Goal: Information Seeking & Learning: Find specific fact

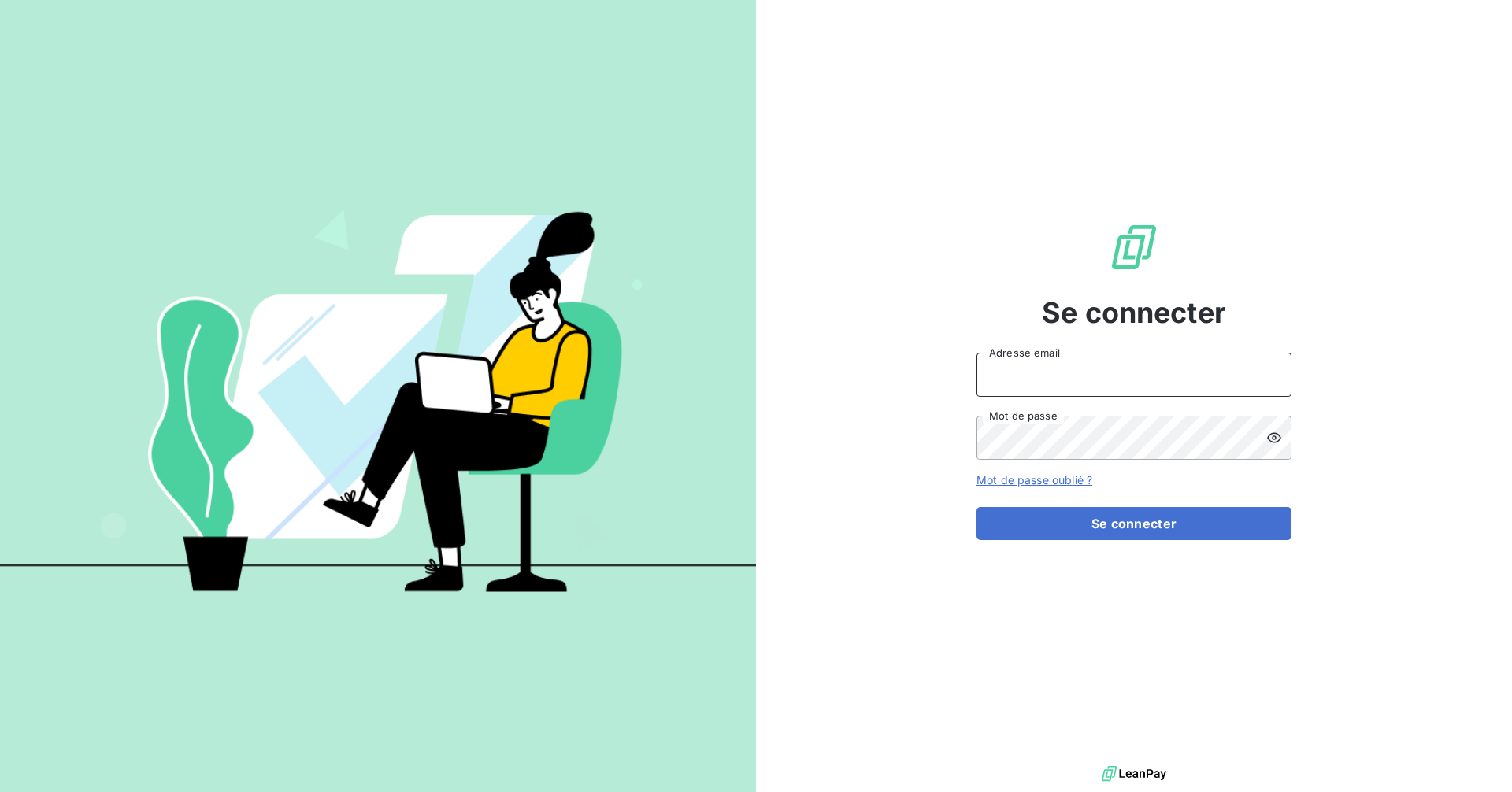
click at [1058, 373] on input "Adresse email" at bounding box center [1134, 375] width 315 height 44
type input "[EMAIL_ADDRESS][DOMAIN_NAME]"
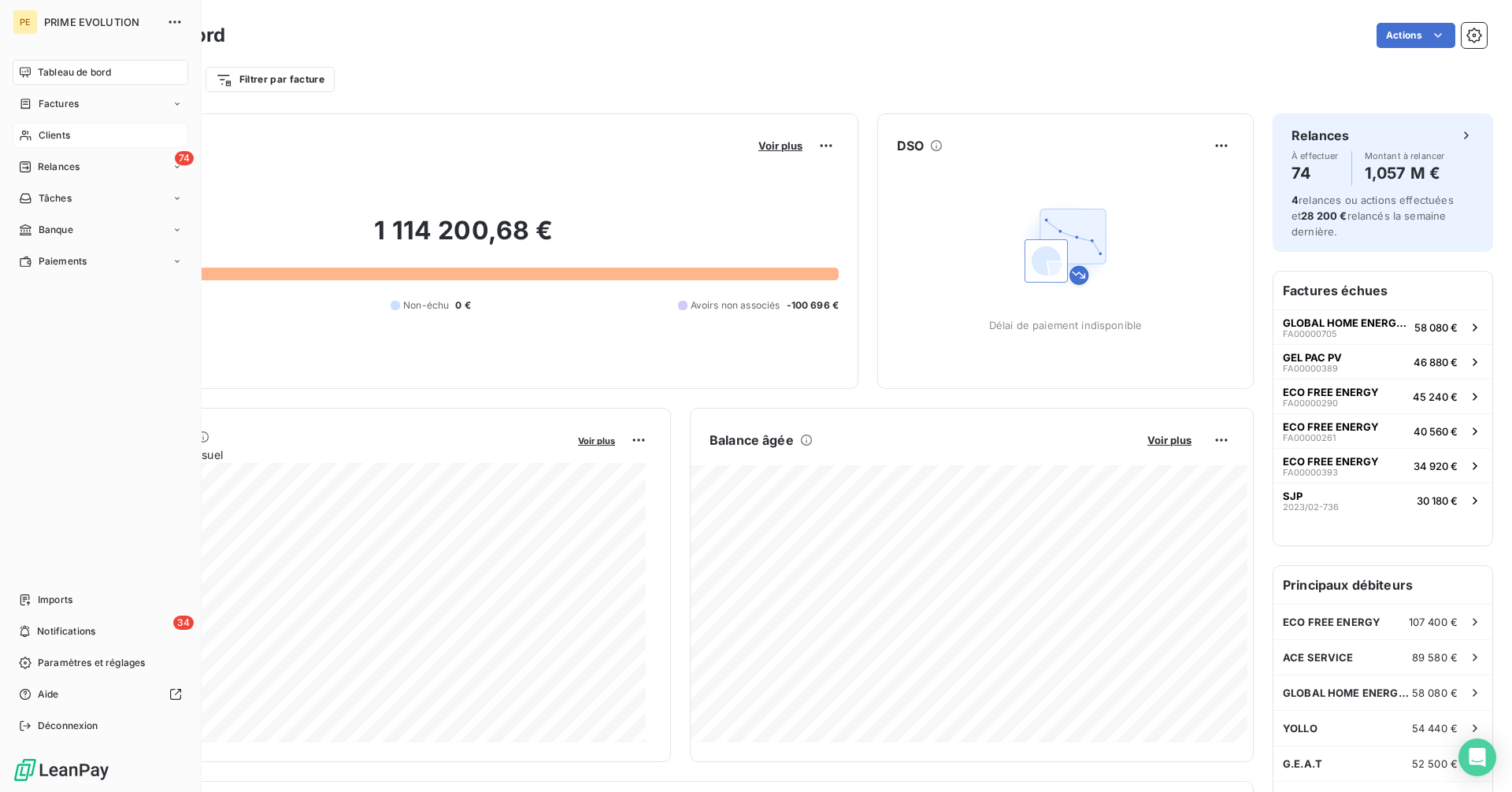
click at [66, 136] on span "Clients" at bounding box center [54, 135] width 31 height 14
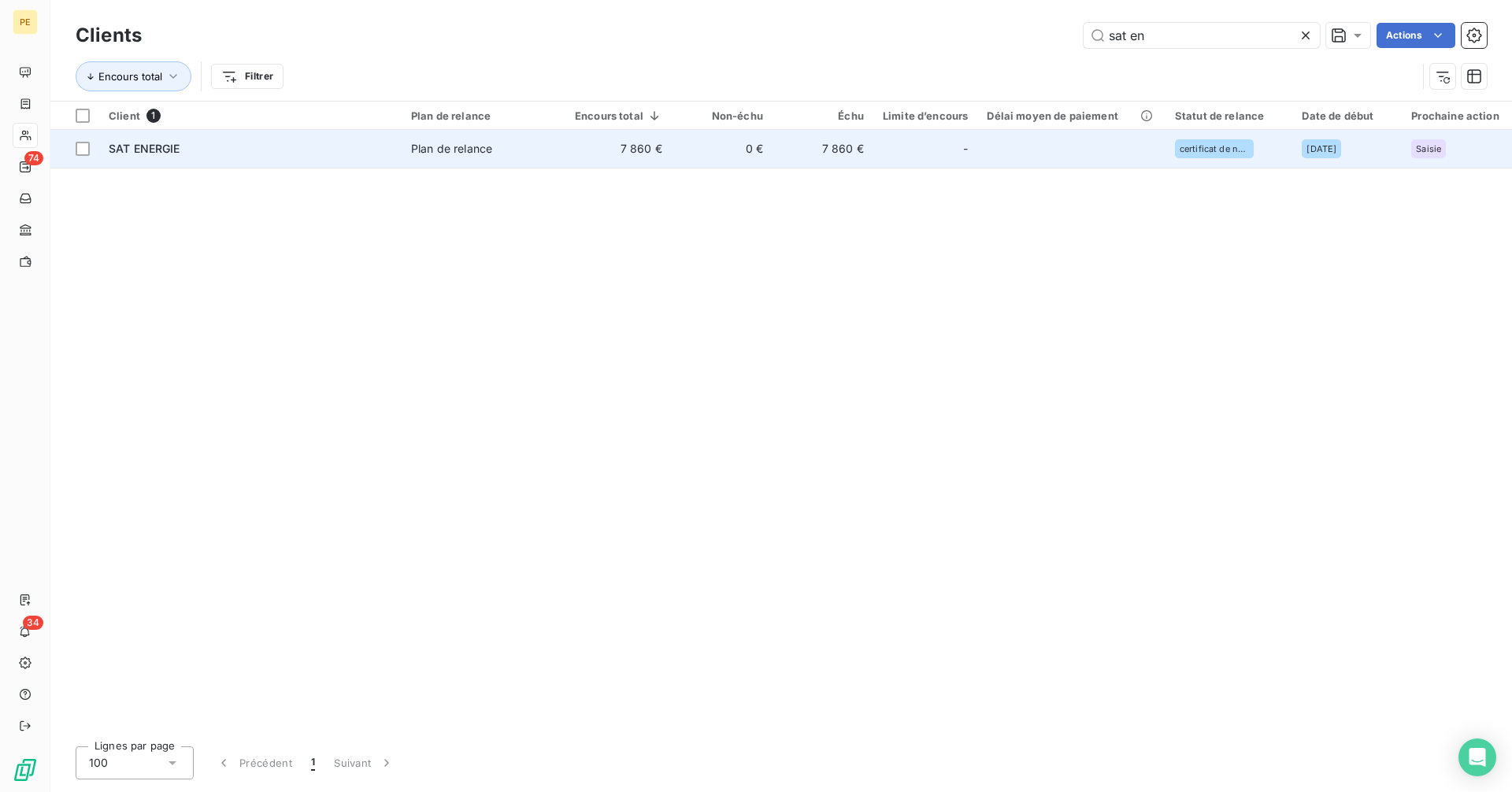
type input "sat en"
click at [690, 154] on td "0 €" at bounding box center [721, 149] width 101 height 38
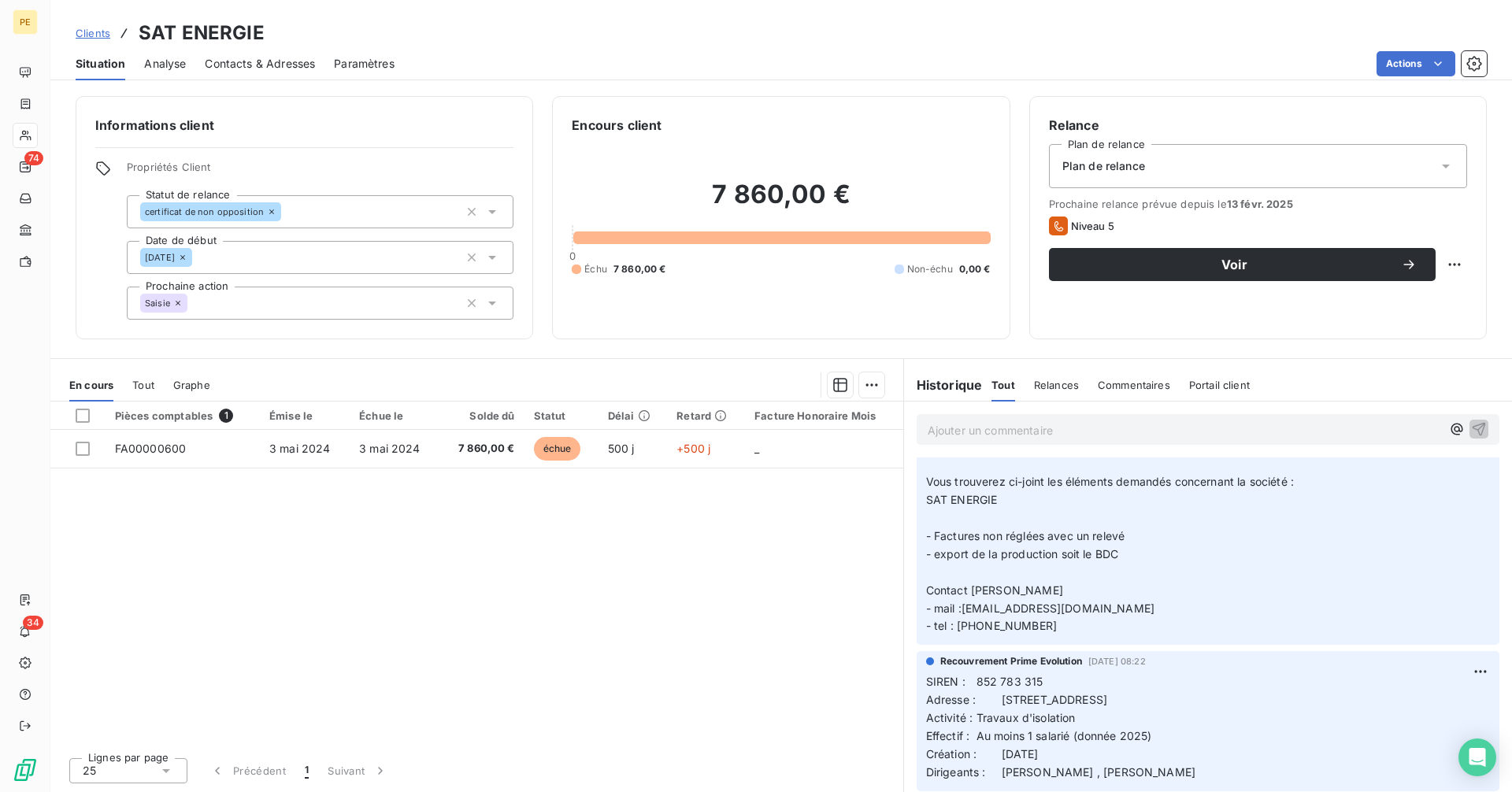
scroll to position [2892, 0]
drag, startPoint x: 1064, startPoint y: 677, endPoint x: 1009, endPoint y: 679, distance: 55.0
click at [1025, 679] on p "SIREN : 852 783 315 Adresse : [STREET_ADDRESS] Activité : Travaux d'isolation E…" at bounding box center [1207, 724] width 563 height 108
click at [971, 681] on span "SIREN : 852 783 315 Adresse : [STREET_ADDRESS]" at bounding box center [1016, 687] width 181 height 31
click at [980, 678] on span "SIREN : 852 783 315 Adresse : [STREET_ADDRESS]" at bounding box center [1016, 687] width 181 height 31
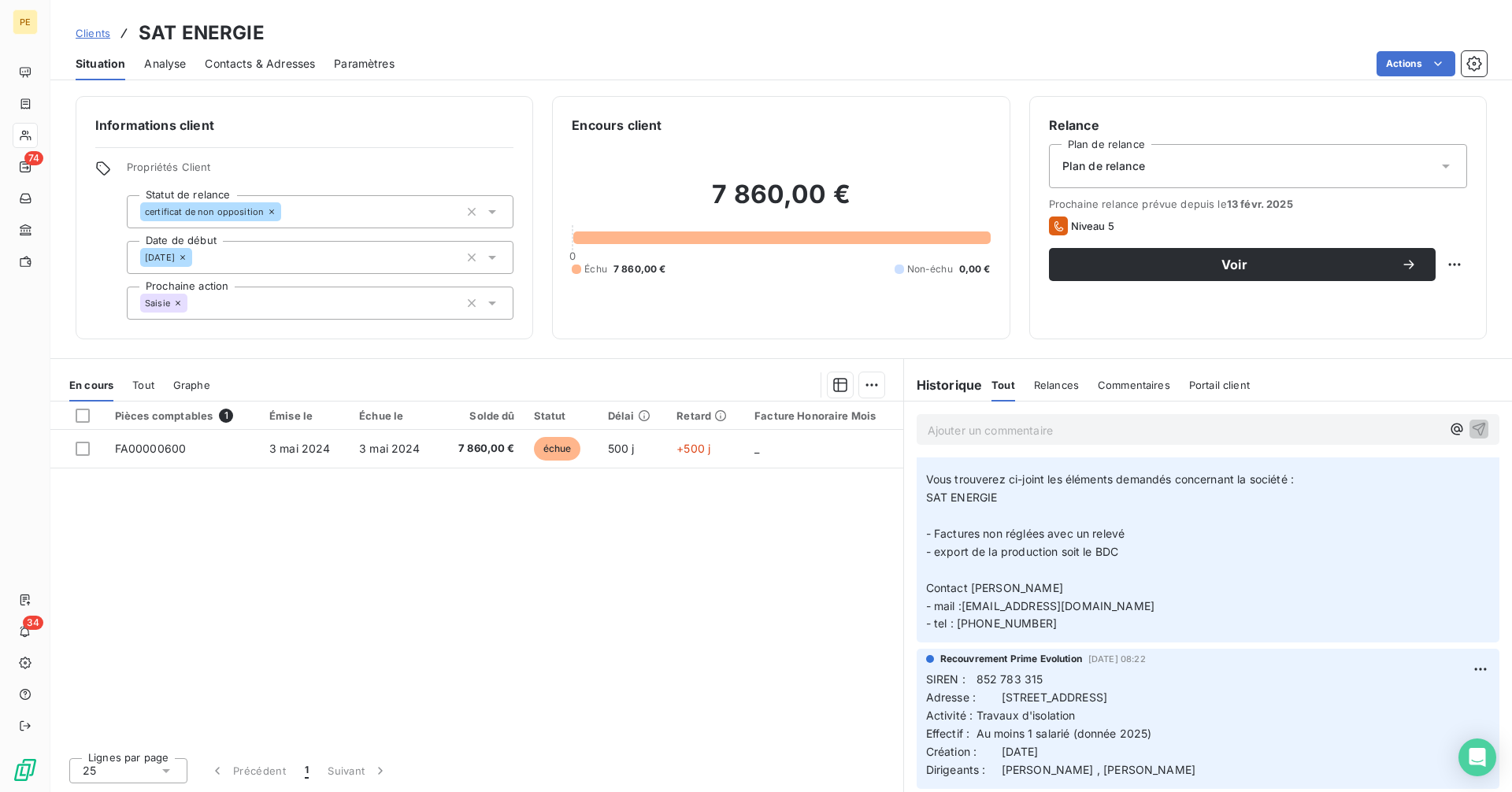
click at [1040, 678] on span "SIREN : 852 783 315 Adresse : [STREET_ADDRESS]" at bounding box center [1016, 687] width 181 height 31
click at [979, 681] on span "SIREN : 852 783 315 Adresse : [STREET_ADDRESS]" at bounding box center [1016, 687] width 181 height 31
click at [1057, 678] on p "SIREN : 852 783 315 Adresse : [STREET_ADDRESS] Activité : Travaux d'isolation E…" at bounding box center [1207, 724] width 563 height 108
copy span "852 783 315"
click at [274, 49] on div "Contacts & Adresses" at bounding box center [259, 63] width 110 height 33
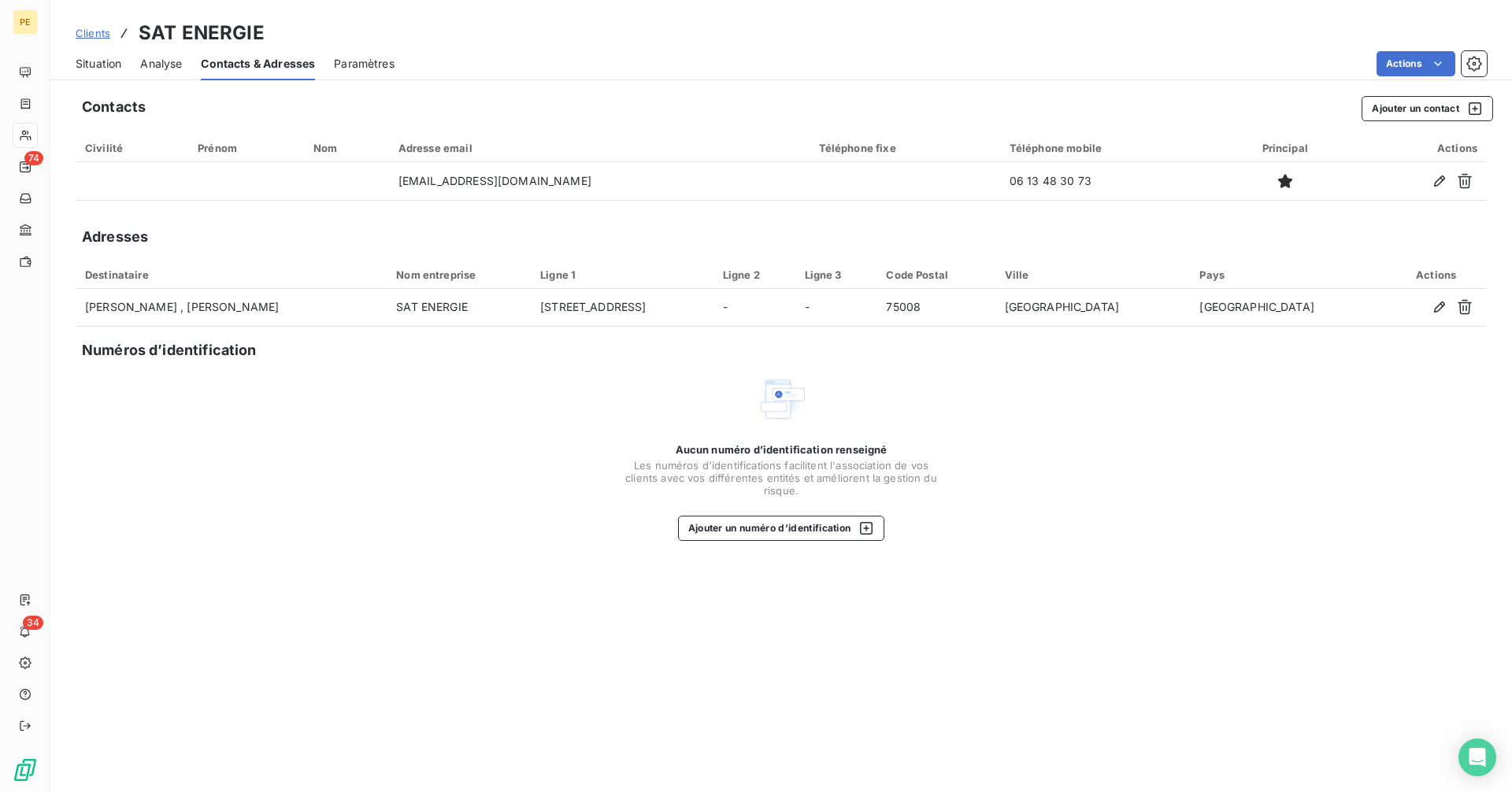
click at [99, 64] on span "Situation" at bounding box center [98, 63] width 46 height 16
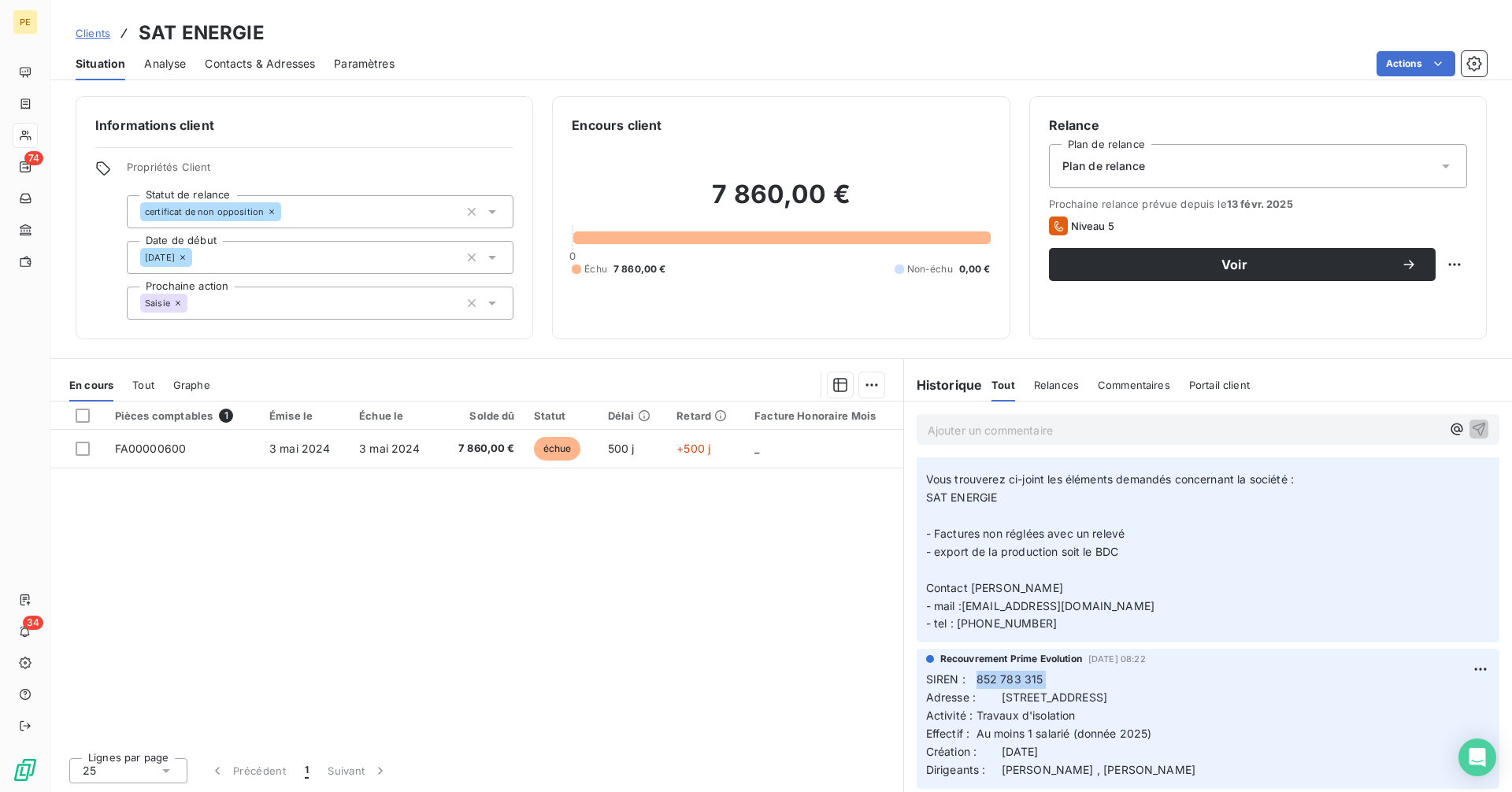
drag, startPoint x: 979, startPoint y: 682, endPoint x: 1064, endPoint y: 676, distance: 85.2
click at [1055, 676] on p "SIREN : 852 783 315 Adresse : [STREET_ADDRESS] Activité : Travaux d'isolation E…" at bounding box center [1207, 724] width 563 height 108
click at [1067, 676] on p "SIREN : 852 783 315 Adresse : [STREET_ADDRESS] Activité : Travaux d'isolation E…" at bounding box center [1207, 724] width 563 height 108
click at [1058, 689] on p "SIREN : 852 783 315 Adresse : [STREET_ADDRESS] Activité : Travaux d'isolation E…" at bounding box center [1207, 724] width 563 height 108
click at [982, 681] on span "SIREN : 852 783 315 Adresse : [STREET_ADDRESS]" at bounding box center [1016, 687] width 181 height 31
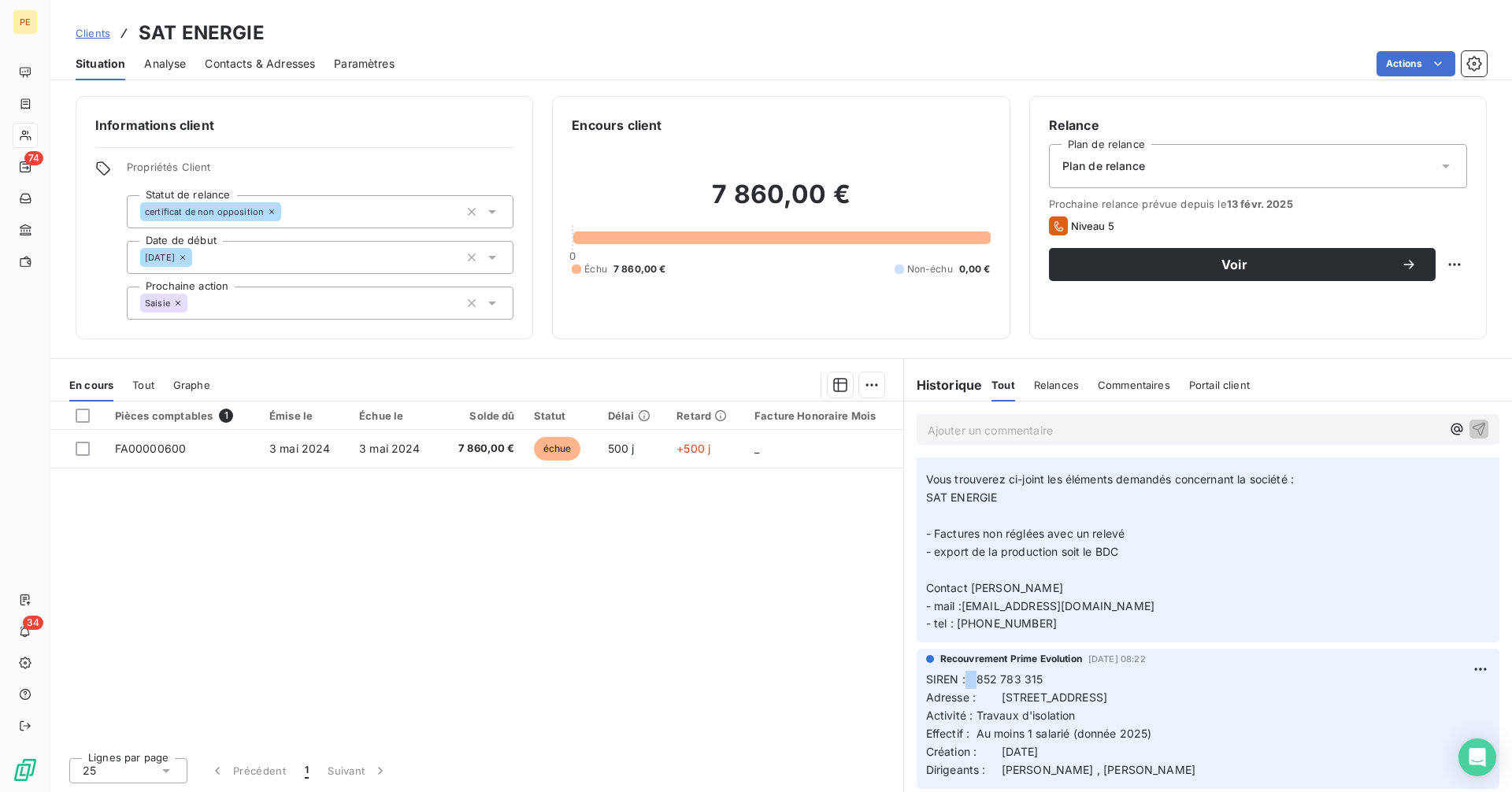
click at [972, 686] on p "SIREN : 852 783 315 Adresse : [STREET_ADDRESS] Activité : Travaux d'isolation E…" at bounding box center [1207, 724] width 563 height 108
click at [1003, 678] on span "SIREN : 852 783 315 Adresse : [STREET_ADDRESS]" at bounding box center [1016, 687] width 181 height 31
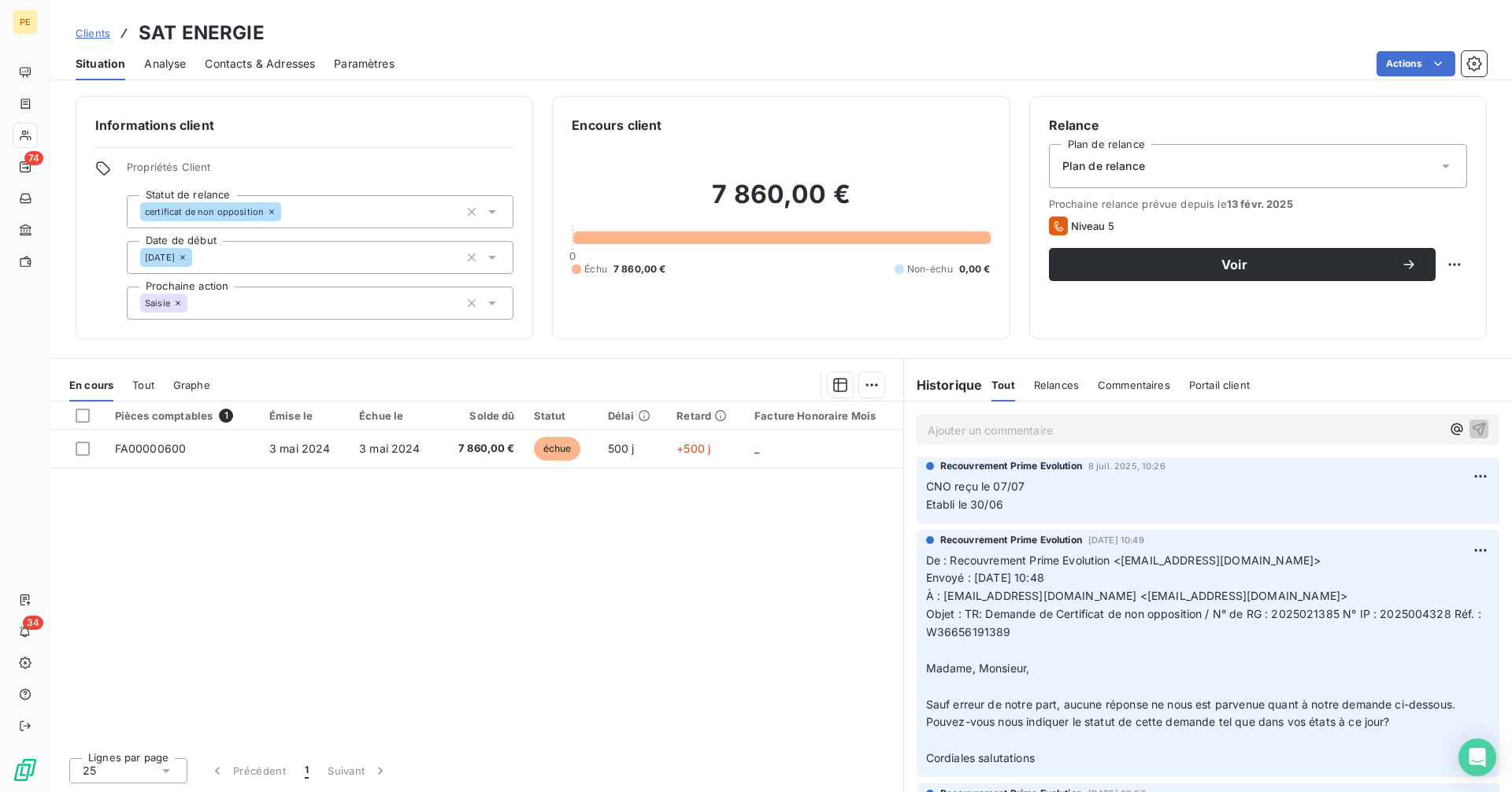
scroll to position [0, 0]
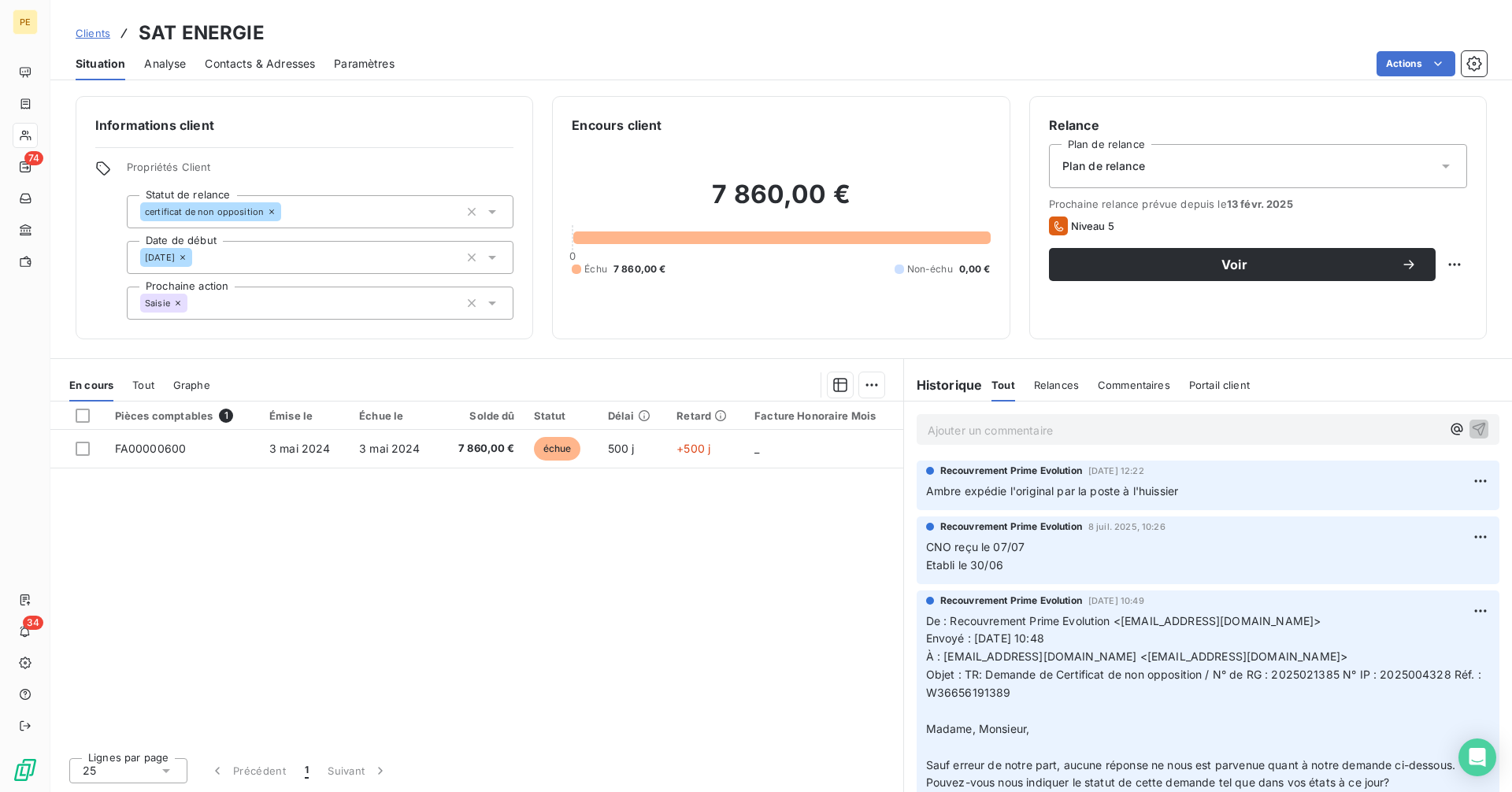
click at [98, 36] on span "Clients" at bounding box center [92, 33] width 35 height 13
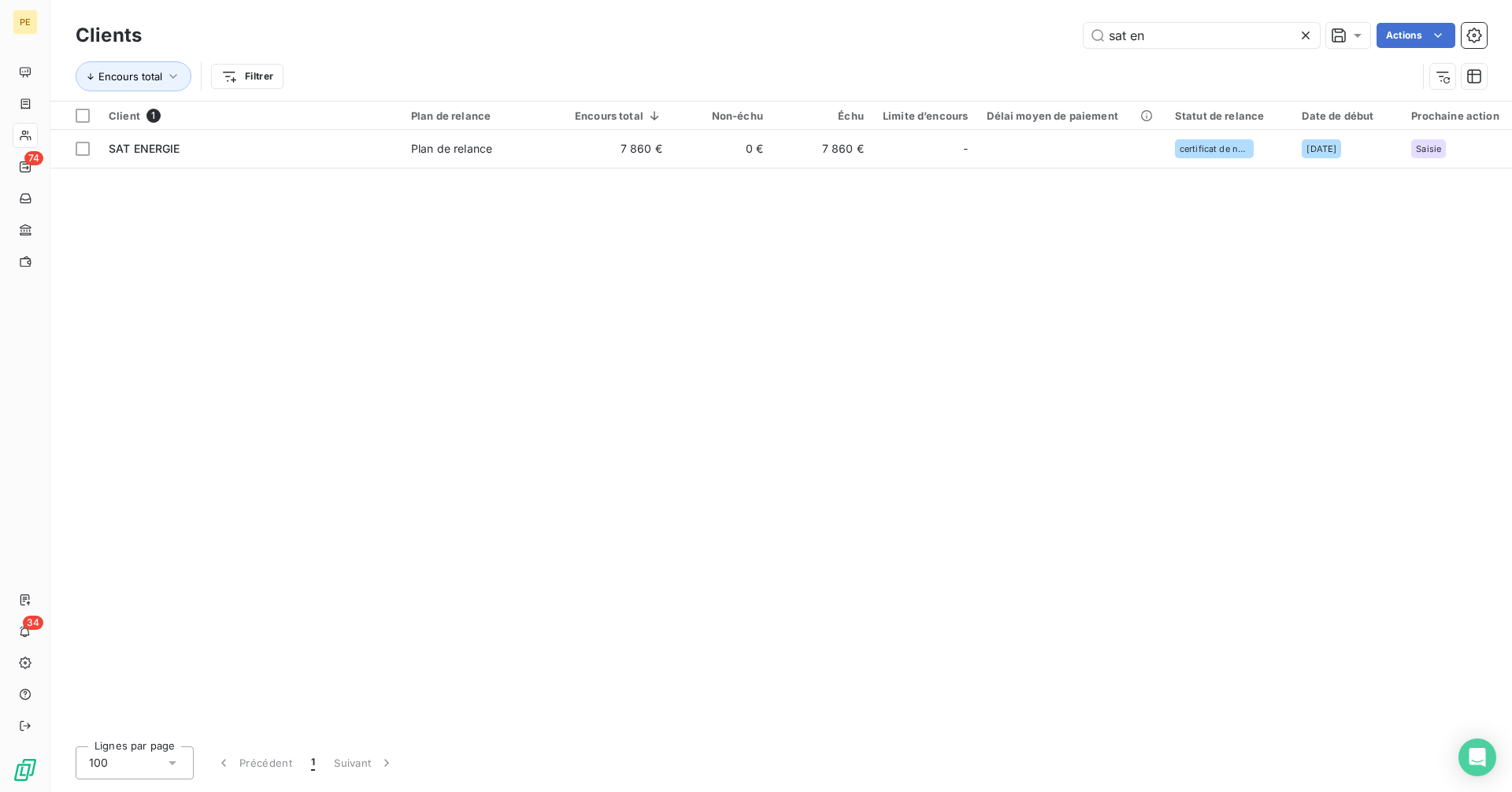
drag, startPoint x: 1210, startPoint y: 41, endPoint x: 1042, endPoint y: 41, distance: 168.0
click at [1079, 41] on div "sat en Actions" at bounding box center [824, 35] width 1326 height 25
click at [1014, 36] on div "sat en Actions" at bounding box center [824, 35] width 1326 height 25
click at [1259, 35] on input "sat en" at bounding box center [1202, 35] width 237 height 25
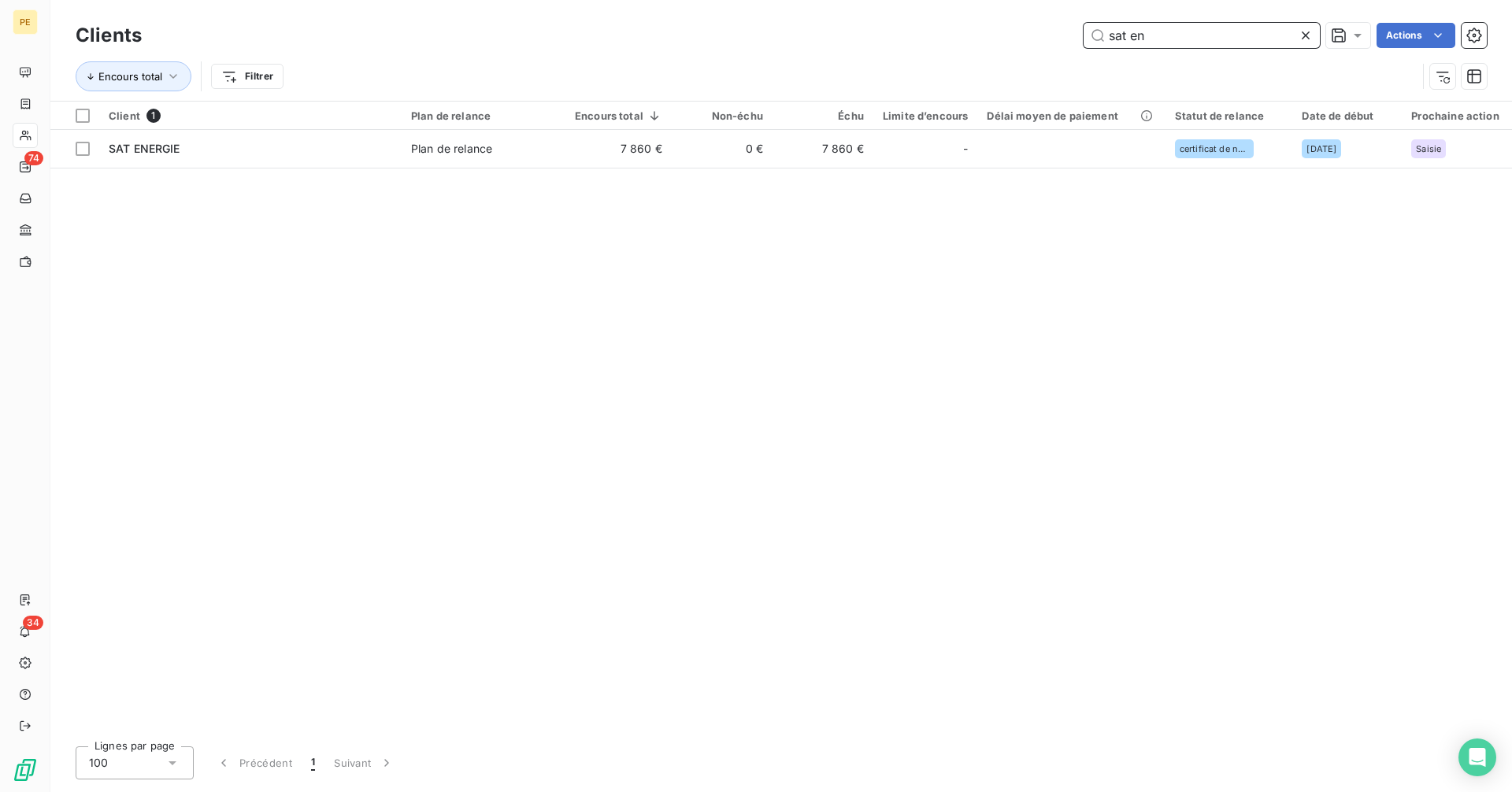
click at [1259, 35] on input "sat en" at bounding box center [1202, 35] width 237 height 25
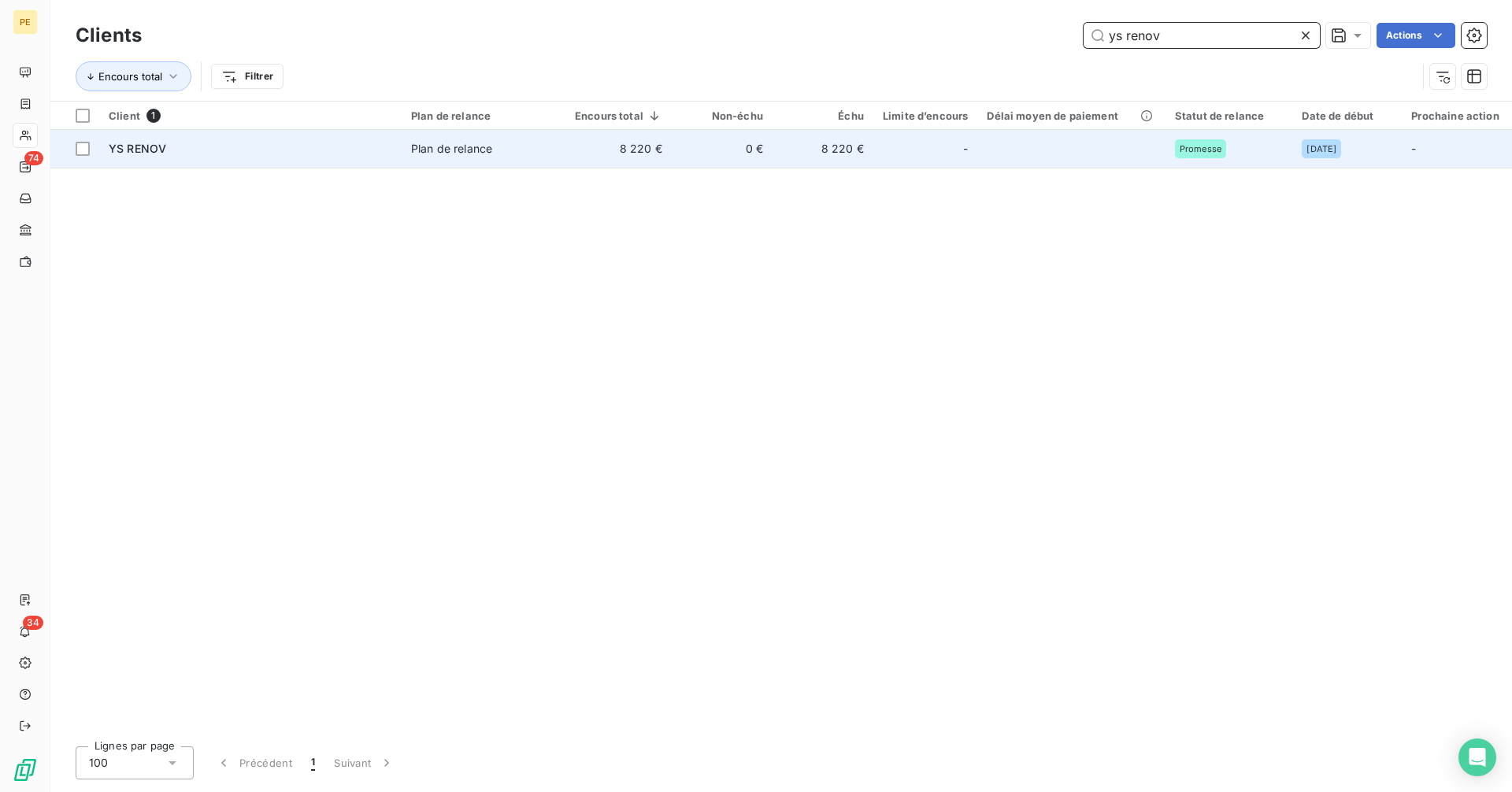
type input "ys renov"
click at [894, 159] on div "-" at bounding box center [925, 149] width 85 height 25
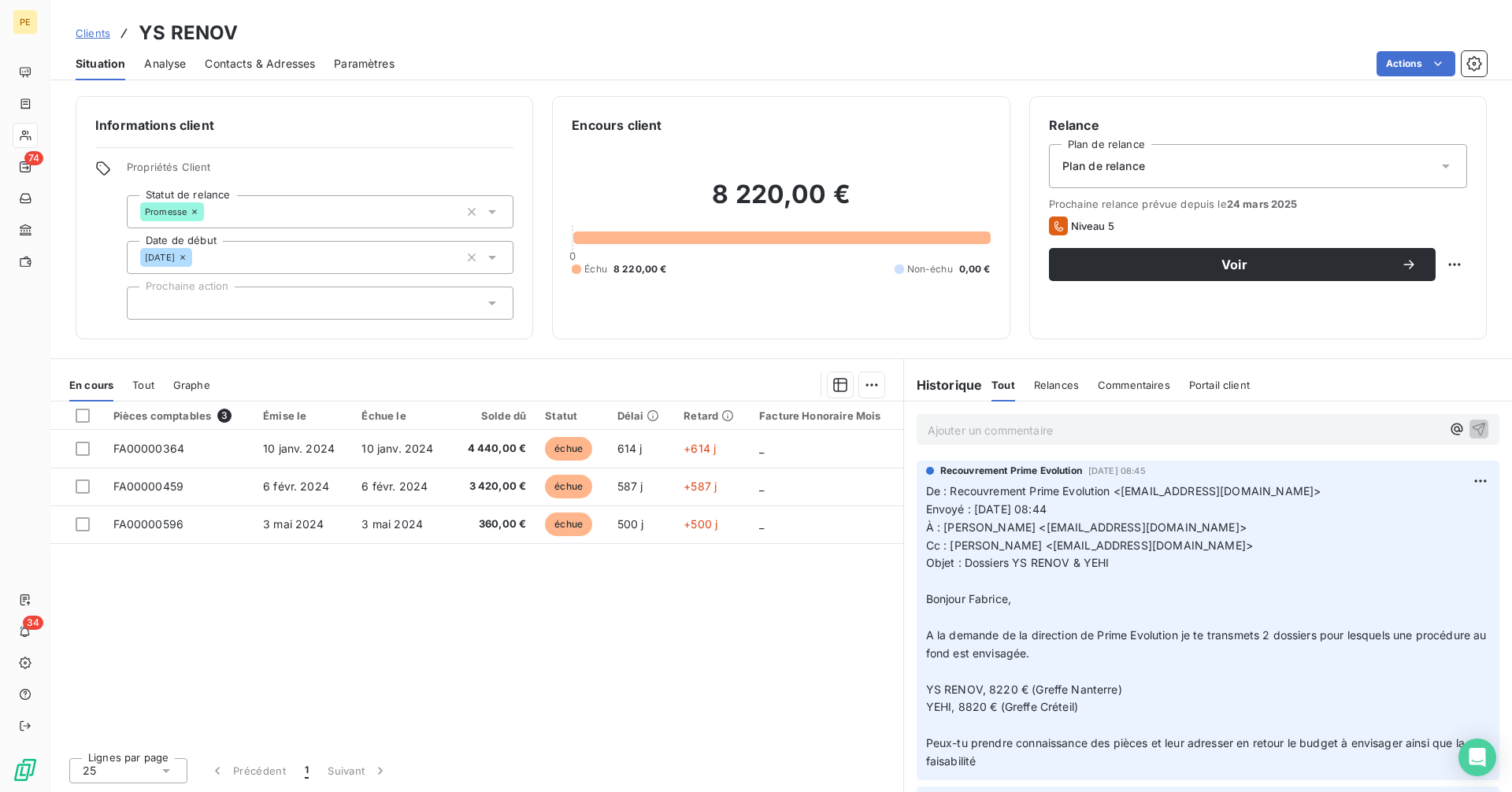
click at [97, 33] on span "Clients" at bounding box center [92, 33] width 35 height 13
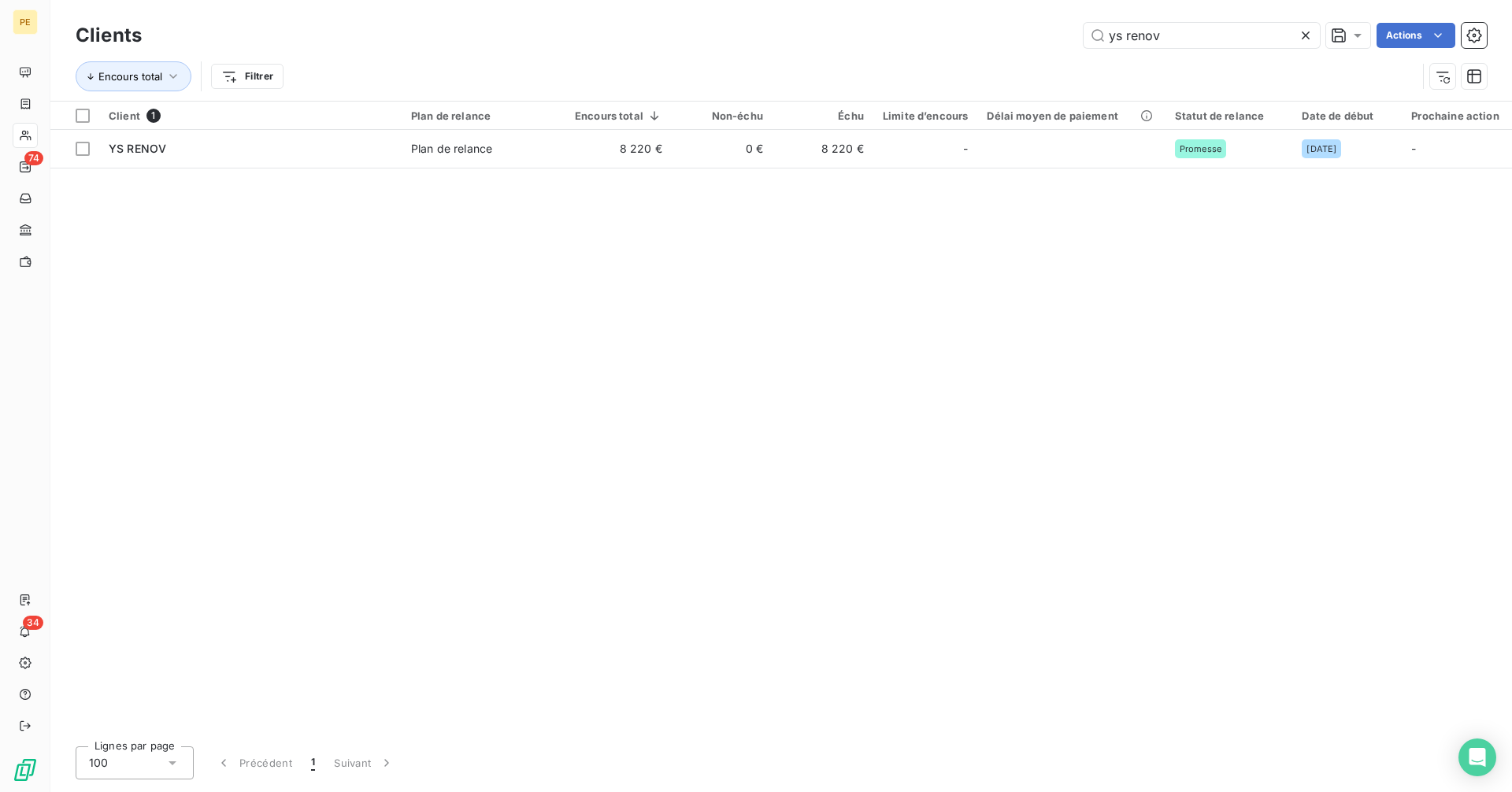
drag, startPoint x: 1211, startPoint y: 40, endPoint x: 1027, endPoint y: 41, distance: 184.0
click at [1027, 41] on div "ys renov Actions" at bounding box center [824, 35] width 1326 height 25
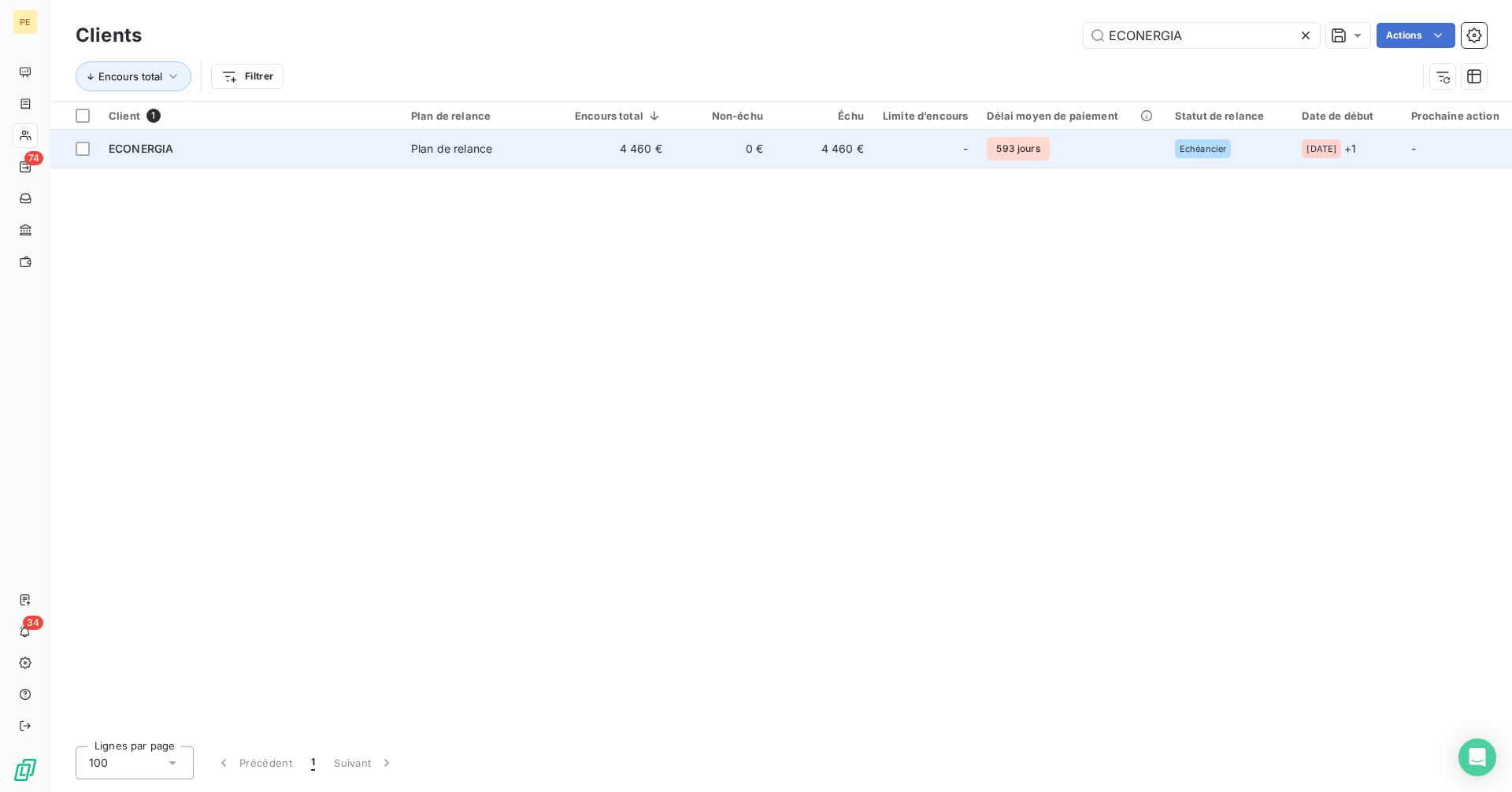
type input "ECONERGIA"
click at [689, 154] on td "0 €" at bounding box center [721, 149] width 101 height 38
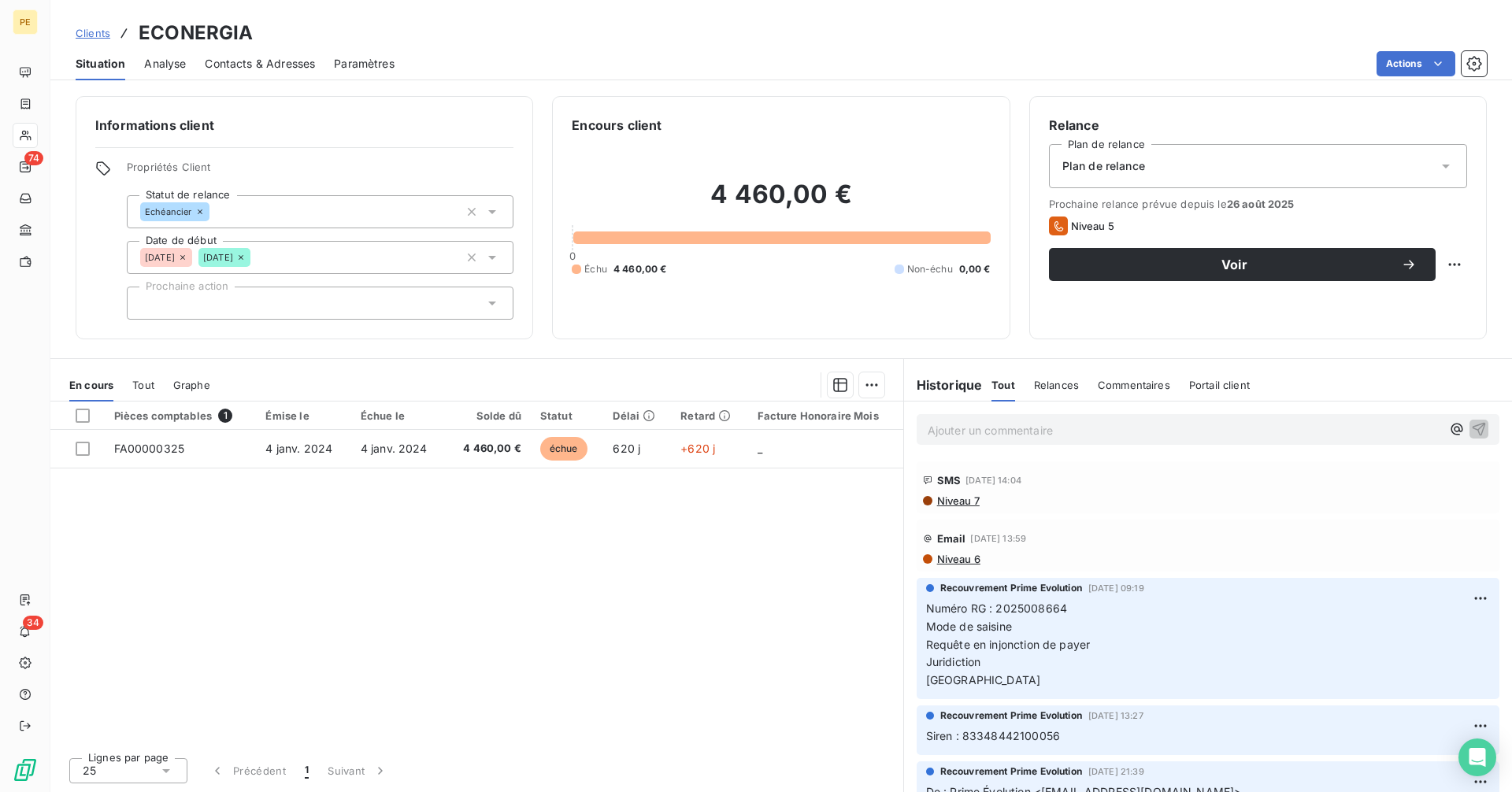
scroll to position [795, 0]
click at [1004, 620] on span "Numéro RG : 2025008664 Mode de saisine" at bounding box center [996, 615] width 141 height 31
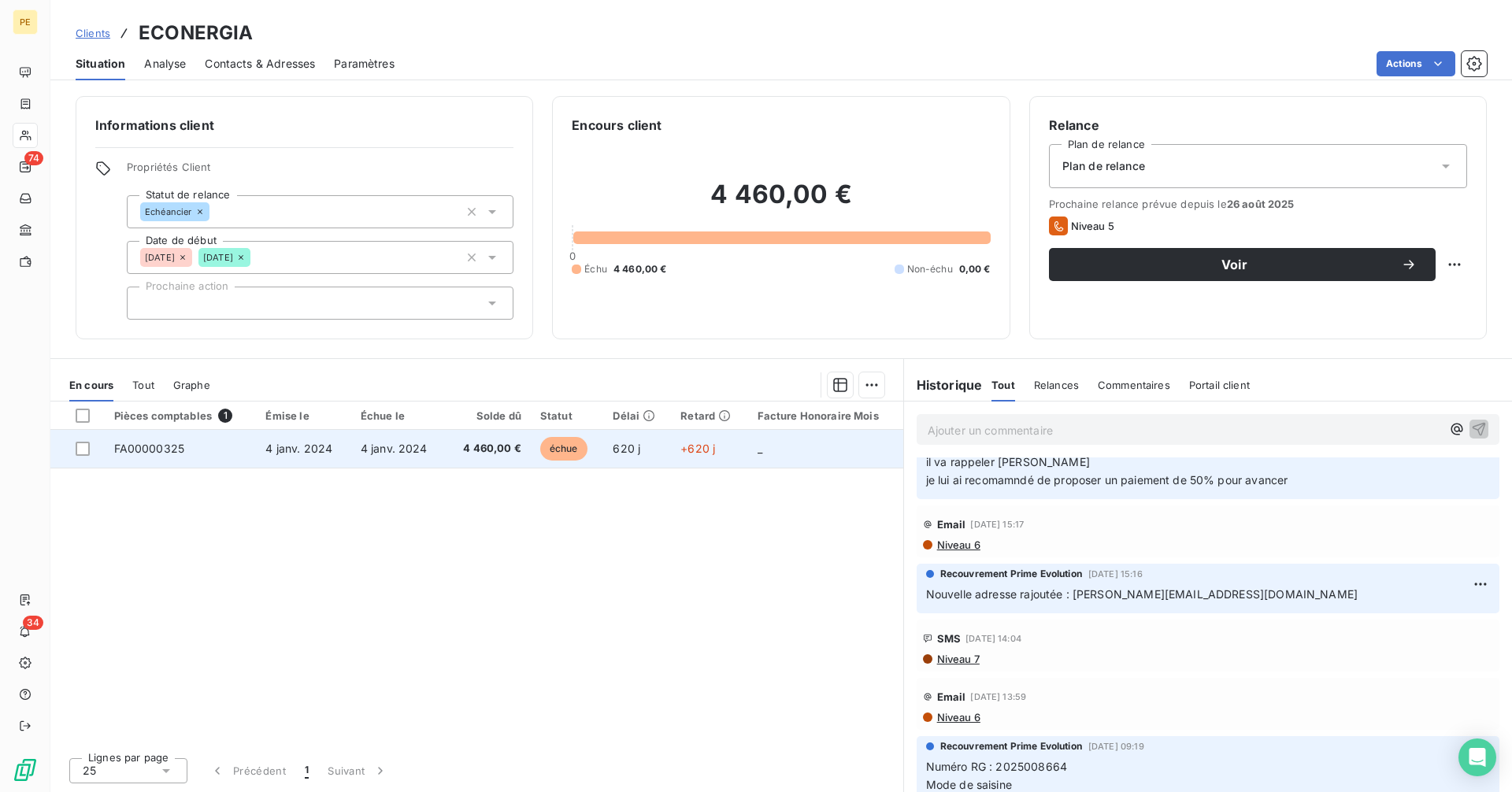
scroll to position [629, 0]
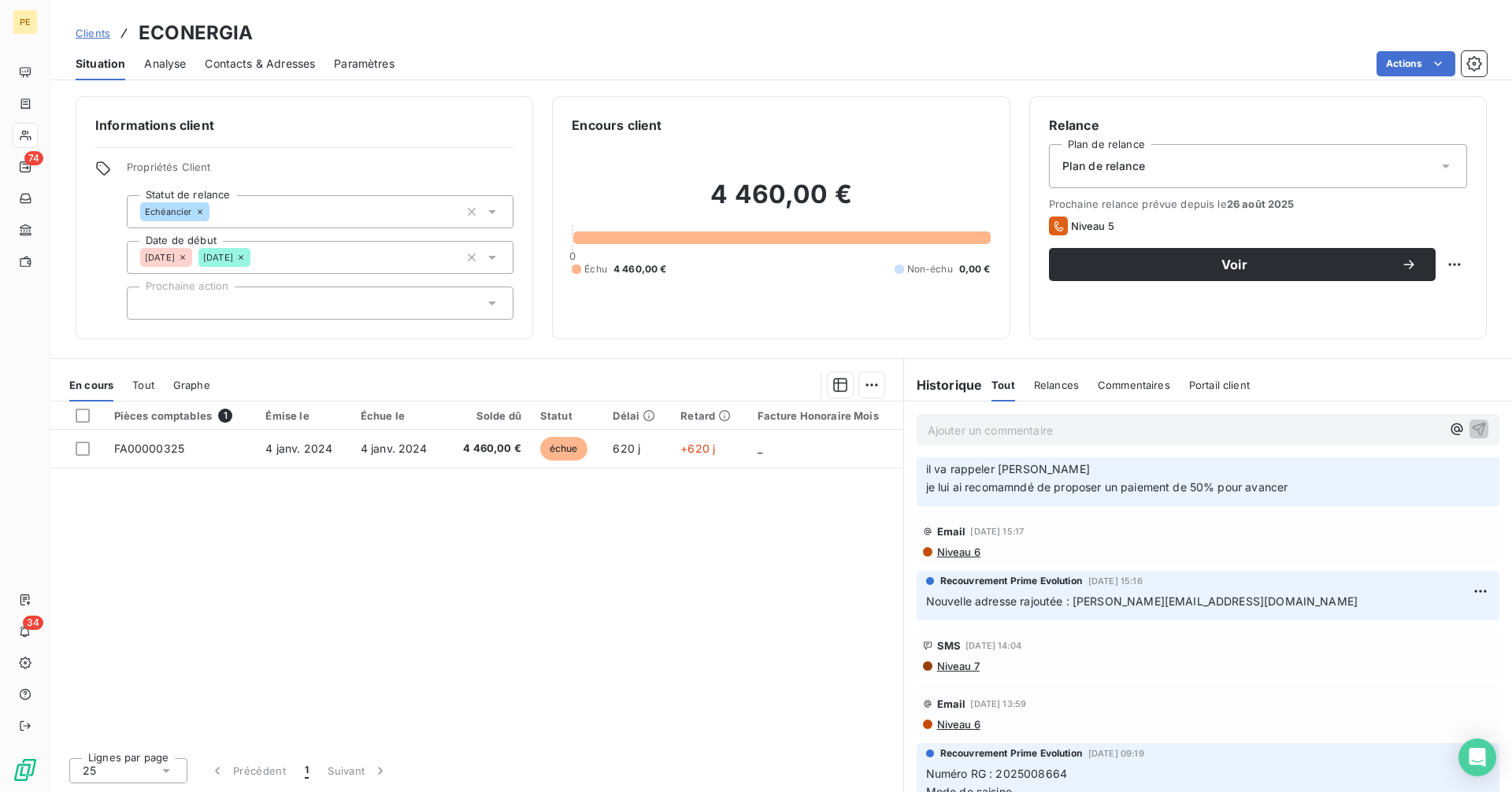
click at [93, 30] on span "Clients" at bounding box center [92, 33] width 35 height 13
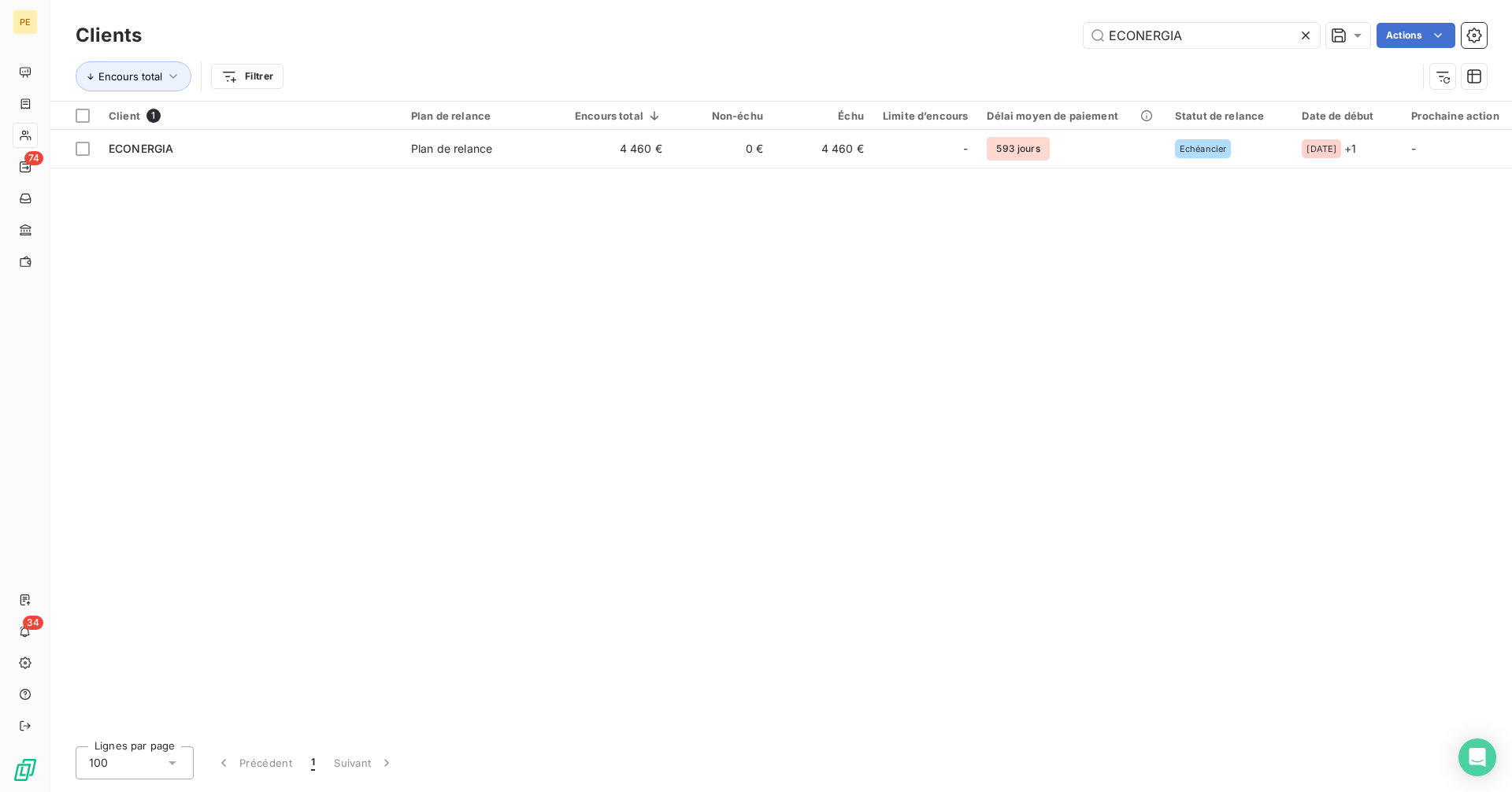
drag, startPoint x: 1204, startPoint y: 41, endPoint x: 1048, endPoint y: 52, distance: 156.4
click at [1048, 52] on div "Clients ECONERGIA Actions Encours total Filtrer" at bounding box center [780, 59] width 1411 height 82
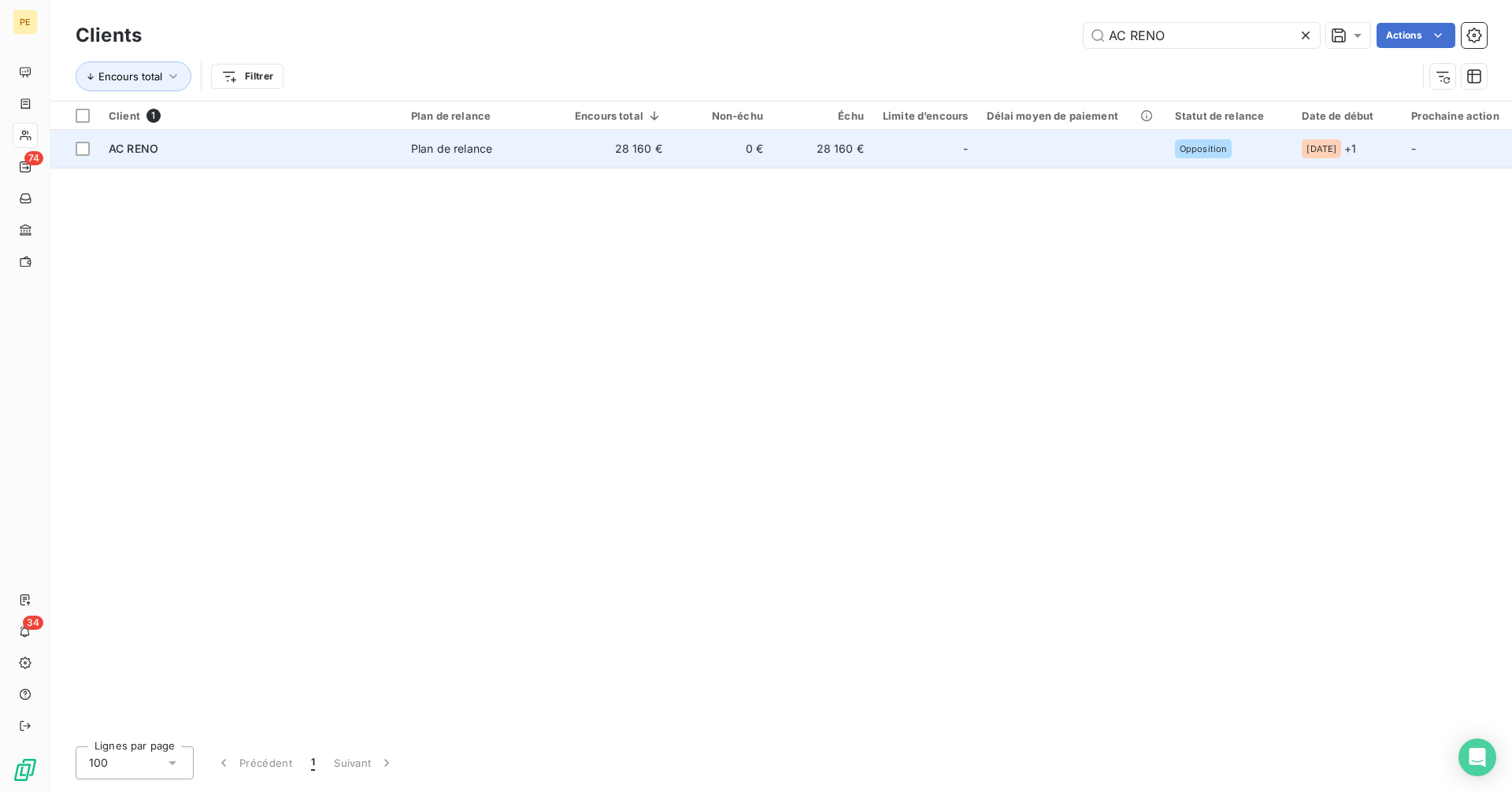
type input "AC RENO"
click at [689, 156] on td "0 €" at bounding box center [721, 149] width 101 height 38
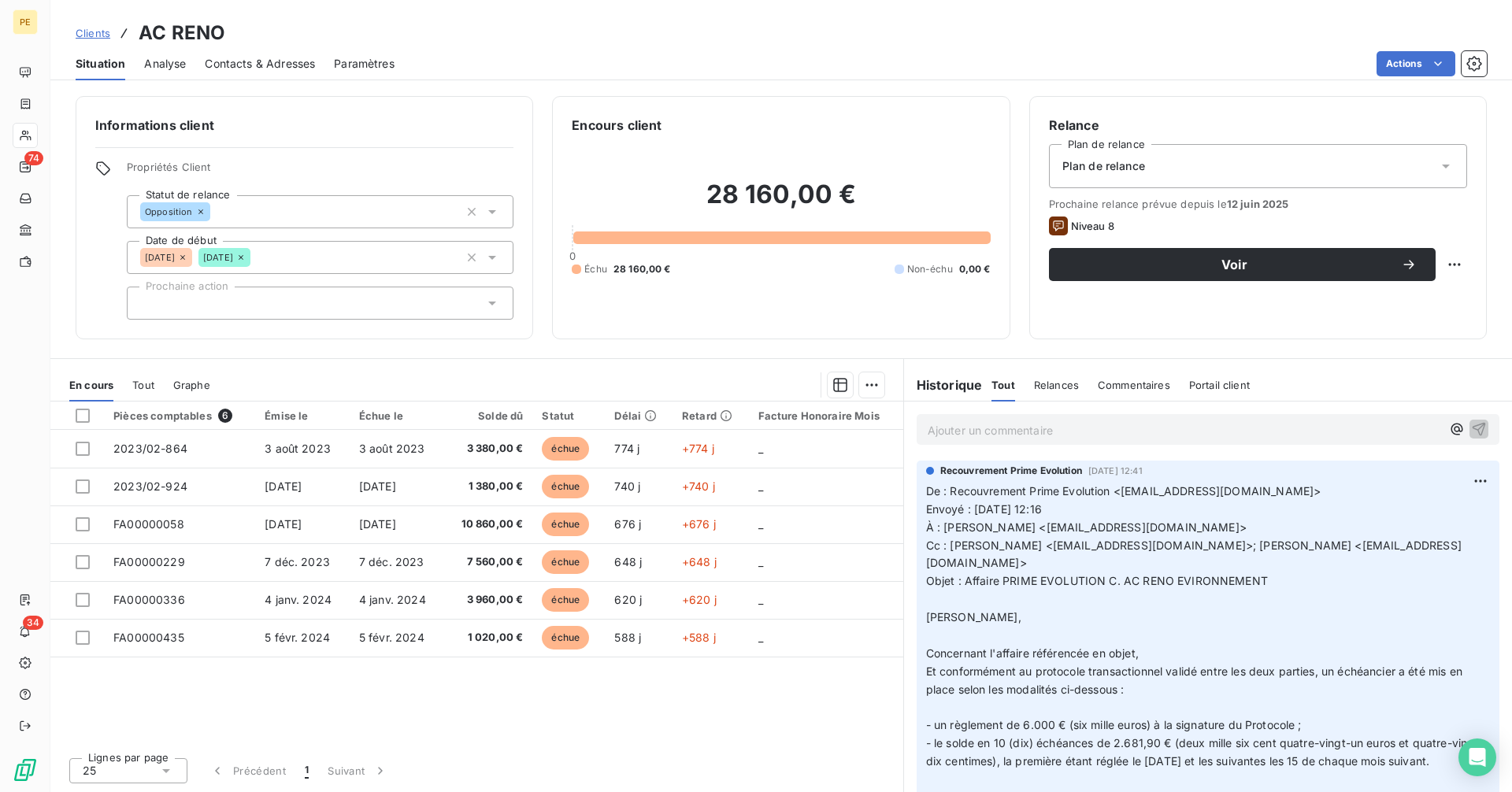
click at [79, 35] on span "Clients" at bounding box center [92, 33] width 35 height 13
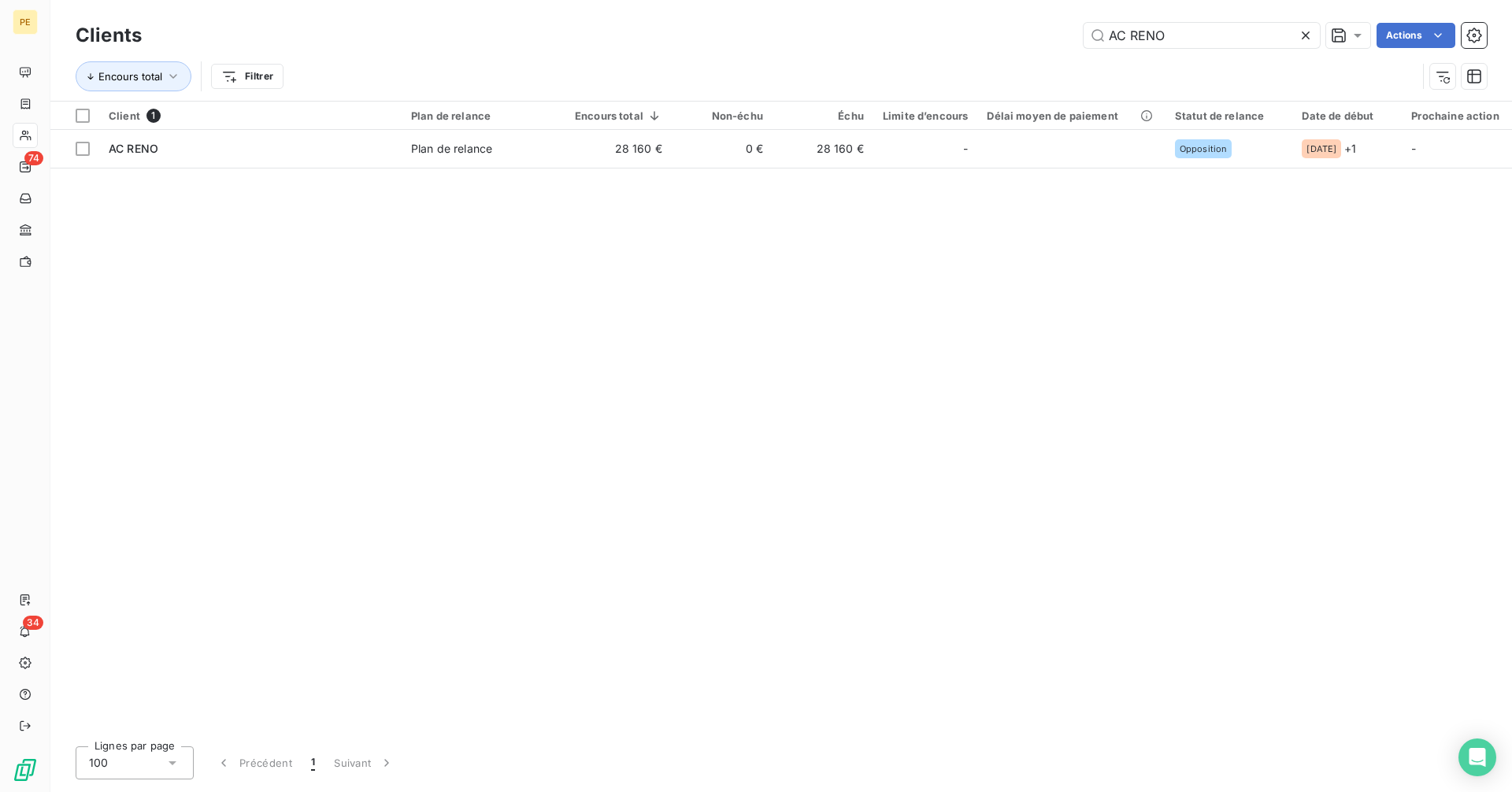
drag, startPoint x: 1183, startPoint y: 44, endPoint x: 887, endPoint y: 64, distance: 296.7
click at [887, 64] on div "Clients AC RENO Actions Encours total Filtrer" at bounding box center [780, 59] width 1411 height 82
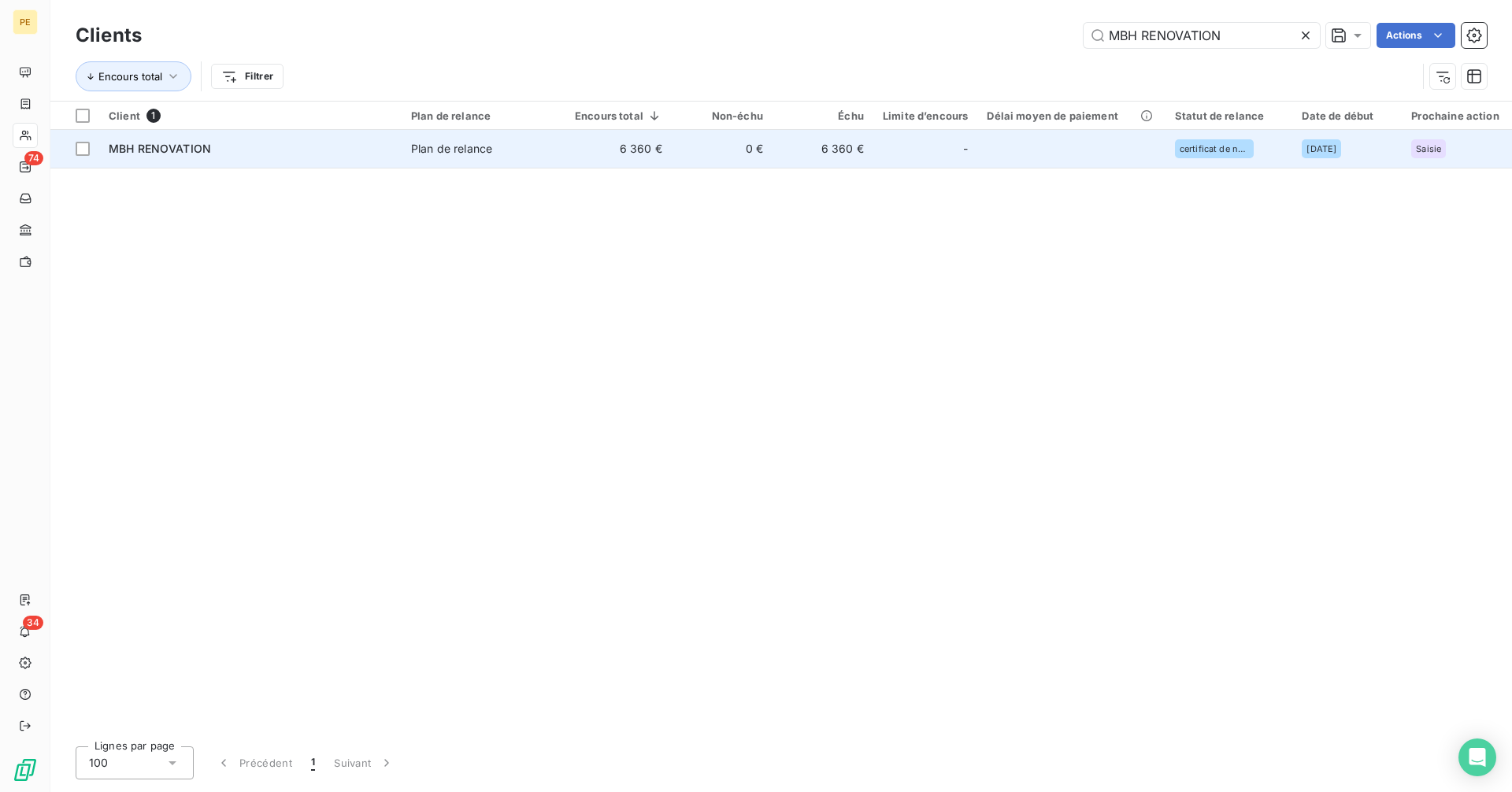
type input "MBH RENOVATION"
click at [352, 149] on div "MBH RENOVATION" at bounding box center [251, 149] width 284 height 16
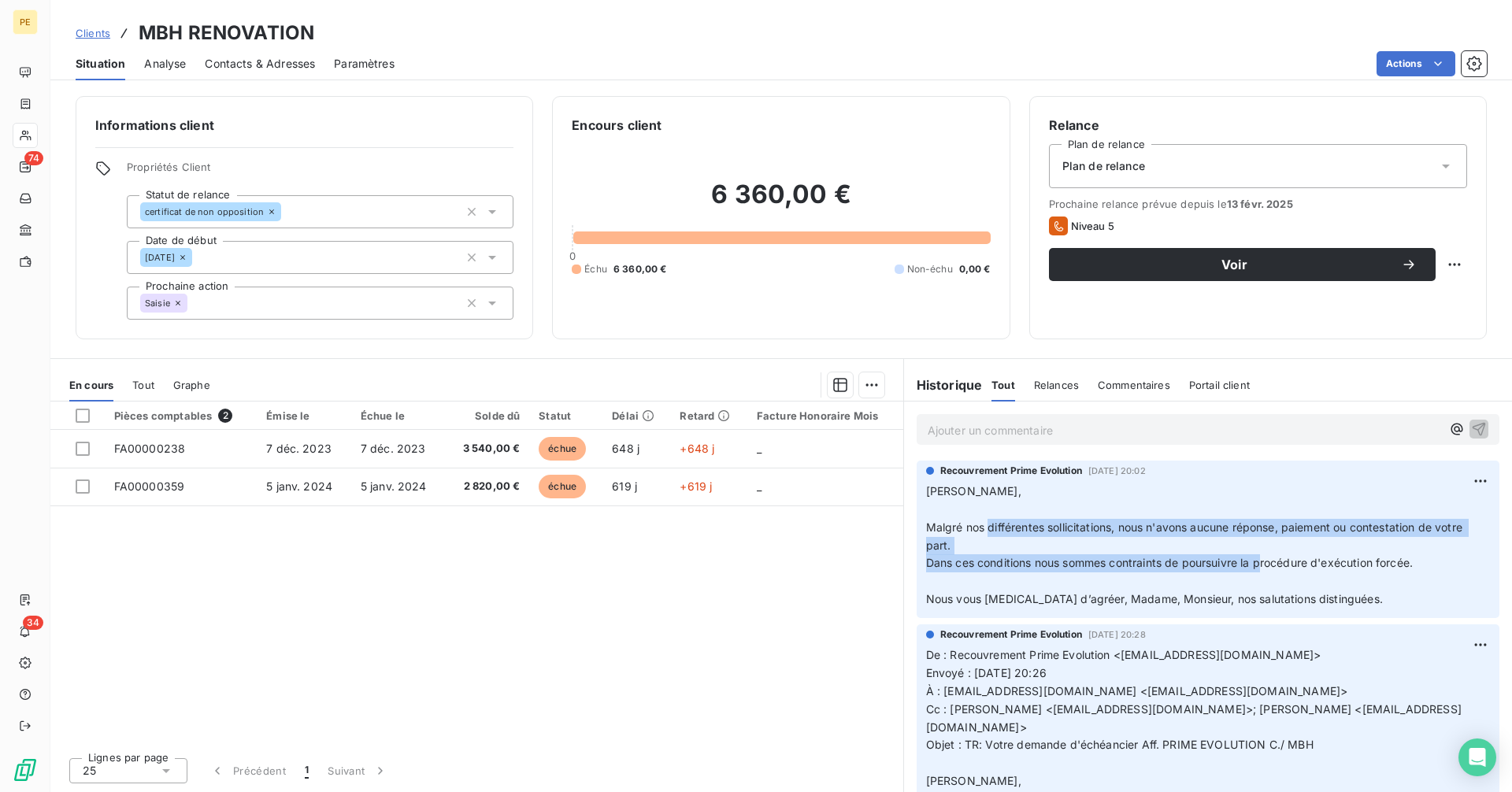
drag, startPoint x: 990, startPoint y: 531, endPoint x: 1267, endPoint y: 572, distance: 280.0
click at [1267, 572] on p "[PERSON_NAME] Monsieur, ﻿ Malgré nos différentes sollicitations, nous n'avons a…" at bounding box center [1207, 545] width 563 height 126
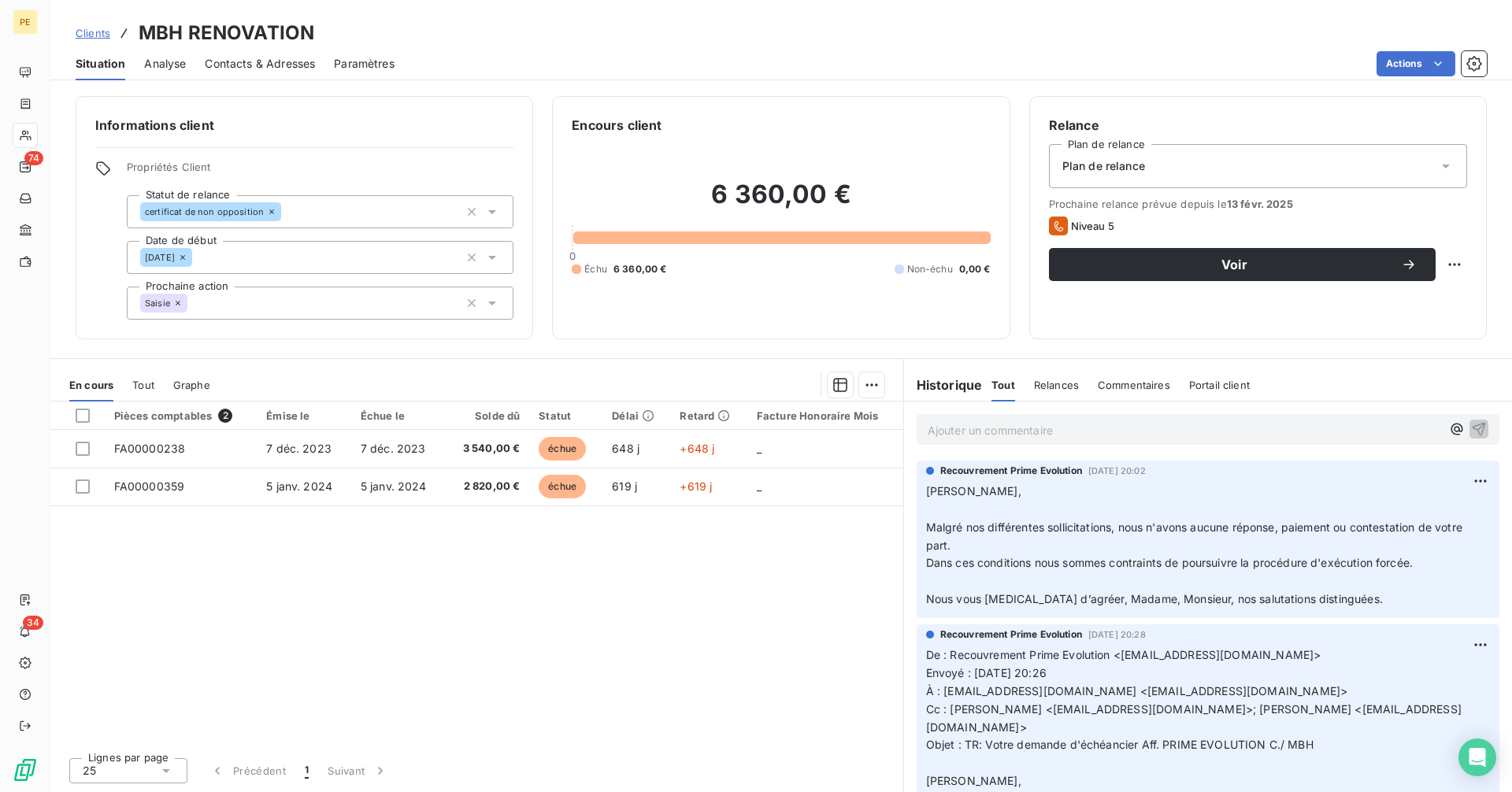
click at [96, 34] on span "Clients" at bounding box center [92, 33] width 35 height 13
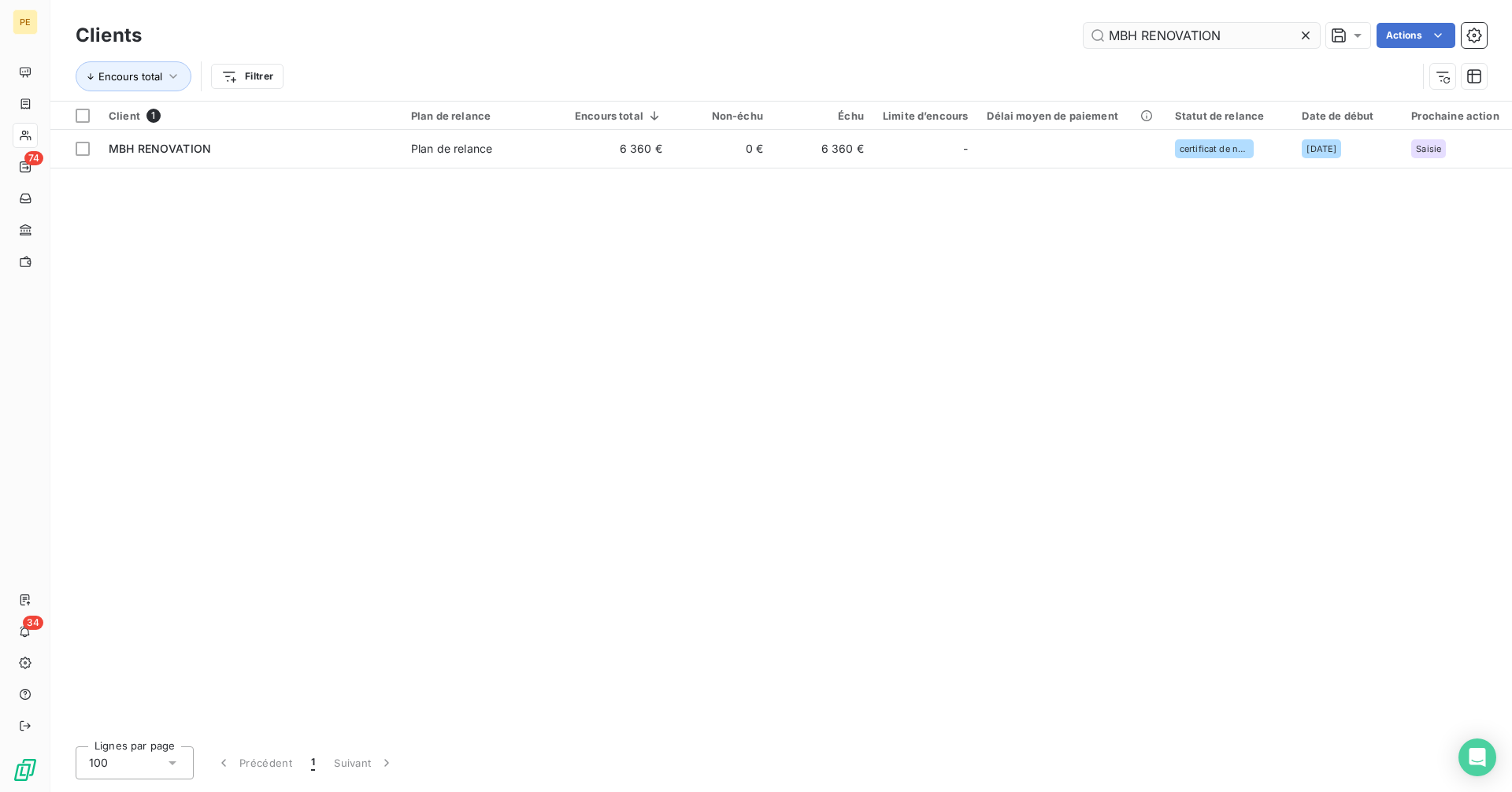
click at [1308, 41] on icon at bounding box center [1305, 35] width 16 height 16
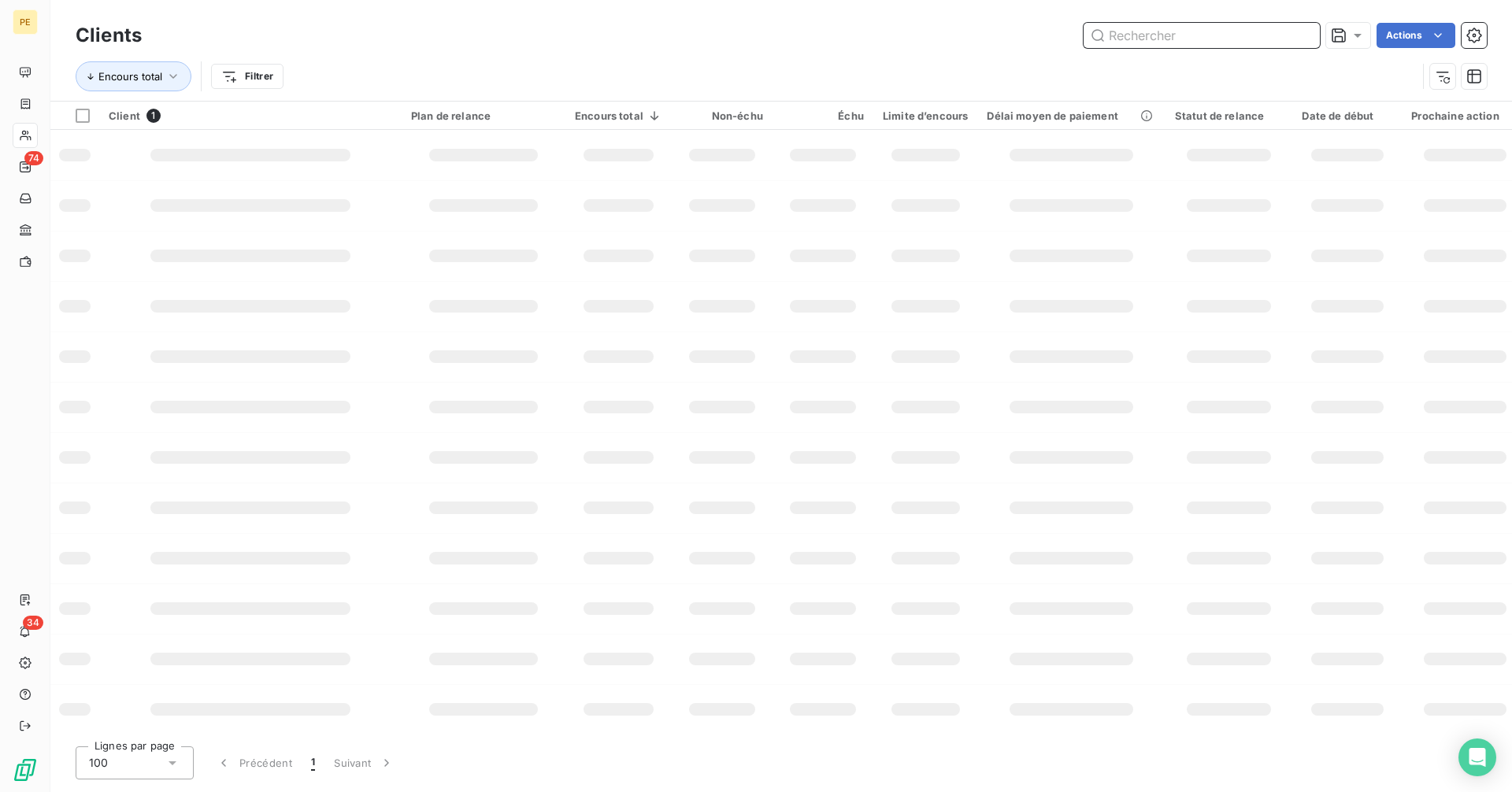
click at [1195, 40] on input "text" at bounding box center [1202, 35] width 237 height 25
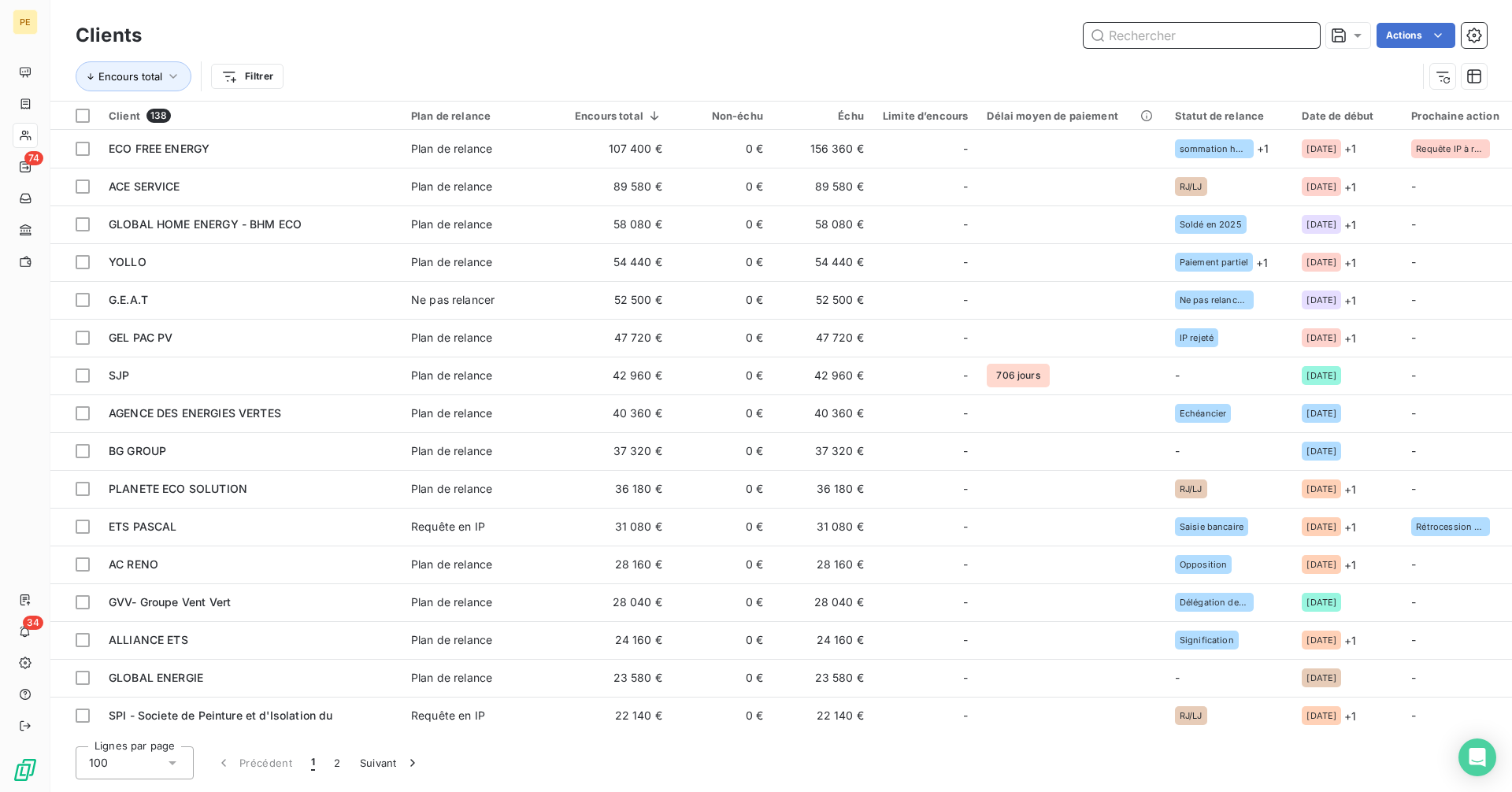
paste input "Vaudey Habitat"
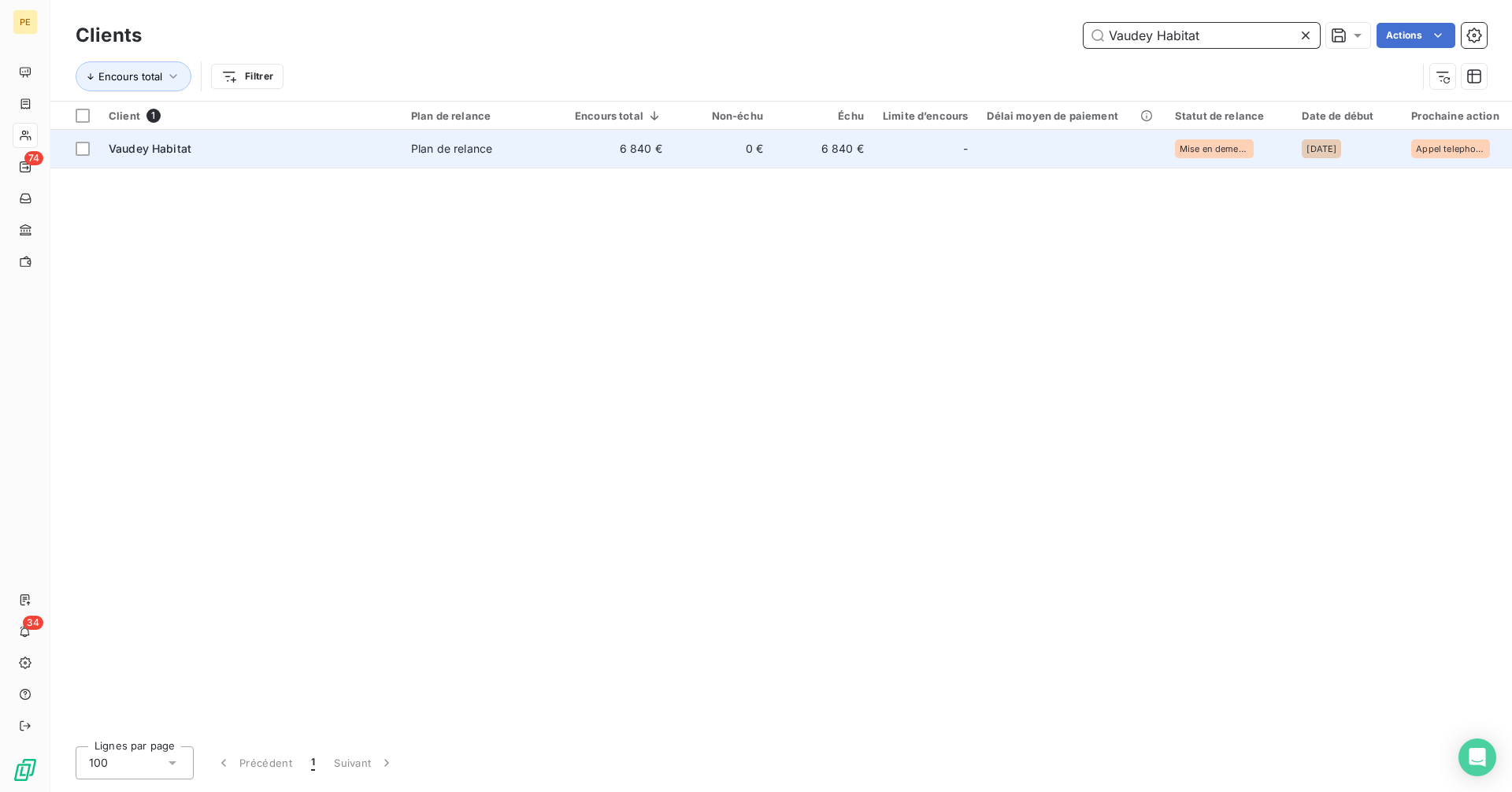
type input "Vaudey Habitat"
click at [677, 144] on td "0 €" at bounding box center [721, 149] width 101 height 38
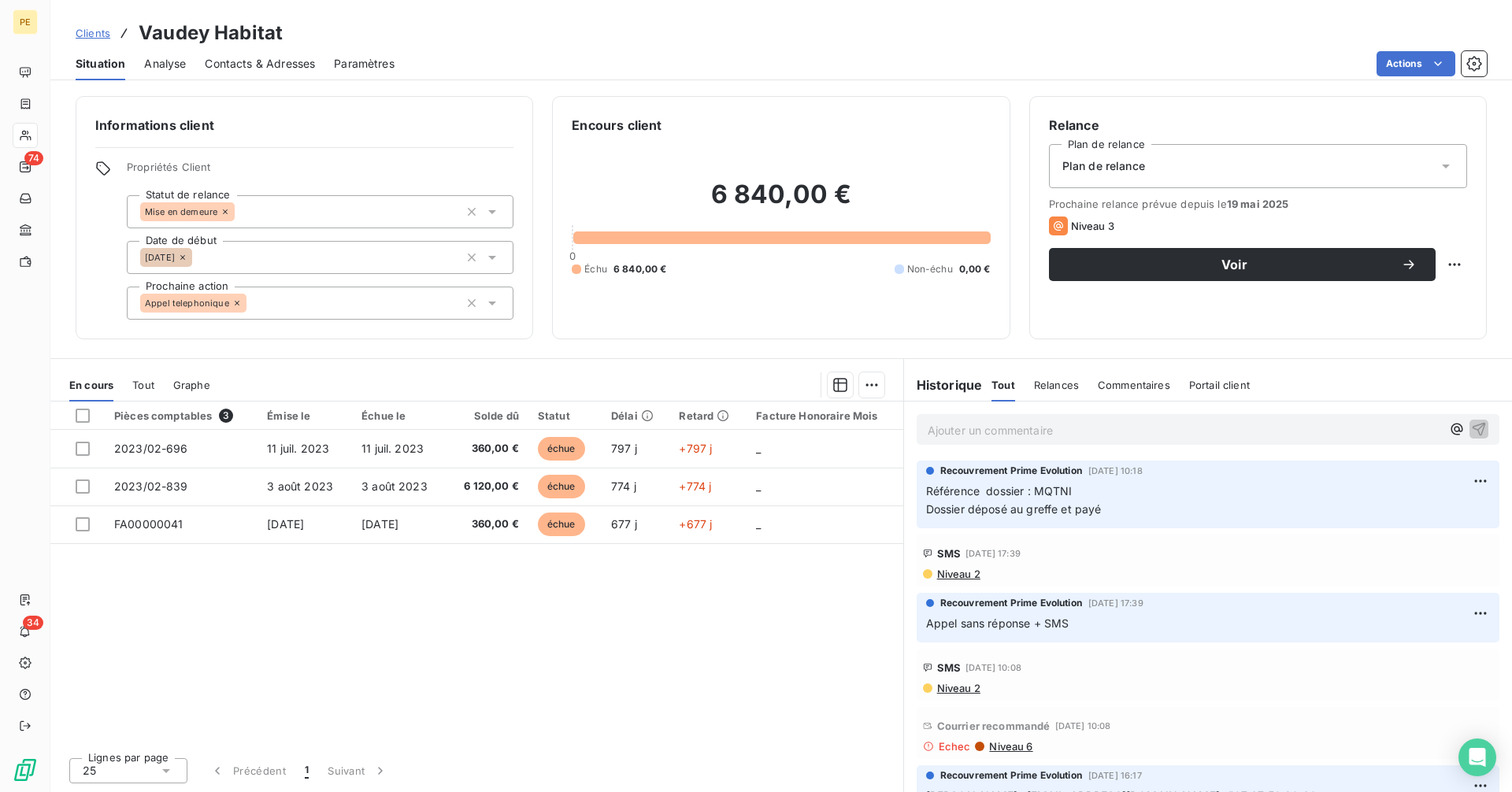
click at [96, 29] on span "Clients" at bounding box center [92, 33] width 35 height 13
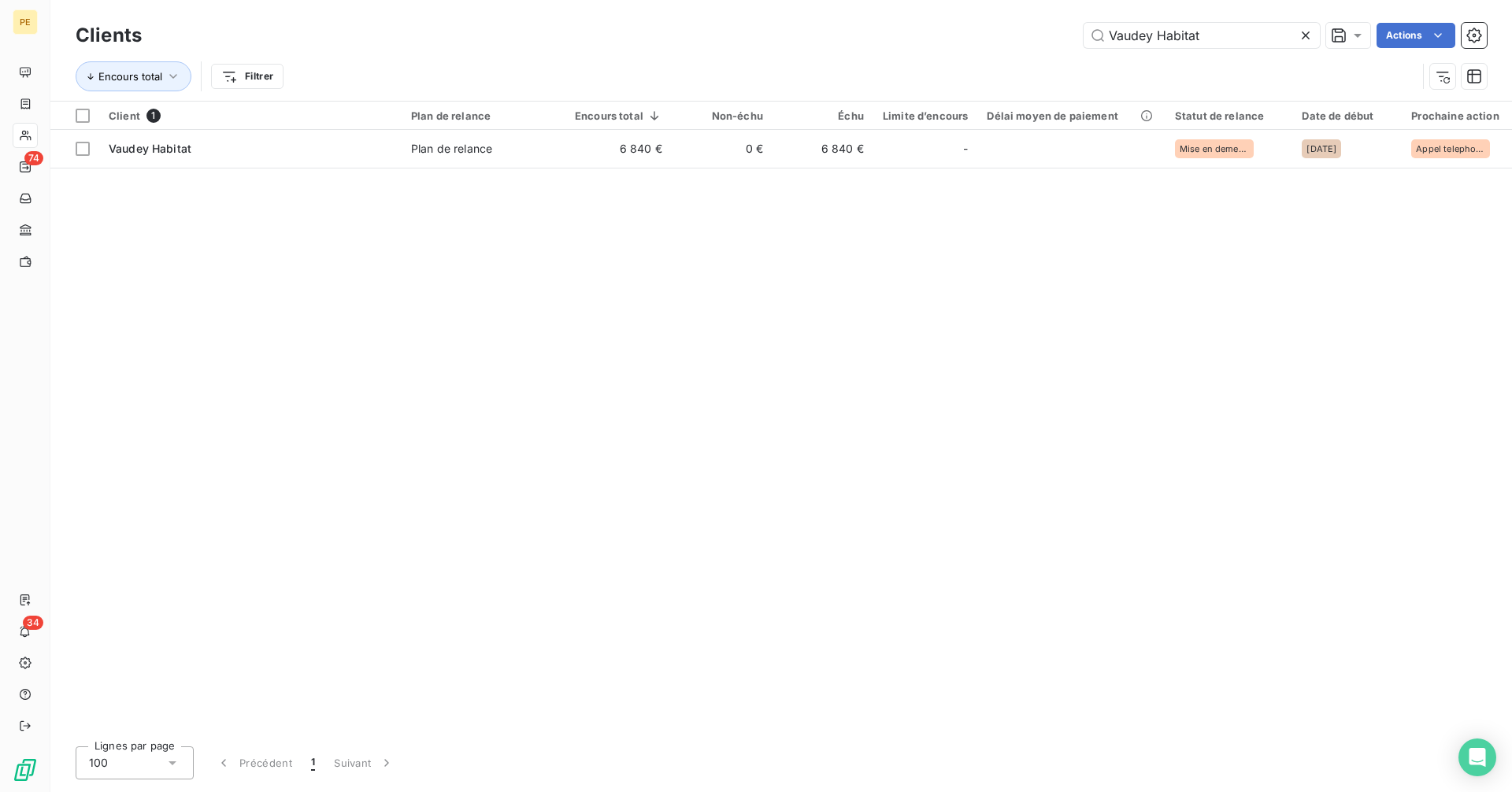
drag, startPoint x: 1205, startPoint y: 37, endPoint x: 1025, endPoint y: 42, distance: 180.1
click at [1030, 40] on div "Vaudey Habitat Actions" at bounding box center [824, 35] width 1326 height 25
click at [1025, 41] on div "Vaudey Habitat Actions" at bounding box center [824, 35] width 1326 height 25
click at [1286, 36] on input "Vaudey Habitat" at bounding box center [1202, 35] width 237 height 25
click at [1311, 35] on icon at bounding box center [1305, 35] width 16 height 16
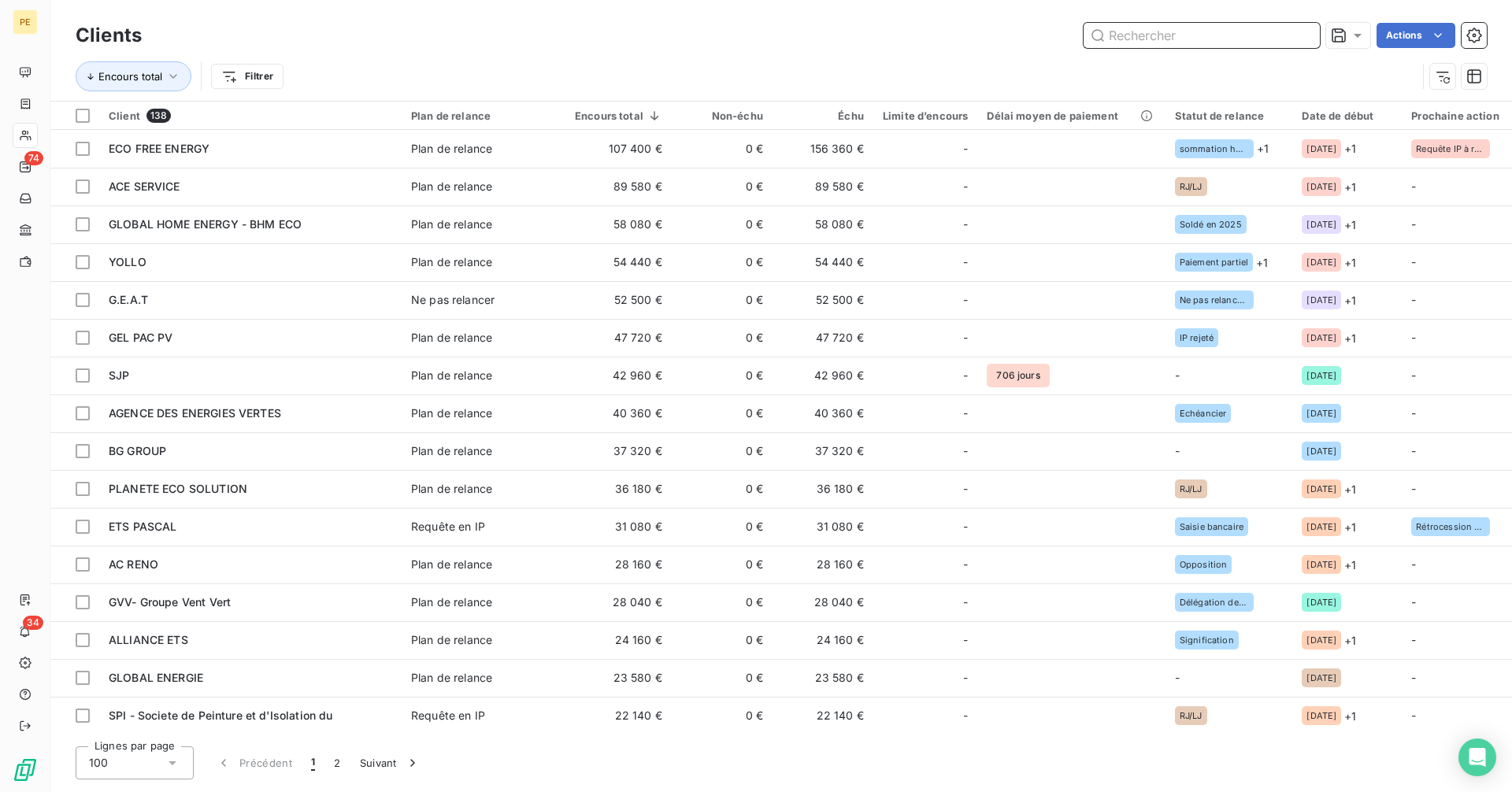
click at [1199, 40] on input "text" at bounding box center [1202, 35] width 237 height 25
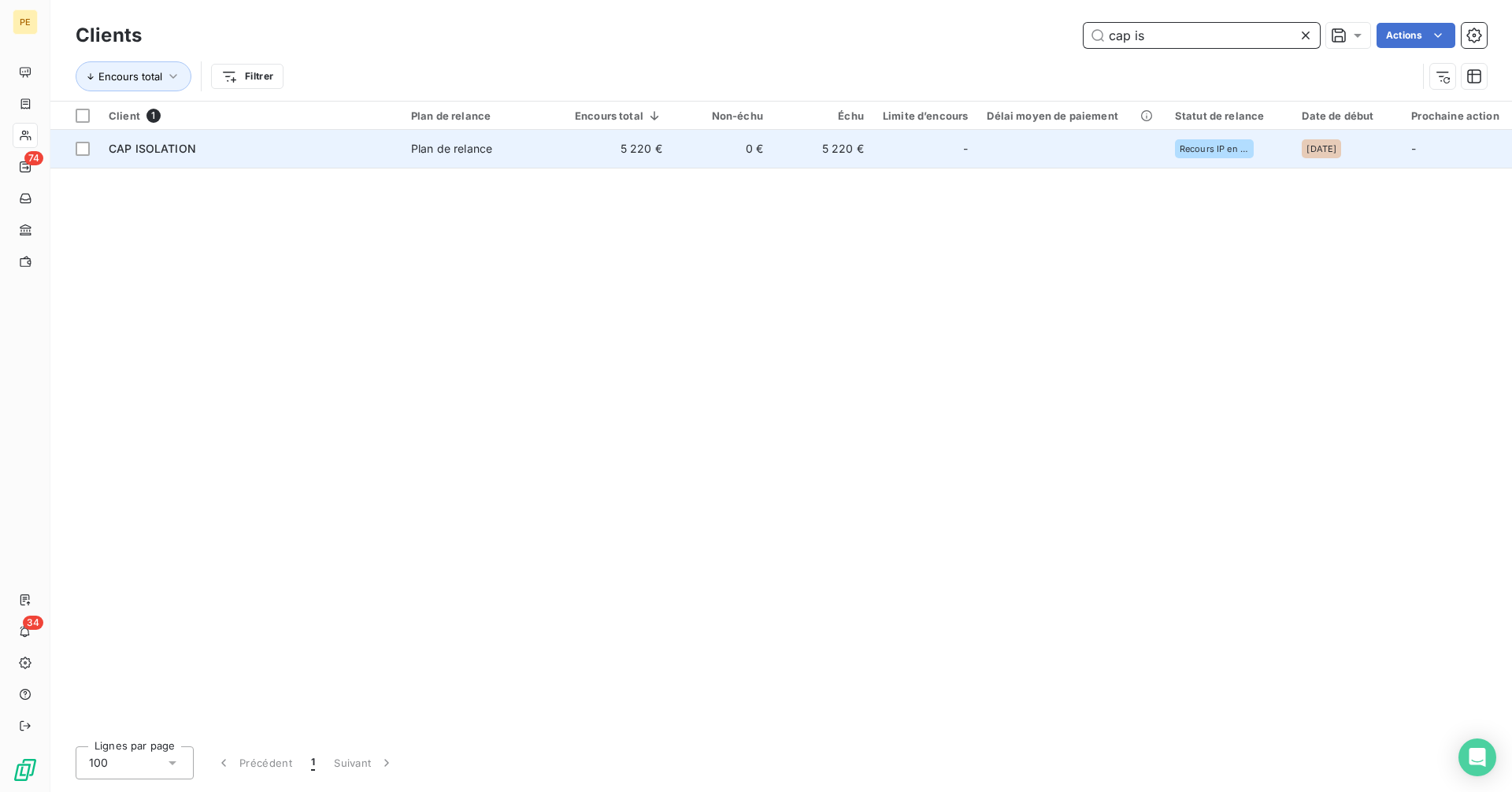
type input "cap is"
click at [618, 164] on td "5 220 €" at bounding box center [618, 149] width 106 height 38
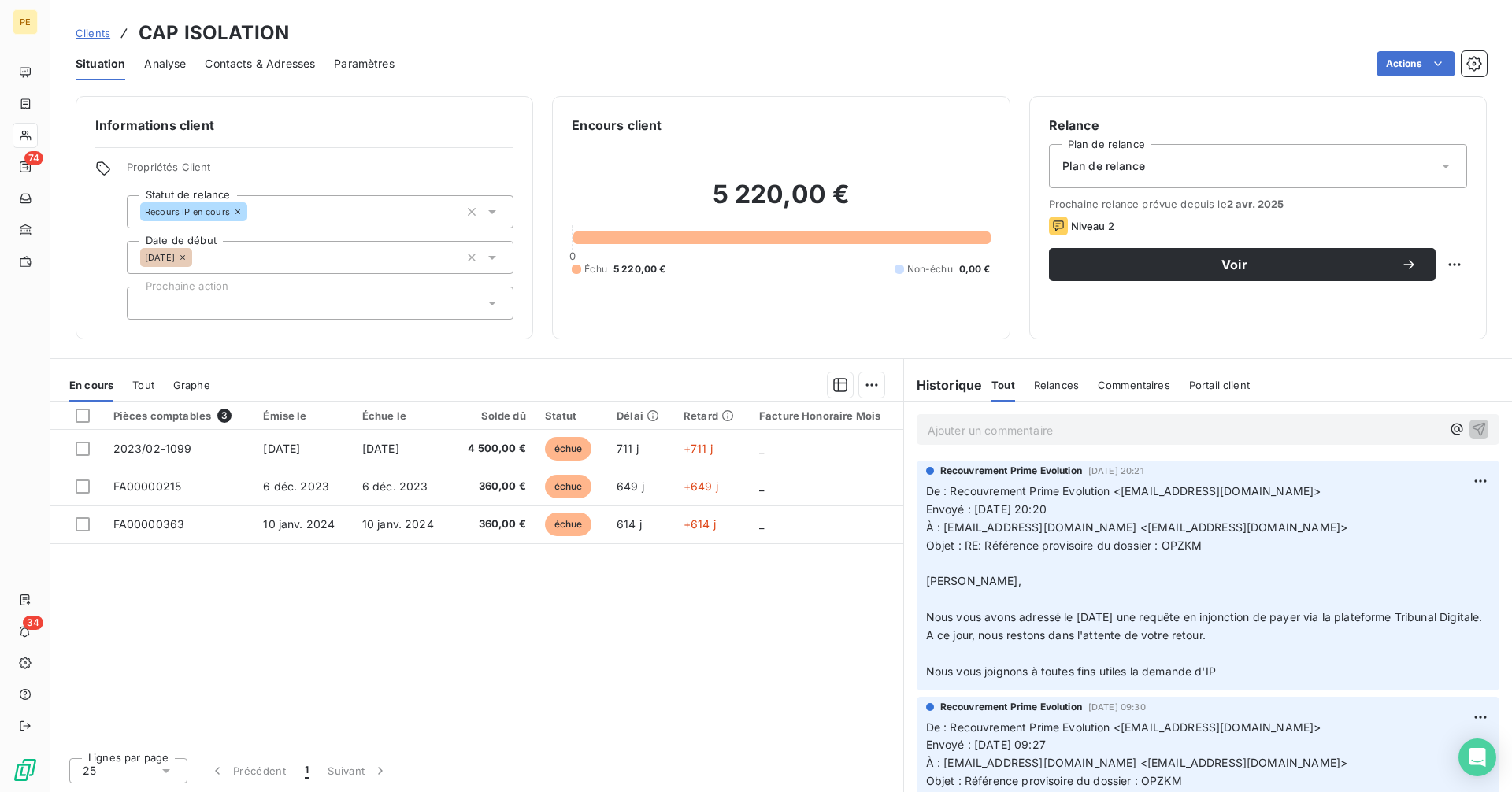
click at [969, 431] on p "Ajouter un commentaire ﻿" at bounding box center [1184, 430] width 514 height 19
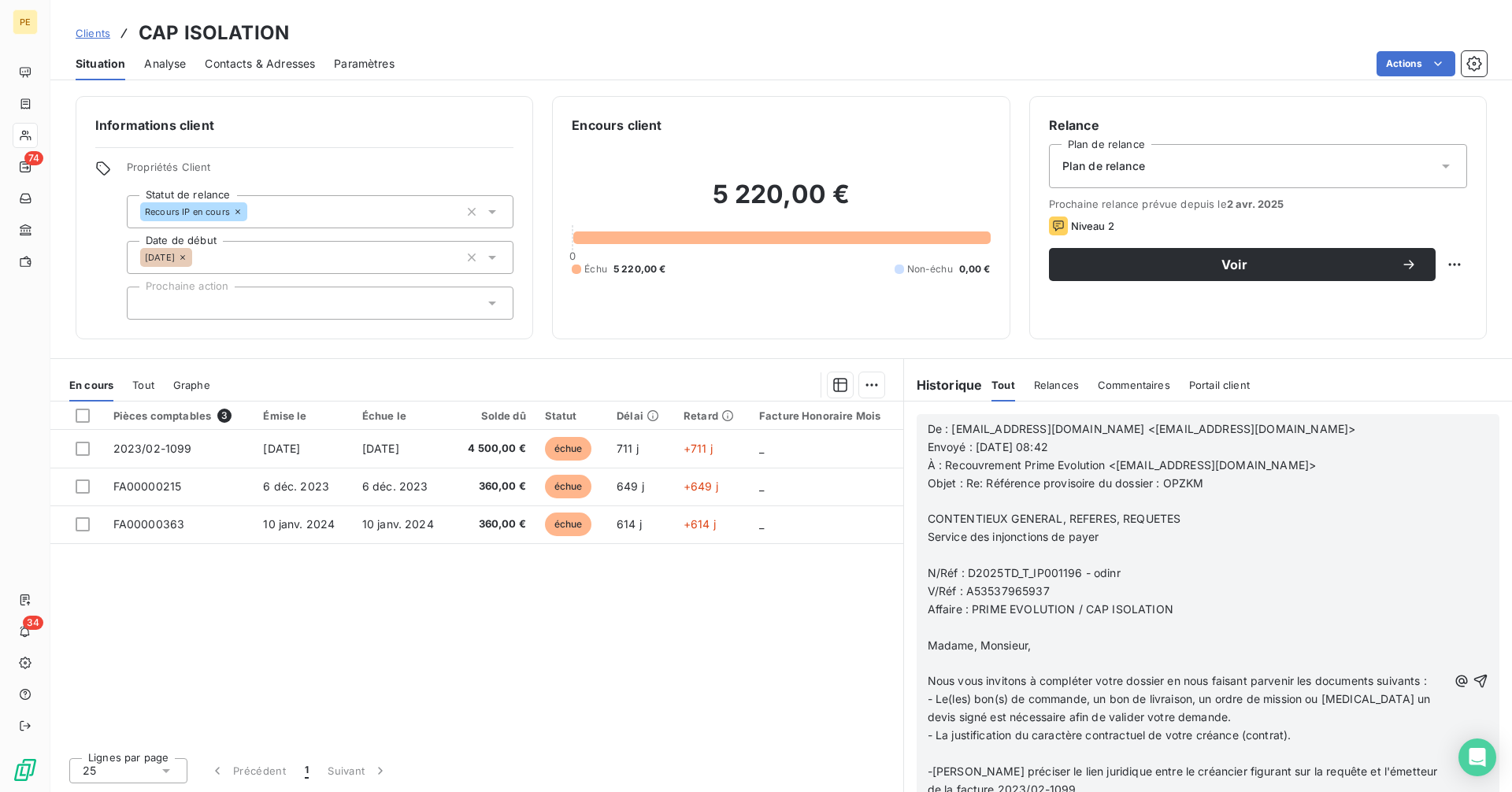
click at [1264, 601] on p "Affaire : PRIME EVOLUTION / CAP ISOLATION" at bounding box center [1187, 609] width 519 height 18
click at [1474, 685] on icon "button" at bounding box center [1481, 681] width 14 height 14
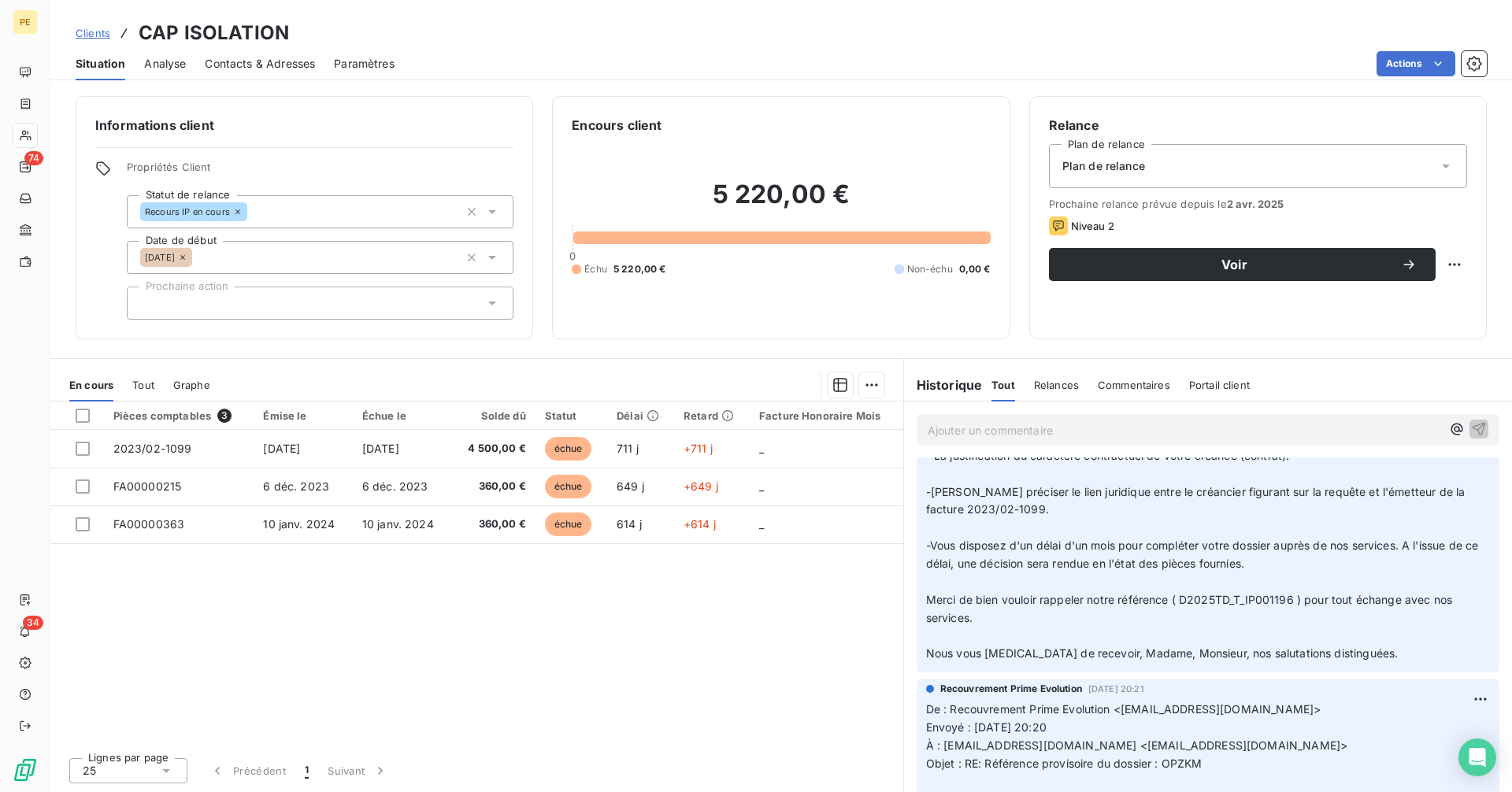
scroll to position [343, 0]
click at [89, 35] on span "Clients" at bounding box center [92, 33] width 35 height 13
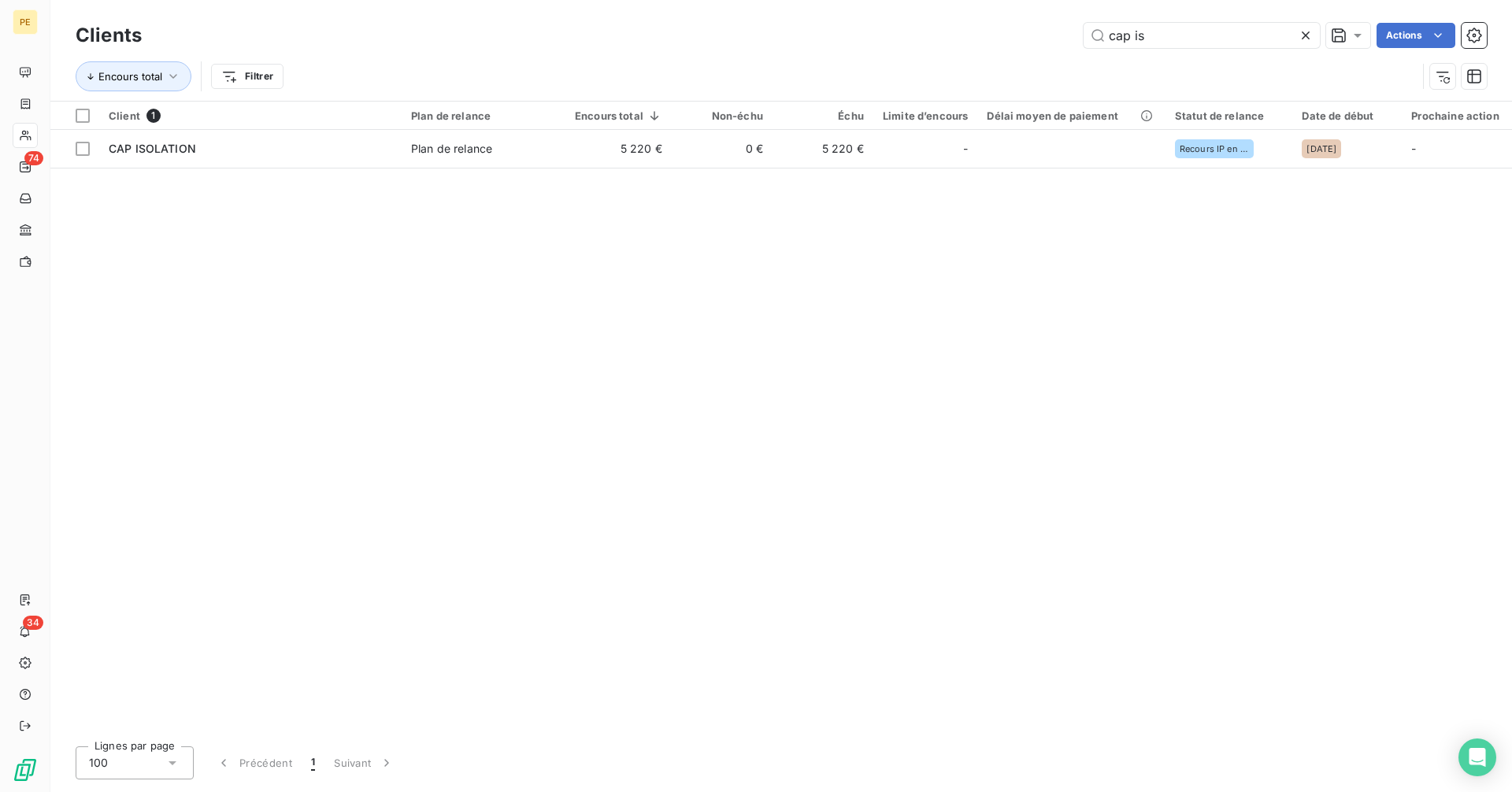
drag, startPoint x: 1178, startPoint y: 41, endPoint x: 954, endPoint y: 29, distance: 224.3
click at [954, 29] on div "cap is Actions" at bounding box center [824, 35] width 1326 height 25
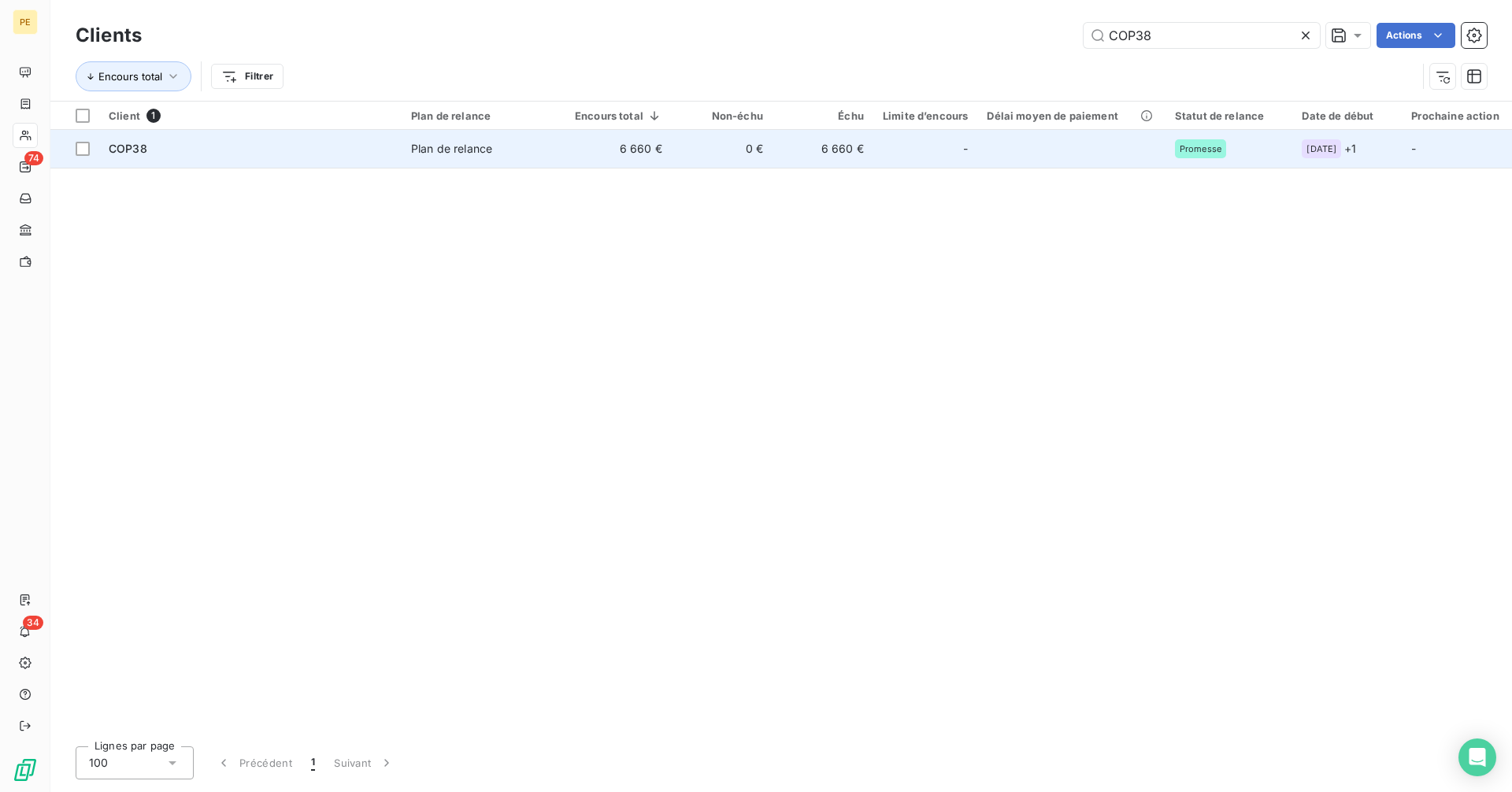
type input "COP38"
click at [628, 145] on td "6 660 €" at bounding box center [618, 149] width 106 height 38
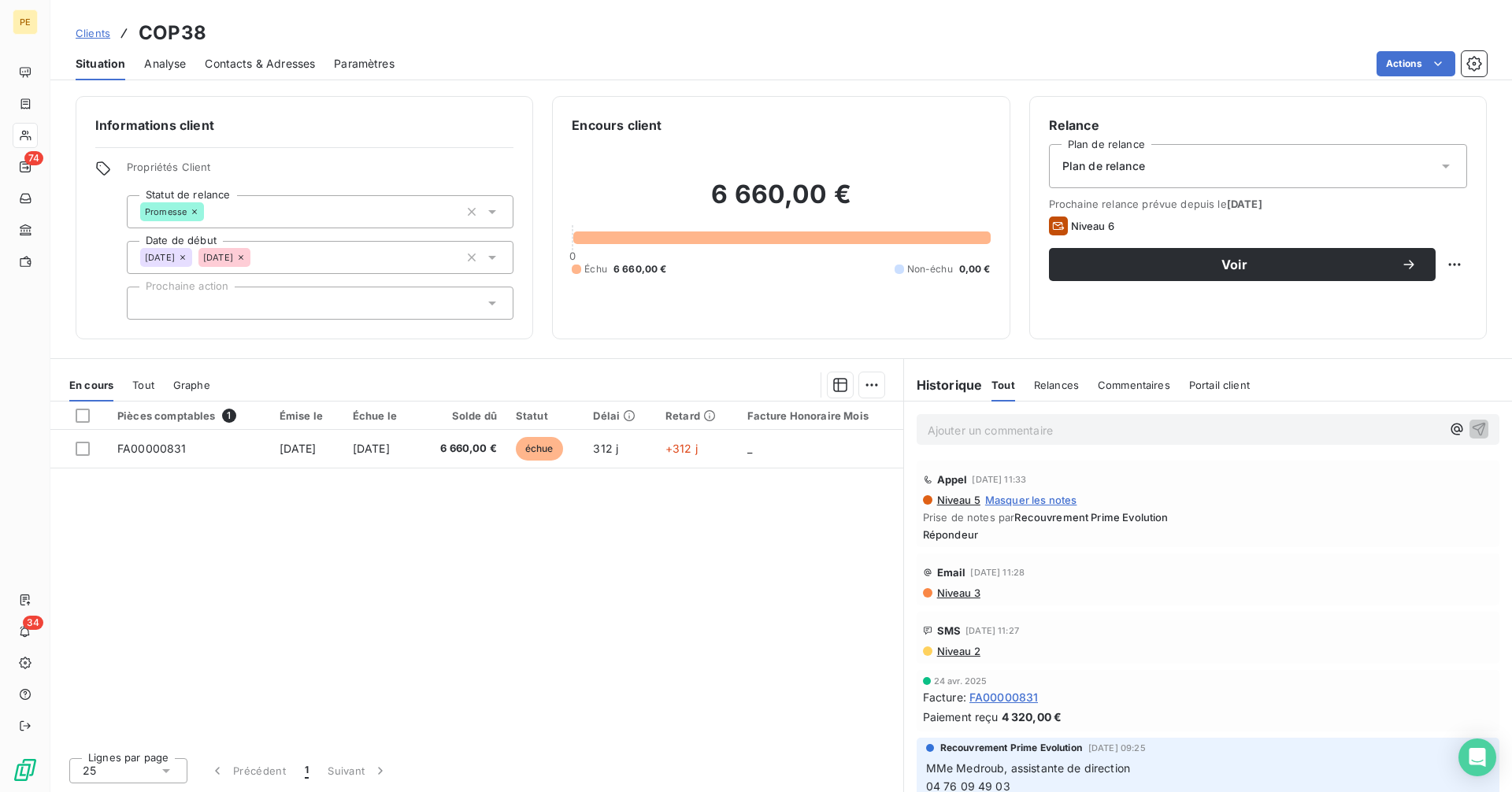
click at [277, 64] on span "Contacts & Adresses" at bounding box center [259, 63] width 110 height 16
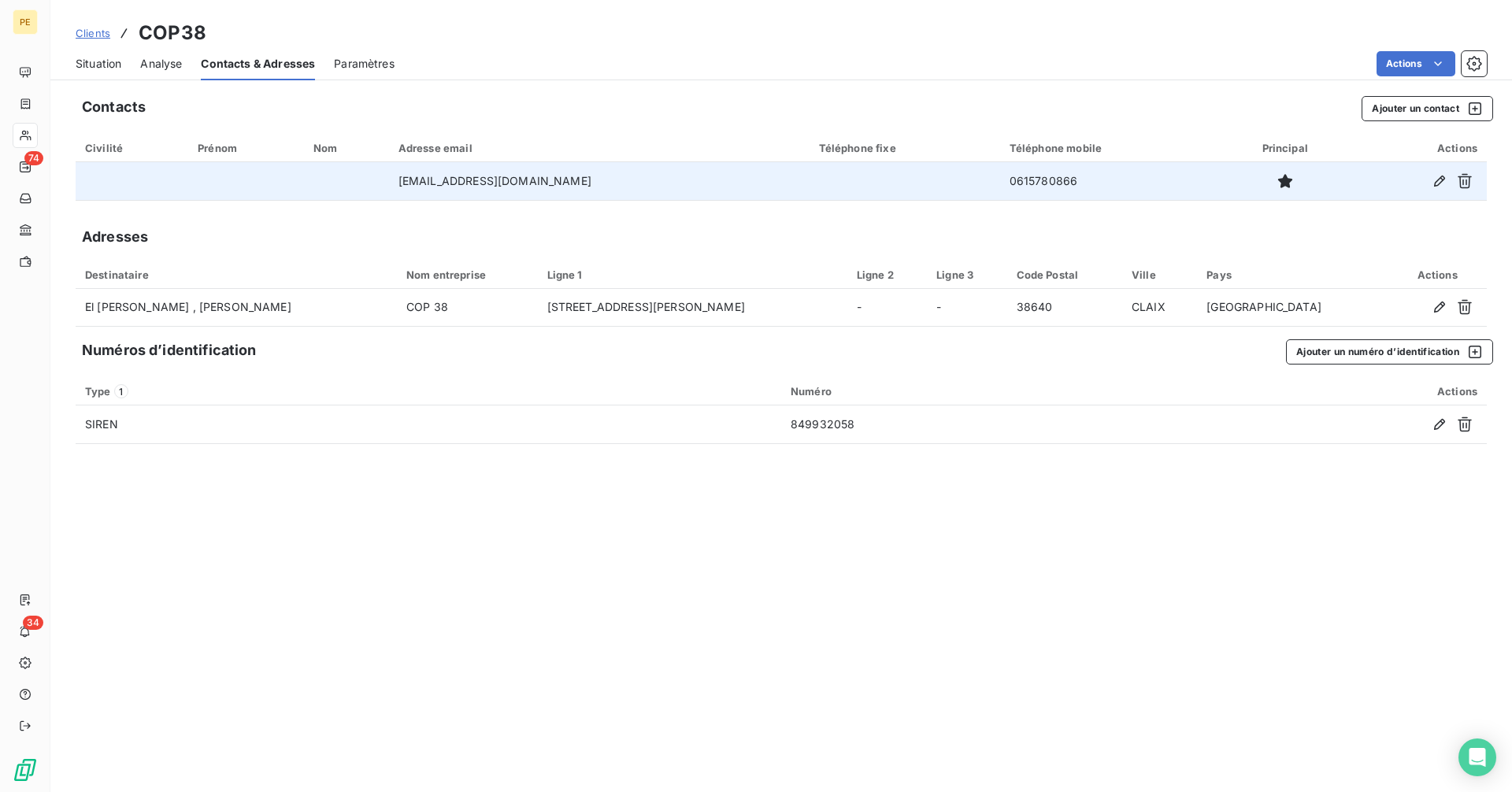
click at [1030, 183] on td "0615780866" at bounding box center [1110, 181] width 220 height 38
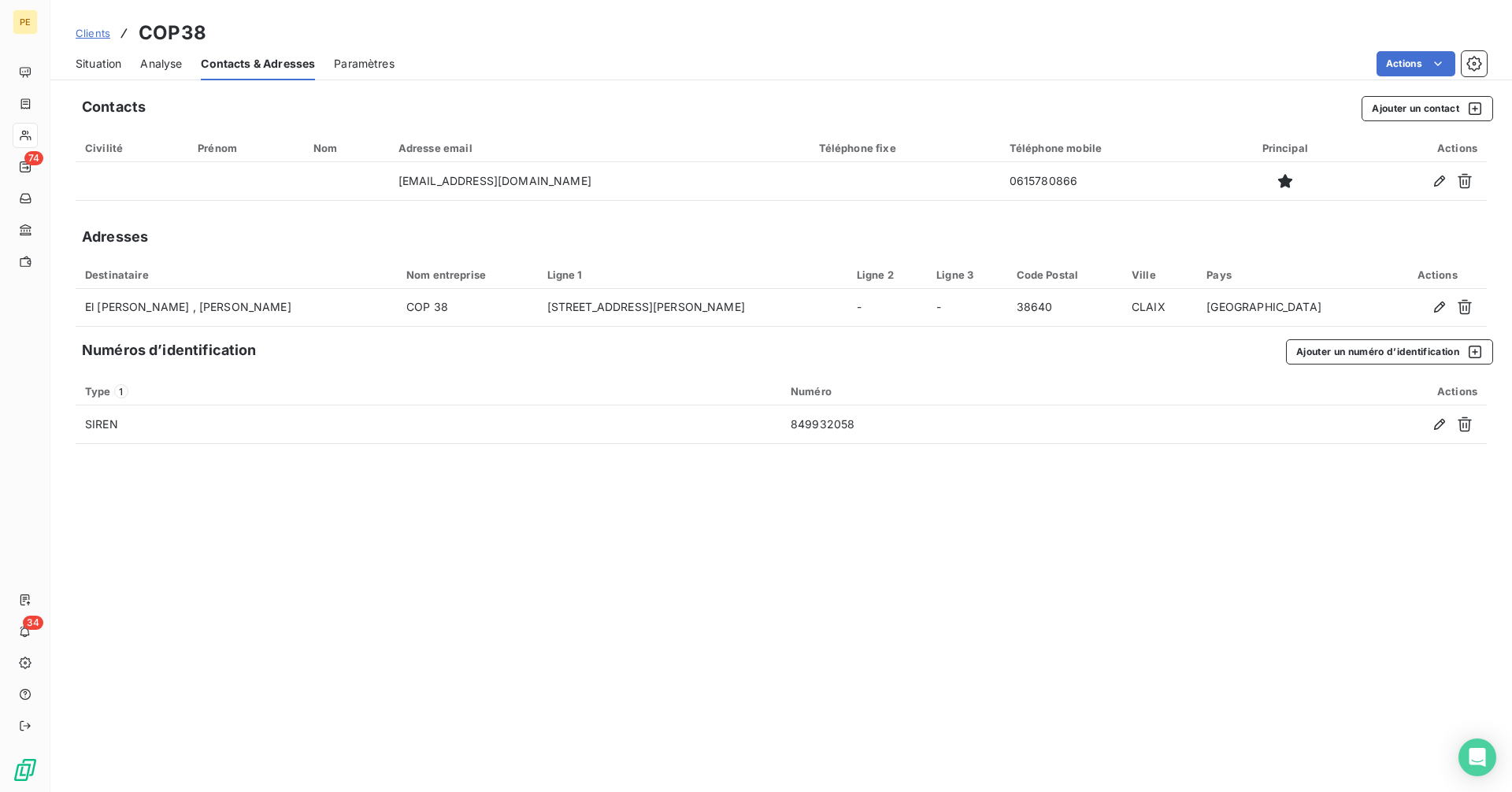
click at [94, 62] on span "Situation" at bounding box center [98, 63] width 46 height 16
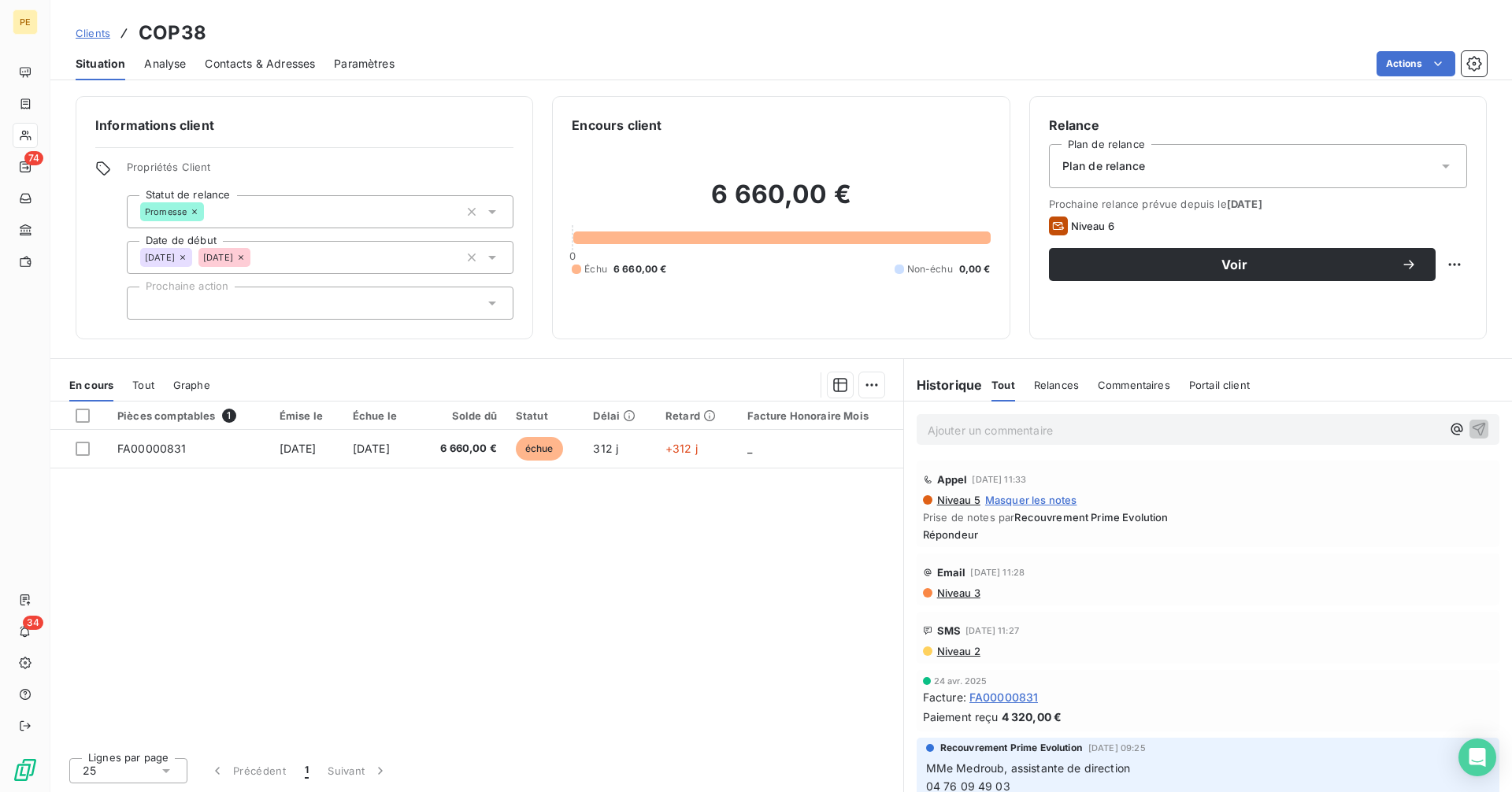
click at [99, 36] on span "Clients" at bounding box center [92, 33] width 35 height 13
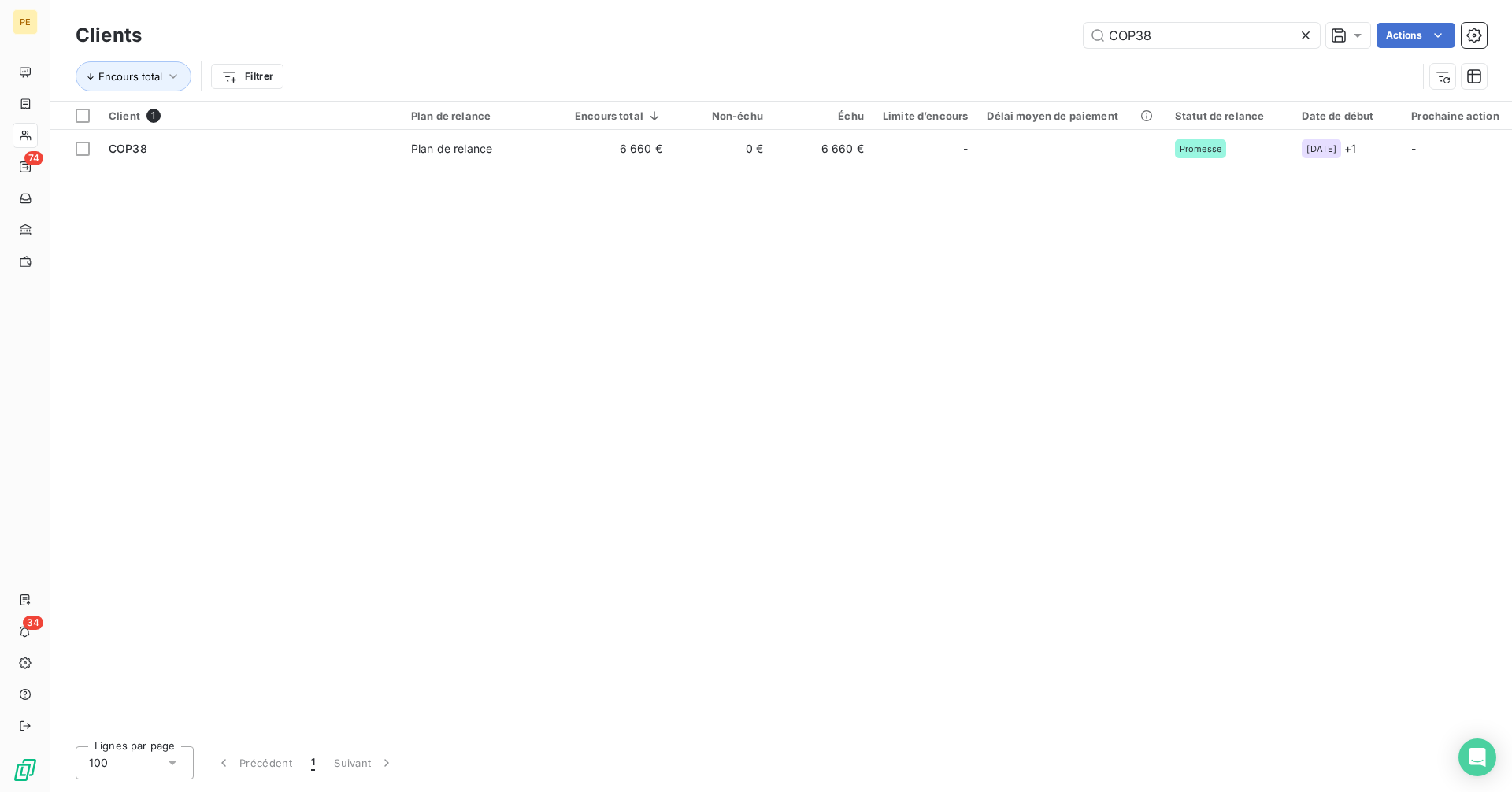
drag, startPoint x: 1181, startPoint y: 37, endPoint x: 1003, endPoint y: 51, distance: 178.5
click at [1003, 51] on div "Clients COP38 Actions" at bounding box center [780, 35] width 1411 height 33
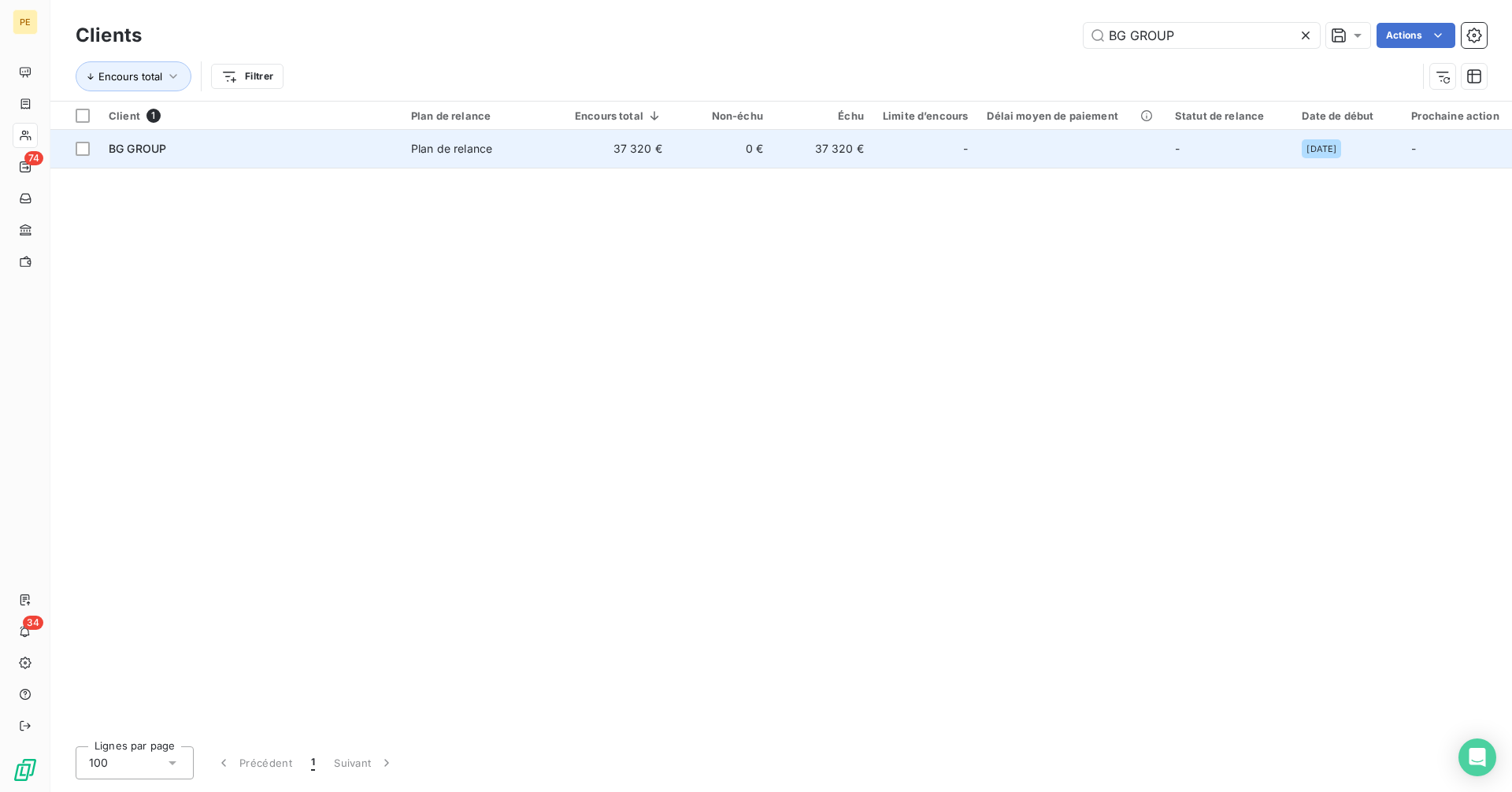
type input "BG GROUP"
click at [730, 162] on td "0 €" at bounding box center [721, 149] width 101 height 38
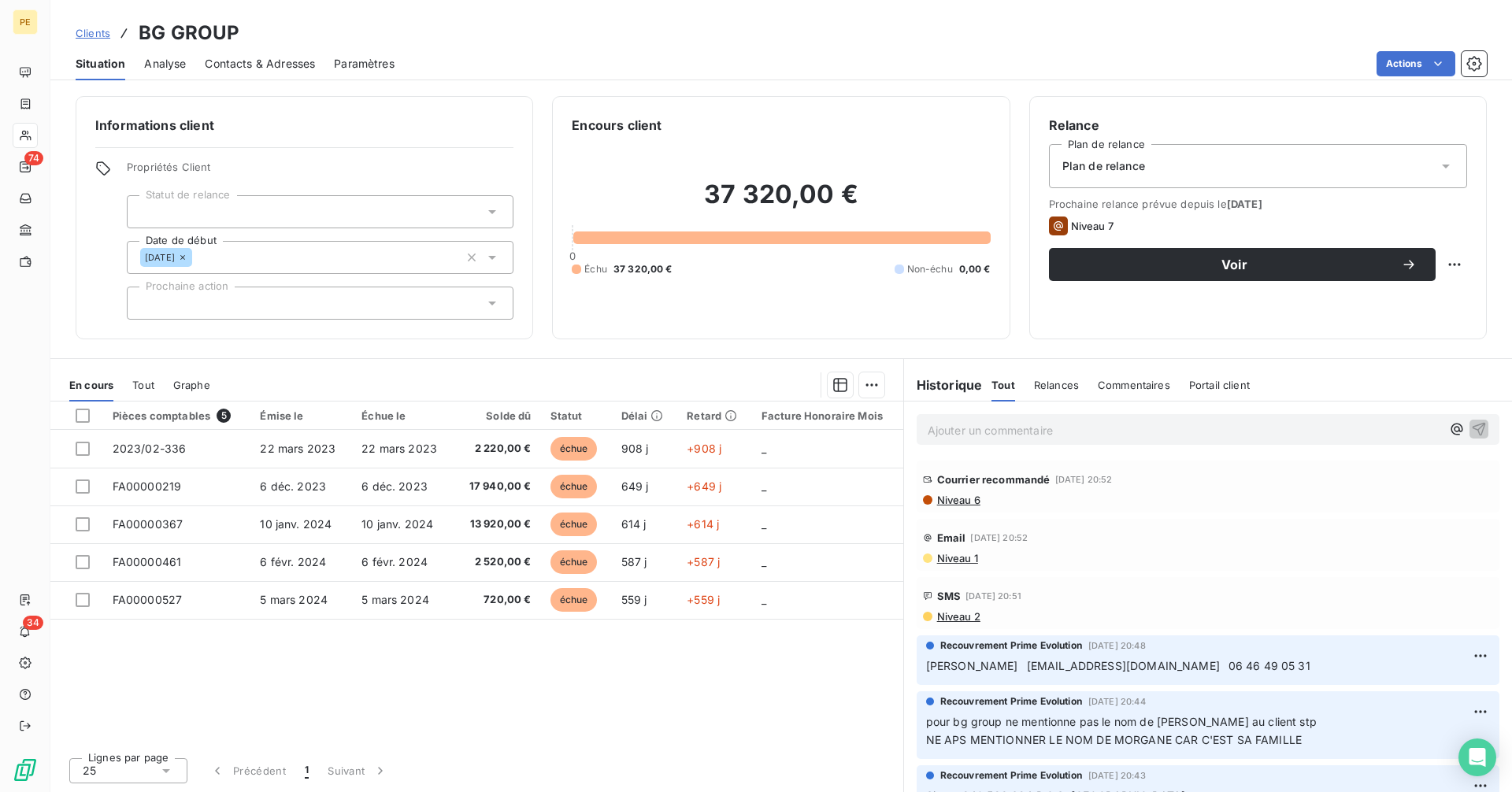
click at [965, 503] on span "Niveau 6" at bounding box center [957, 499] width 45 height 13
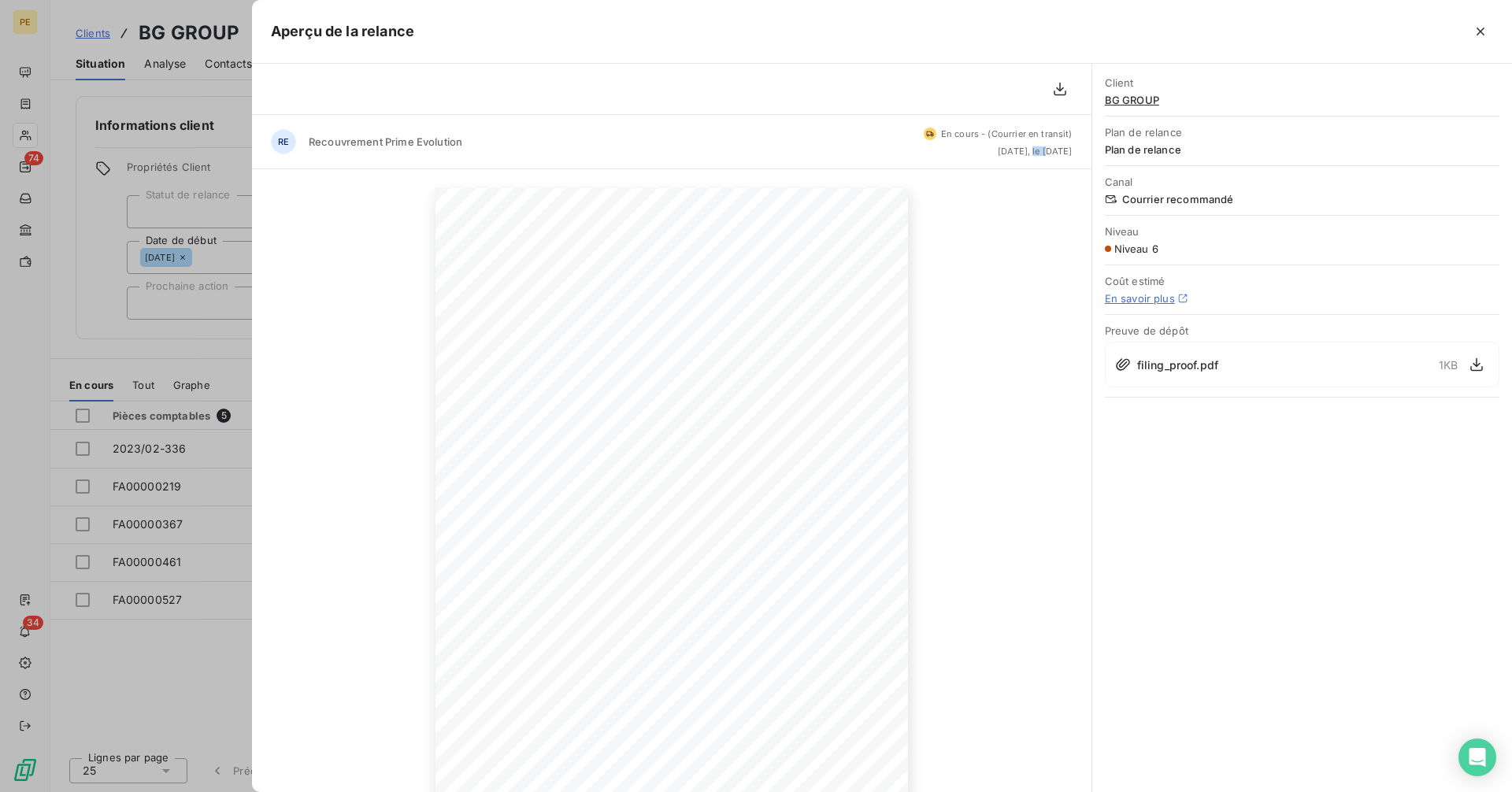
drag, startPoint x: 968, startPoint y: 149, endPoint x: 1050, endPoint y: 149, distance: 82.0
click at [998, 149] on span "[DATE], le [DATE]" at bounding box center [1035, 150] width 75 height 9
drag, startPoint x: 1050, startPoint y: 149, endPoint x: 1072, endPoint y: 149, distance: 22.0
click at [1072, 149] on div "RE Recouvrement Prime Evolution En cours - (Courrier en transit) [DATE], le [DA…" at bounding box center [672, 142] width 840 height 54
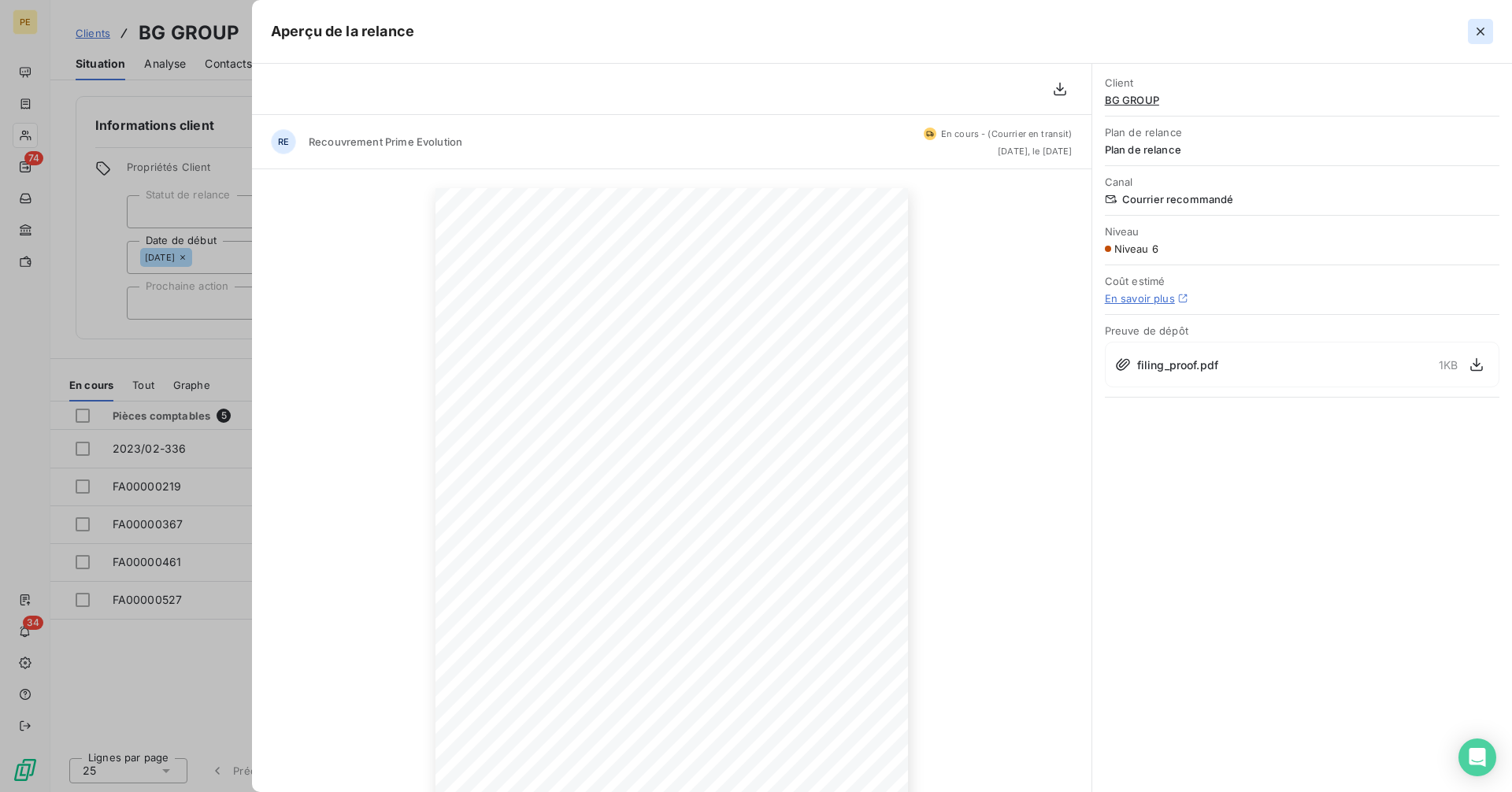
click at [1474, 30] on icon "button" at bounding box center [1480, 31] width 16 height 16
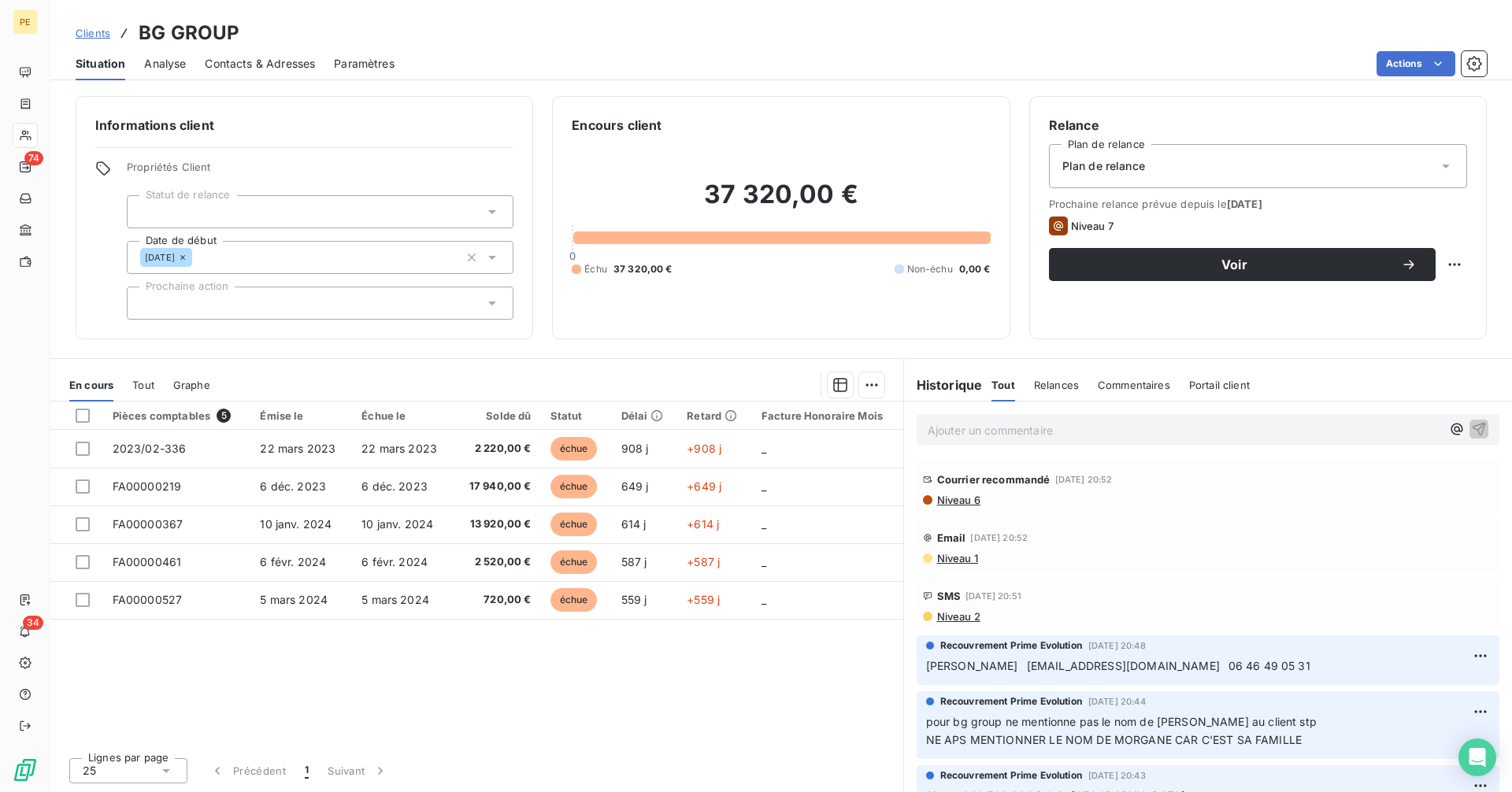
click at [971, 559] on span "Niveau 1" at bounding box center [956, 557] width 42 height 13
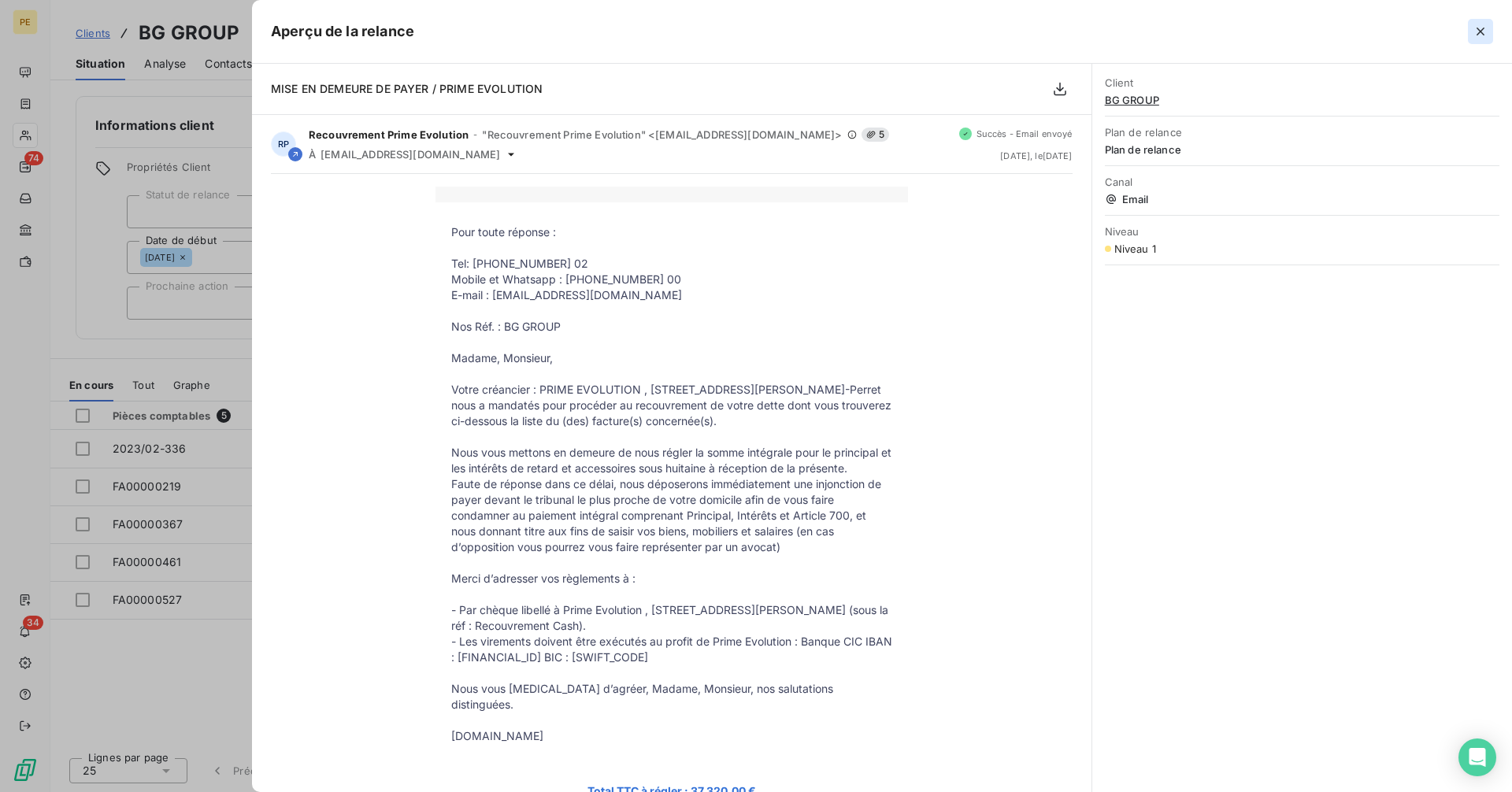
click at [1475, 27] on icon "button" at bounding box center [1480, 31] width 16 height 16
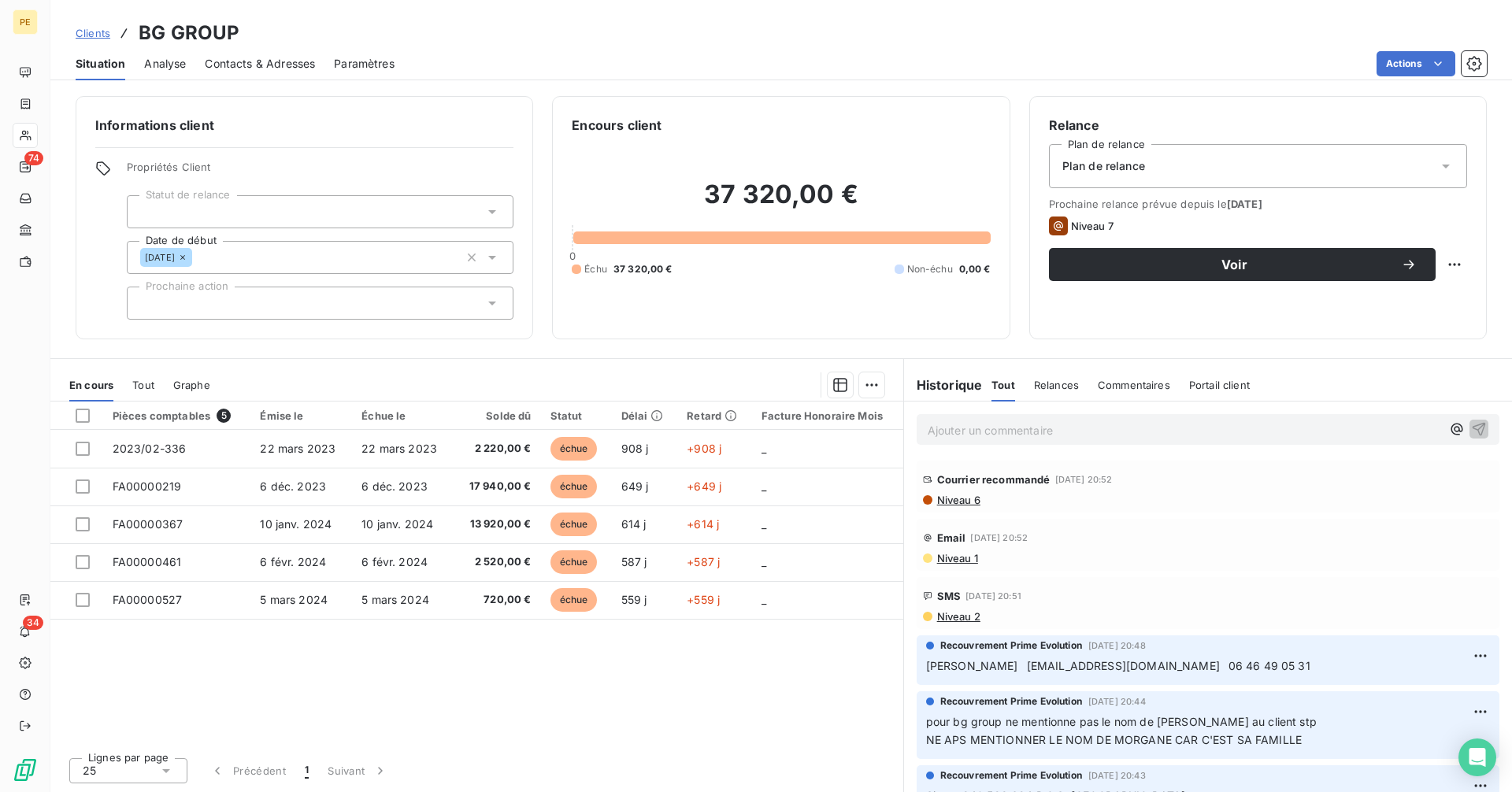
click at [960, 616] on span "Niveau 2" at bounding box center [957, 616] width 45 height 13
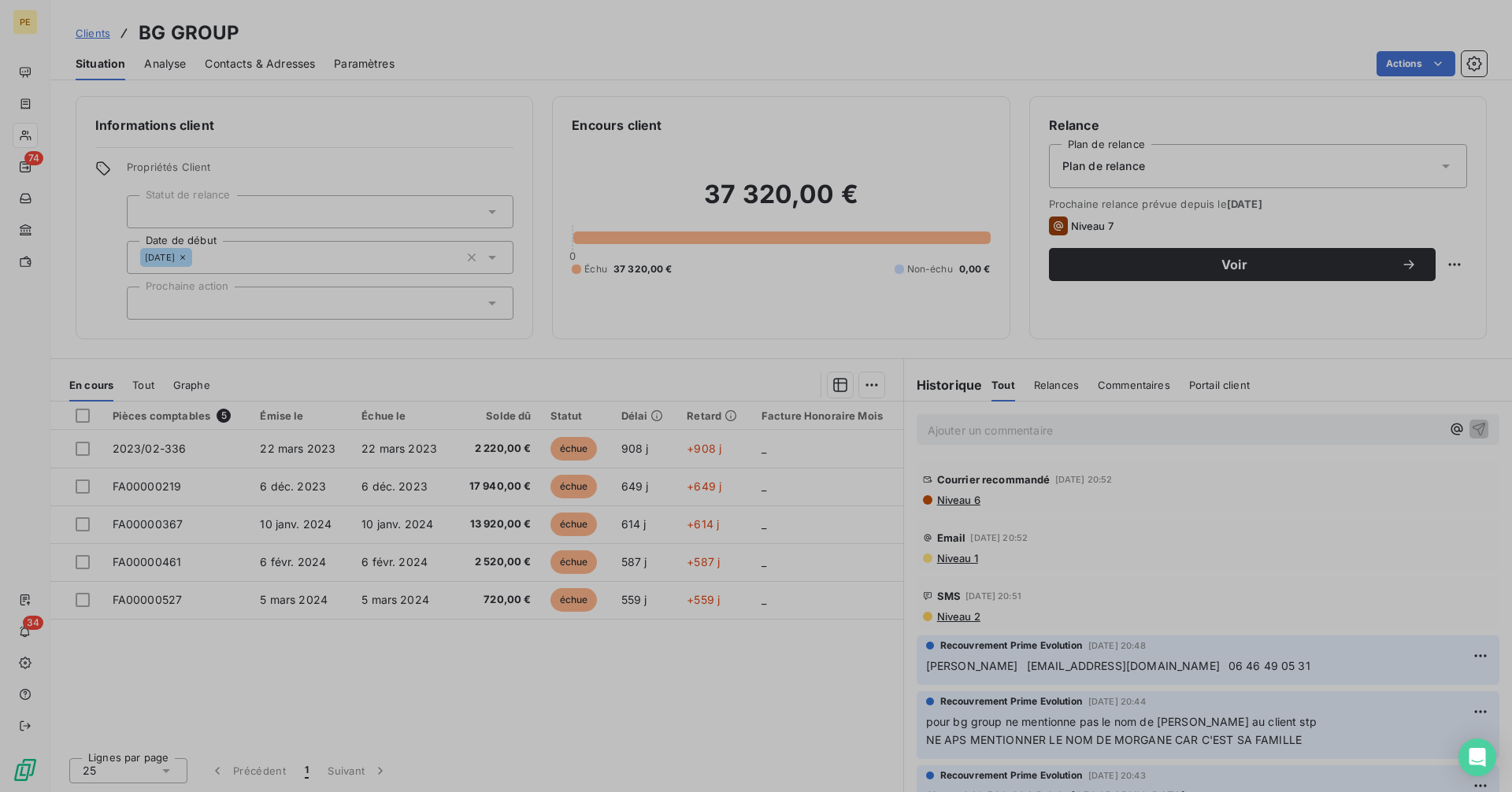
click at [960, 616] on div at bounding box center [756, 396] width 1512 height 792
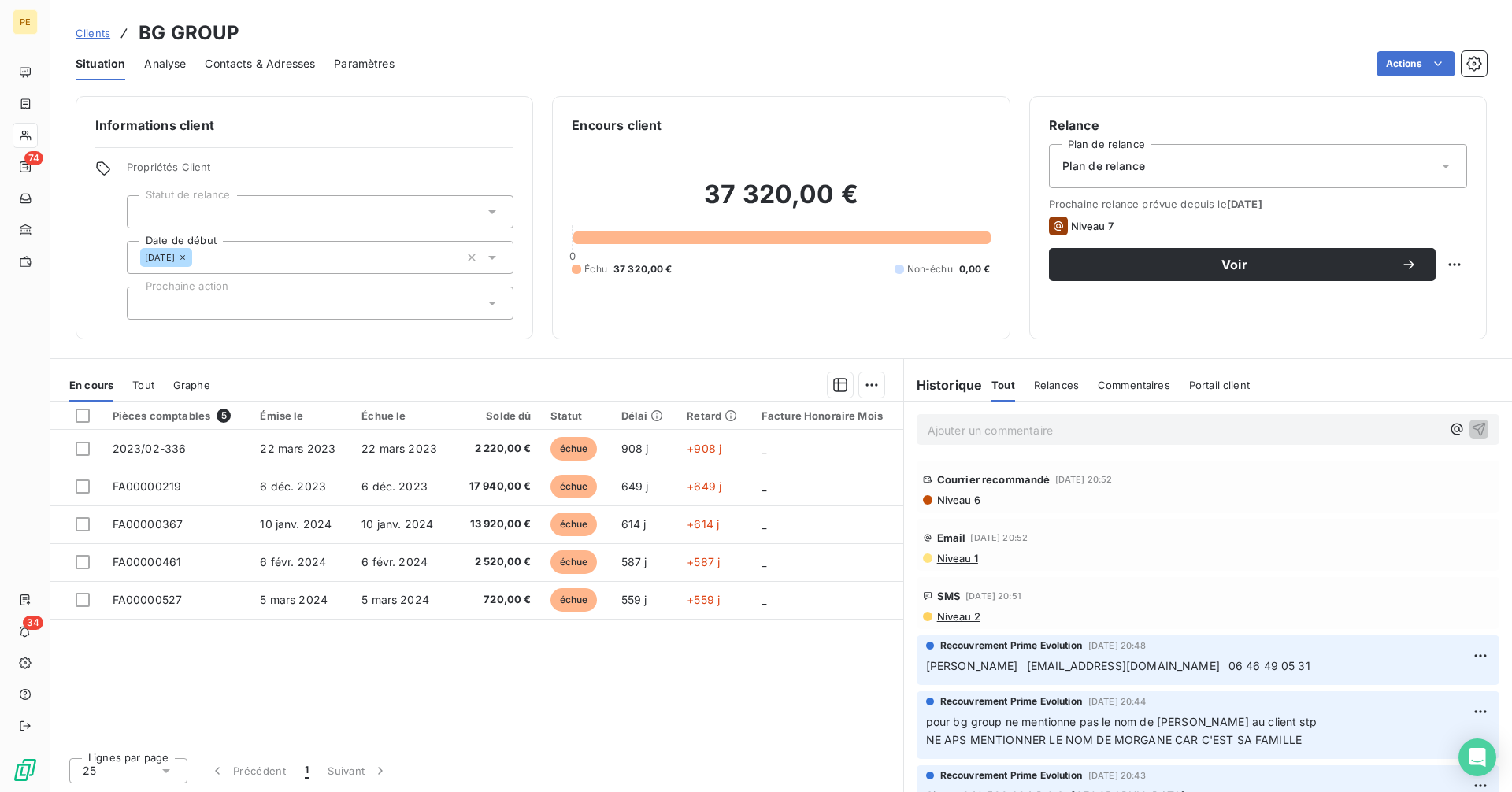
click at [961, 615] on span "Niveau 2" at bounding box center [957, 616] width 45 height 13
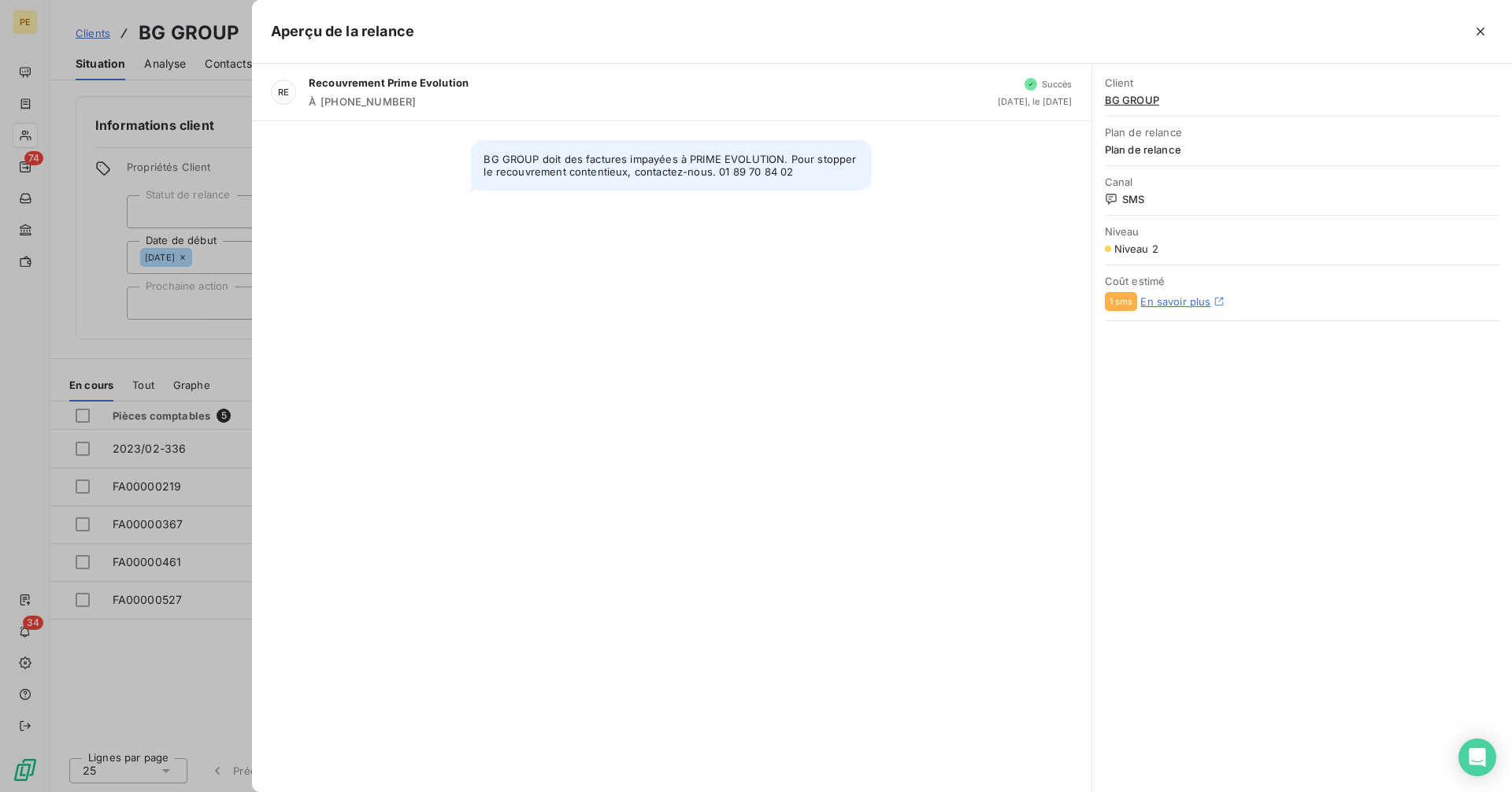
click at [1484, 30] on icon "button" at bounding box center [1480, 31] width 16 height 16
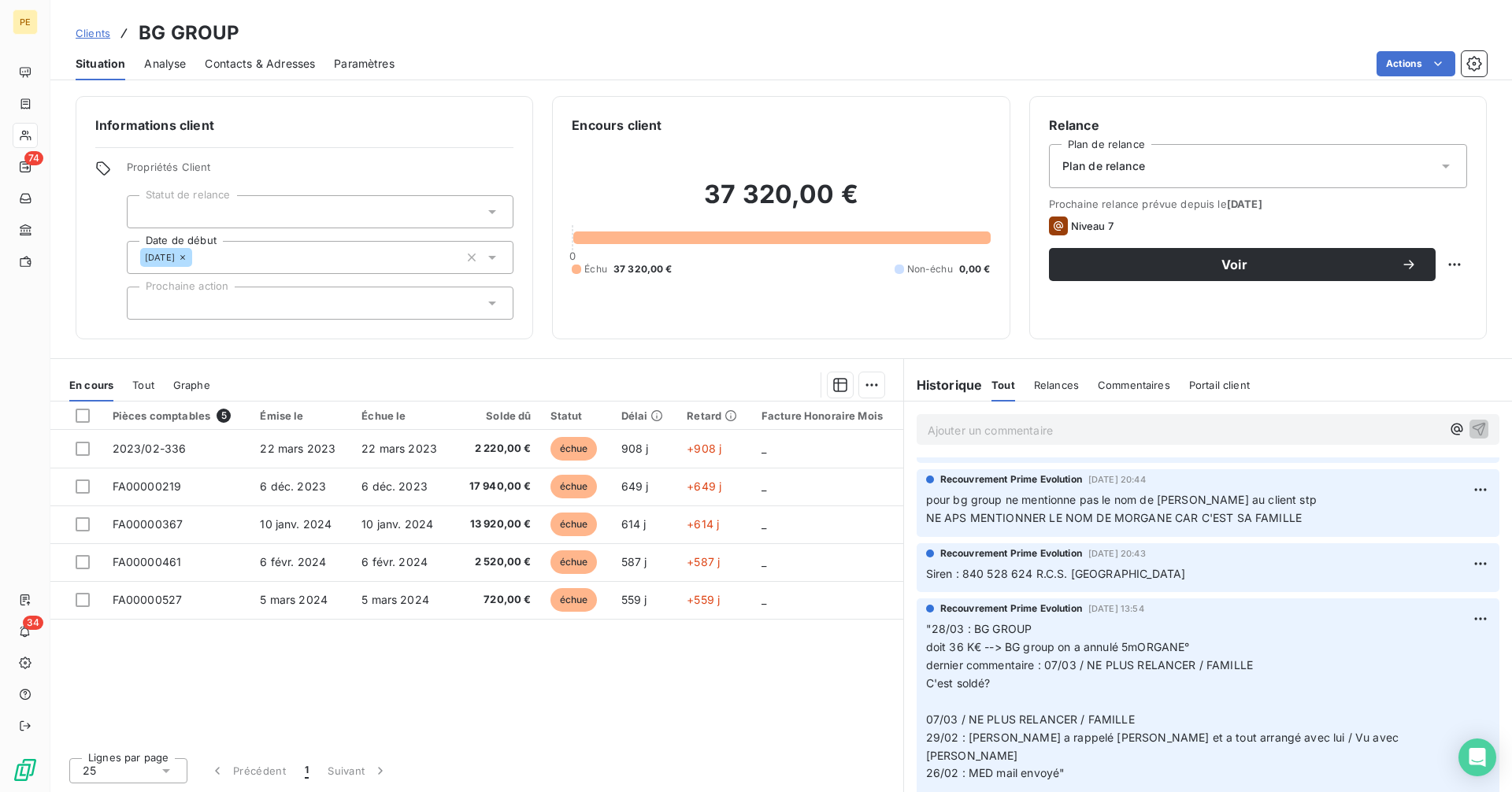
scroll to position [225, 0]
click at [1121, 608] on span "[DATE] 13:54" at bounding box center [1116, 605] width 56 height 9
drag, startPoint x: 1015, startPoint y: 735, endPoint x: 1123, endPoint y: 736, distance: 108.0
click at [1018, 735] on span "29/02 : [PERSON_NAME] a rappelé [PERSON_NAME] et a tout arrangé avec lui / Vu a…" at bounding box center [1163, 742] width 476 height 31
drag, startPoint x: 1123, startPoint y: 736, endPoint x: 1276, endPoint y: 738, distance: 153.0
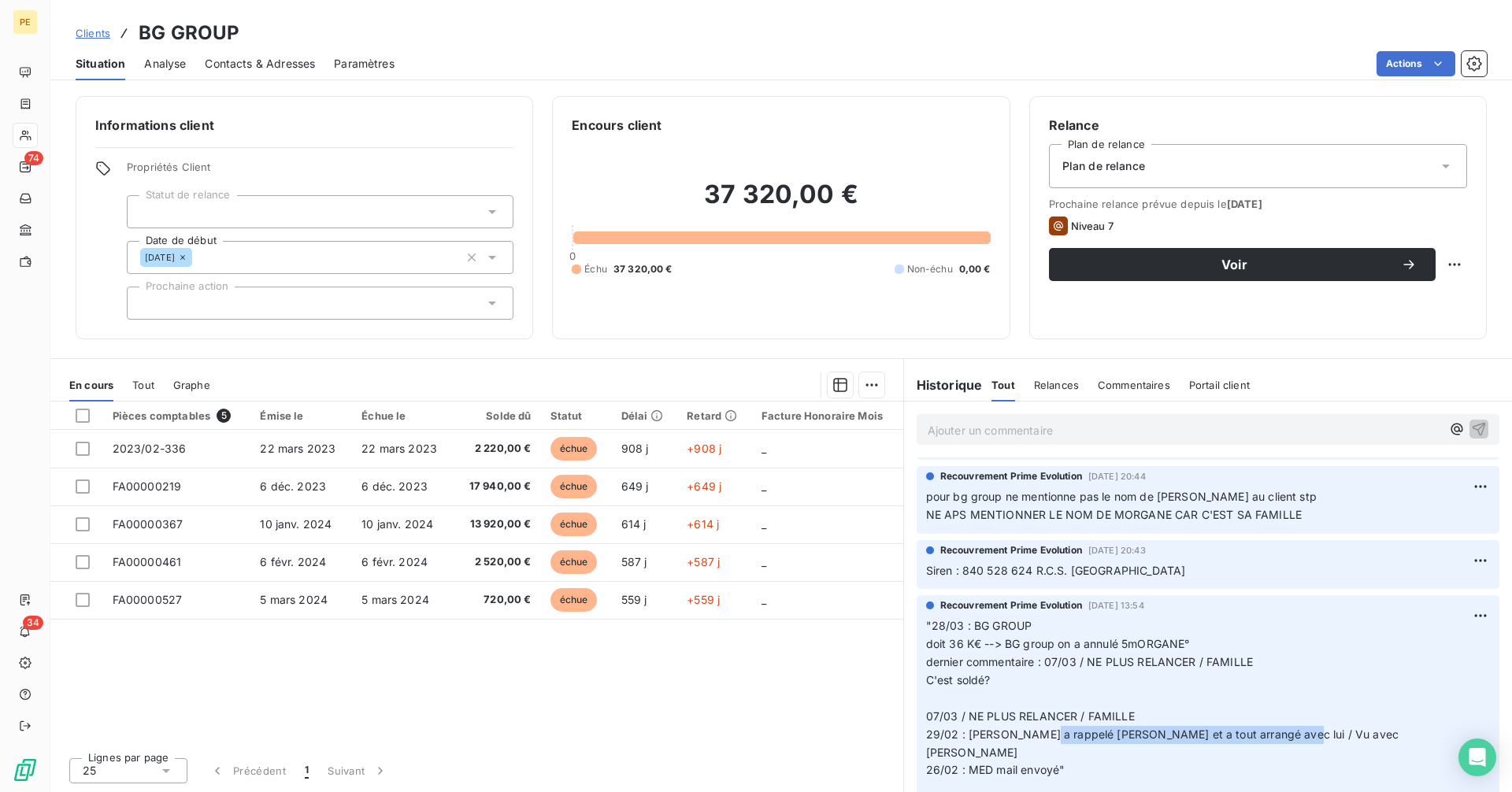
click at [1276, 738] on span "29/02 : [PERSON_NAME] a rappelé [PERSON_NAME] et a tout arrangé avec lui / Vu a…" at bounding box center [1163, 742] width 476 height 31
click at [1277, 708] on p ""28/03 : BG GROUP doit 36 K€ --> BG group on a annulé 5mORGANE° dernier comment…" at bounding box center [1207, 707] width 563 height 180
drag, startPoint x: 947, startPoint y: 751, endPoint x: 971, endPoint y: 751, distance: 24.0
click at [969, 762] on span "26/02 : MED mail envoyé"" at bounding box center [995, 769] width 139 height 14
click at [1014, 762] on span "26/02 : MED mail envoyé"" at bounding box center [995, 769] width 139 height 14
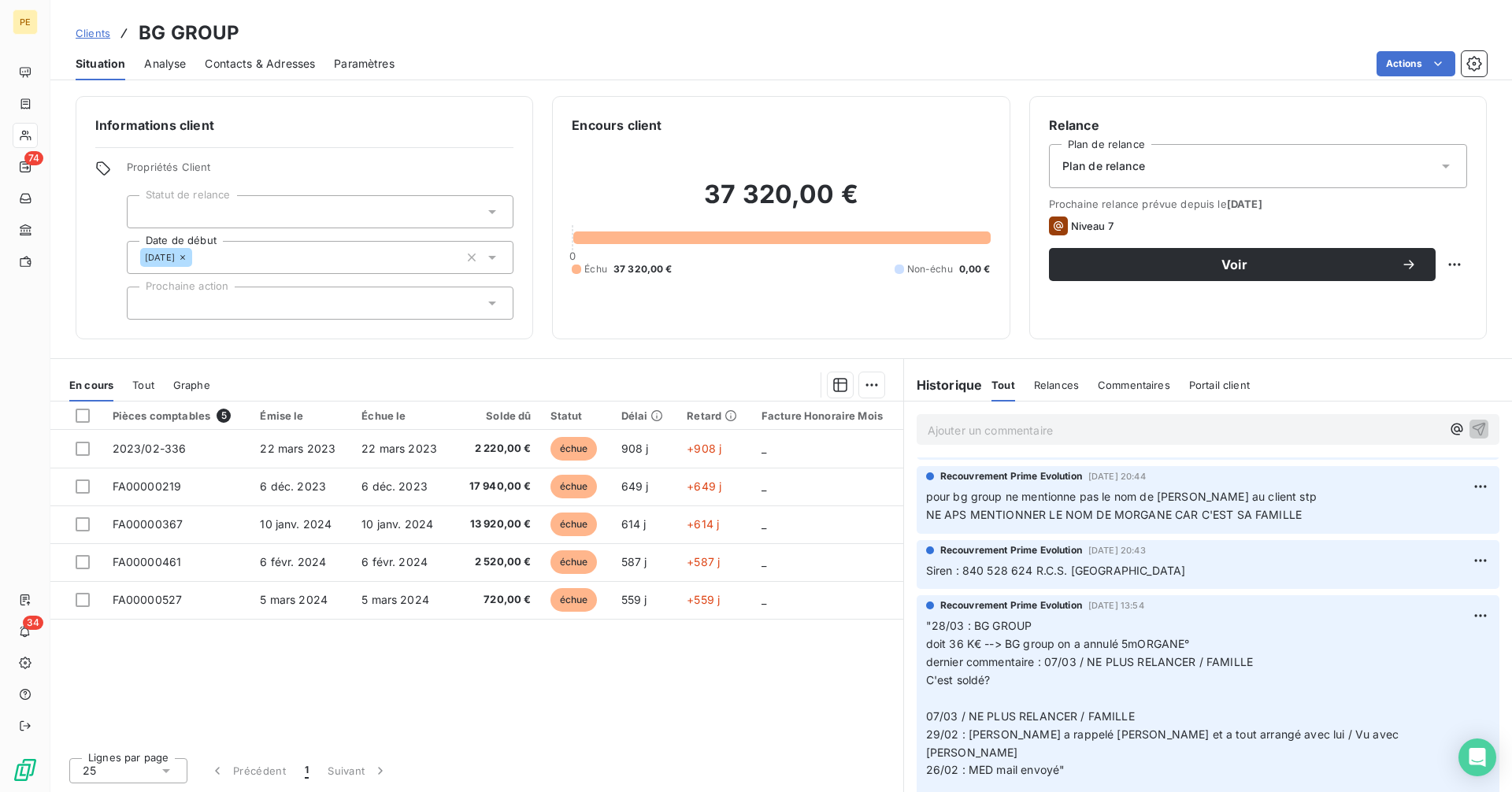
click at [1121, 739] on span "29/02 : [PERSON_NAME] a rappelé [PERSON_NAME] et a tout arrangé avec lui / Vu a…" at bounding box center [1163, 742] width 476 height 31
drag, startPoint x: 986, startPoint y: 739, endPoint x: 1033, endPoint y: 736, distance: 47.1
click at [997, 737] on span "29/02 : [PERSON_NAME] a rappelé [PERSON_NAME] et a tout arrangé avec lui / Vu a…" at bounding box center [1163, 742] width 476 height 31
drag, startPoint x: 1033, startPoint y: 736, endPoint x: 1107, endPoint y: 736, distance: 74.0
click at [1107, 736] on span "29/02 : [PERSON_NAME] a rappelé [PERSON_NAME] et a tout arrangé avec lui / Vu a…" at bounding box center [1163, 742] width 476 height 31
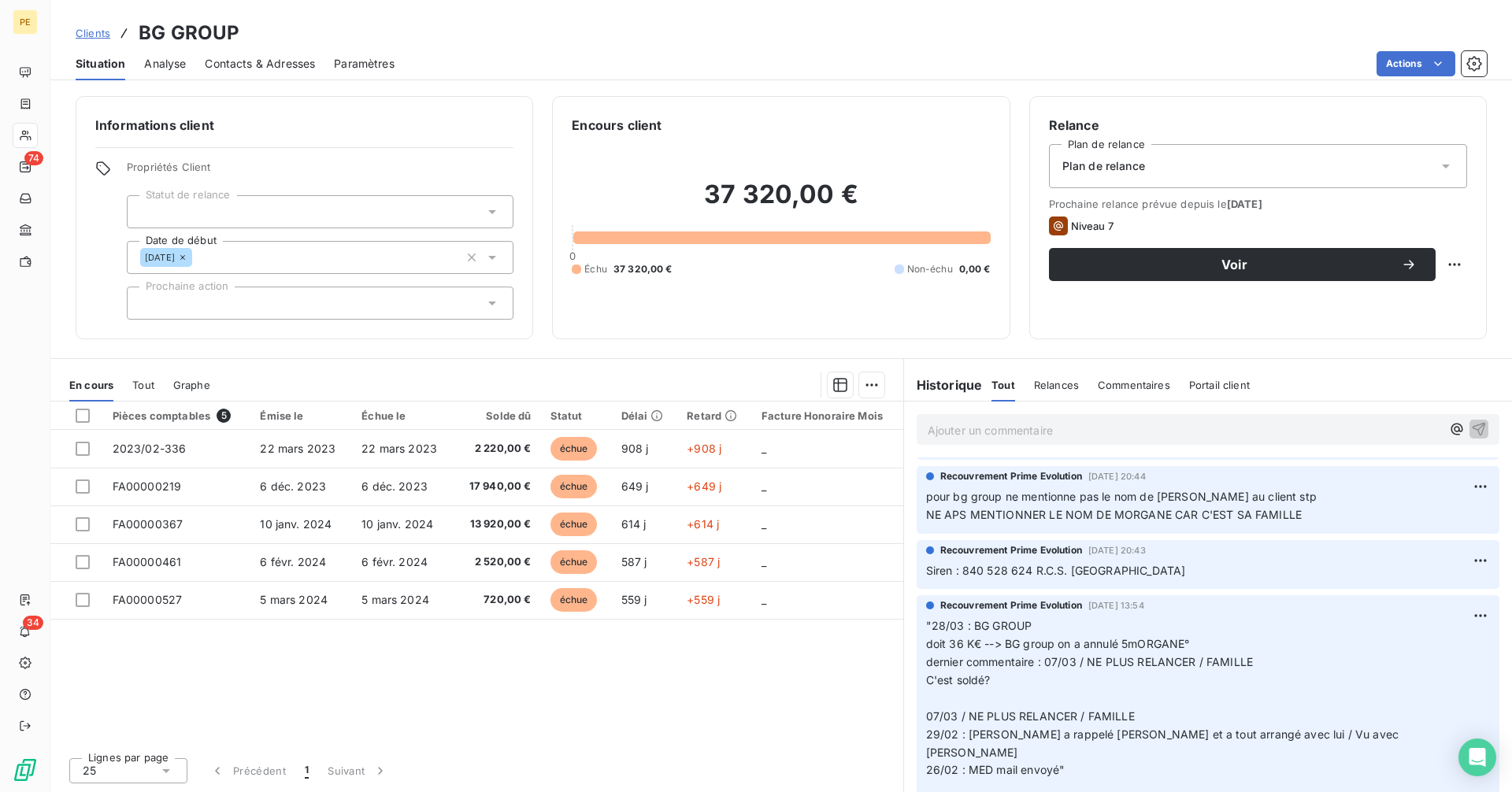
click at [1123, 749] on p ""28/03 : BG GROUP doit 36 K€ --> BG group on a annulé 5mORGANE° dernier comment…" at bounding box center [1207, 707] width 563 height 180
click at [1066, 656] on span "dernier commentaire : 07/03 / NE PLUS RELANCER / FAMILLE" at bounding box center [1089, 661] width 327 height 14
click at [1167, 658] on span "dernier commentaire : 07/03 / NE PLUS RELANCER / FAMILLE" at bounding box center [1089, 661] width 327 height 14
click at [965, 571] on span "Siren : 840 528 624 R.C.S. [GEOGRAPHIC_DATA]" at bounding box center [1056, 570] width 260 height 14
drag, startPoint x: 965, startPoint y: 571, endPoint x: 990, endPoint y: 570, distance: 25.0
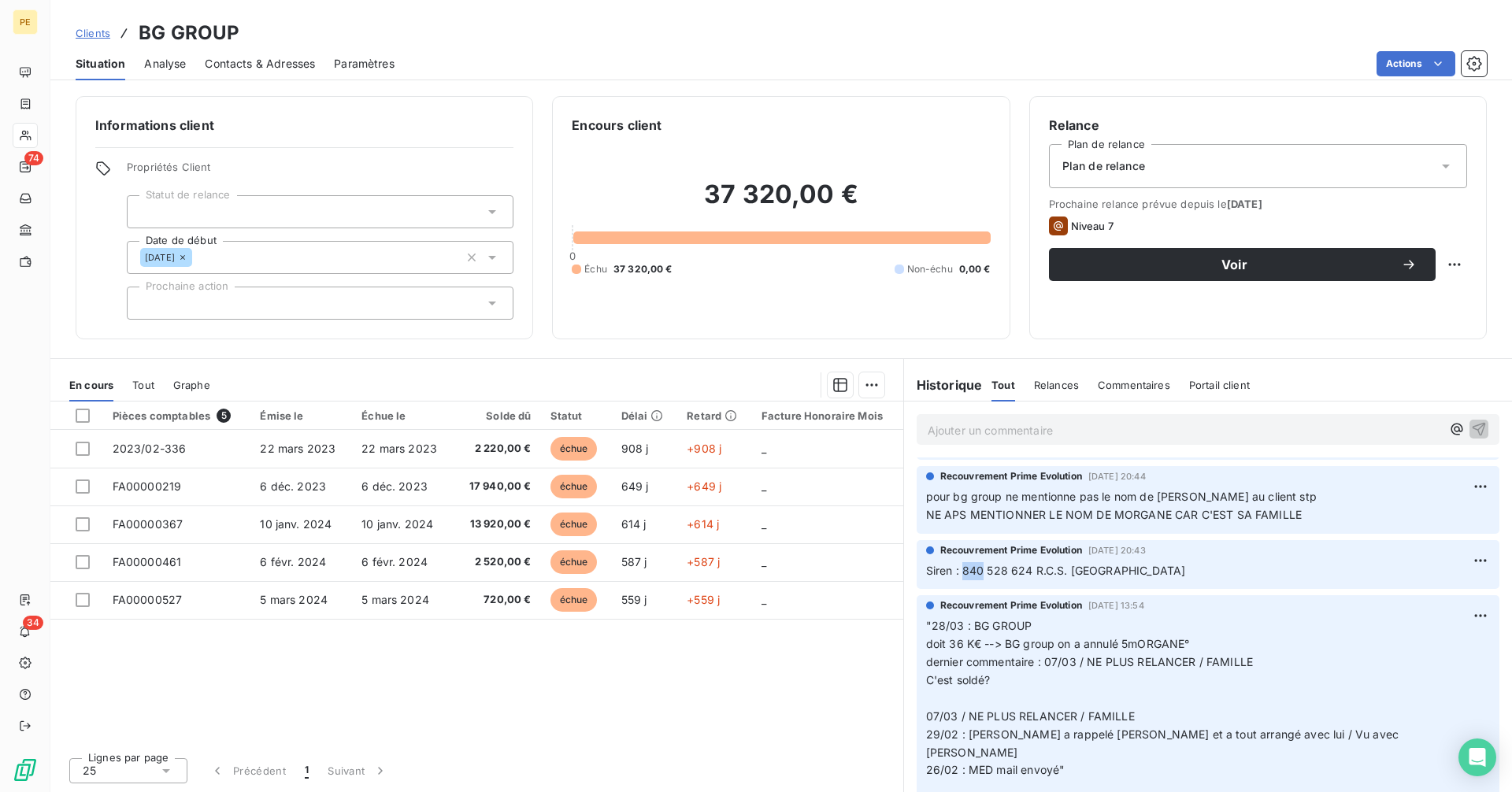
click at [977, 569] on span "Siren : 840 528 624 R.C.S. [GEOGRAPHIC_DATA]" at bounding box center [1056, 570] width 260 height 14
click at [1014, 572] on span "Siren : 840 528 624 R.C.S. [GEOGRAPHIC_DATA]" at bounding box center [1056, 570] width 260 height 14
click at [1015, 572] on span "Siren : 840 528 624 R.C.S. [GEOGRAPHIC_DATA]" at bounding box center [1056, 570] width 260 height 14
click at [962, 569] on span "Siren : 840 528 624 R.C.S. [GEOGRAPHIC_DATA]" at bounding box center [1056, 570] width 260 height 14
click at [1033, 569] on span "Siren : 840 528 624 R.C.S. [GEOGRAPHIC_DATA]" at bounding box center [1056, 570] width 260 height 14
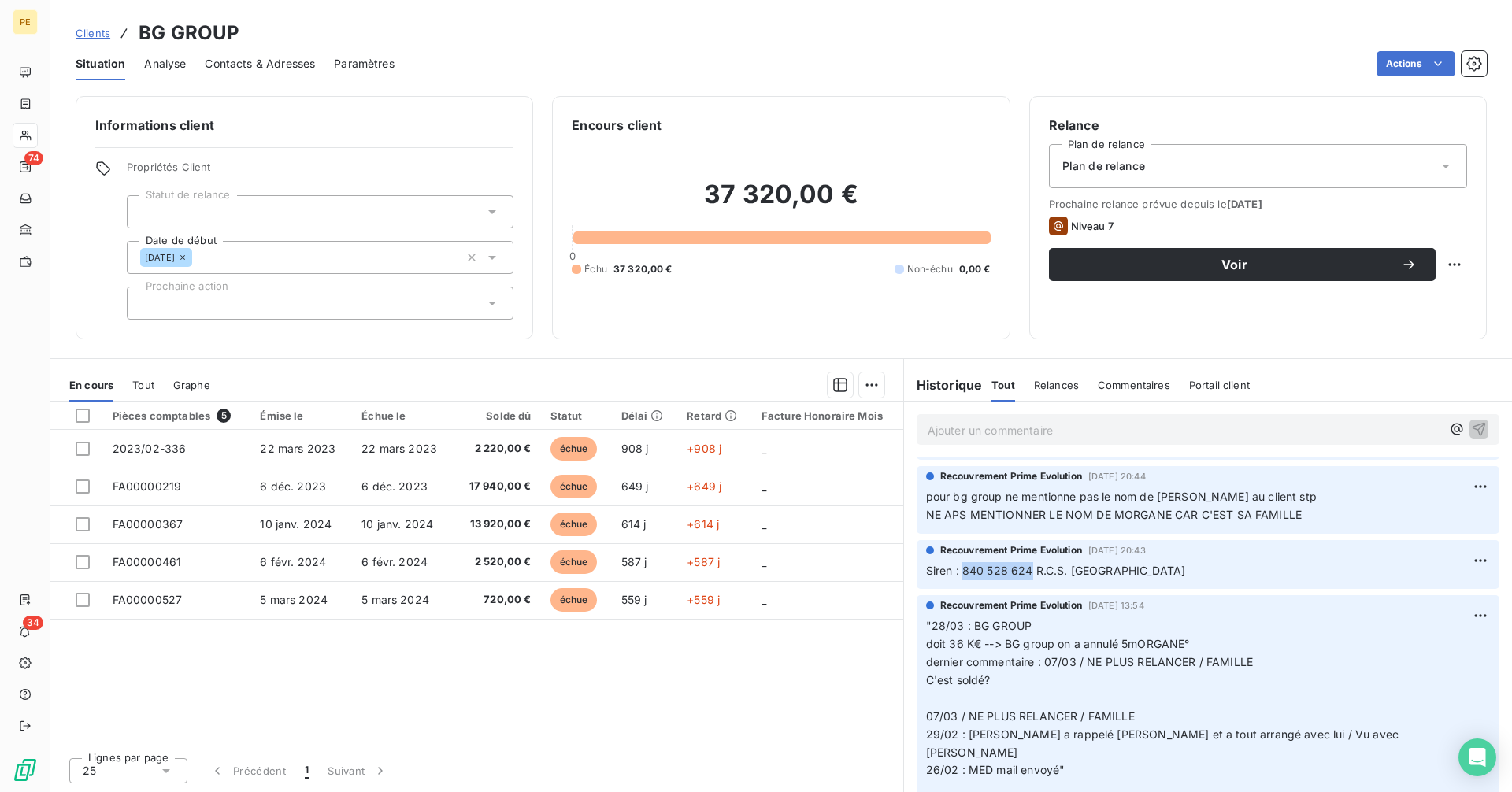
copy span "840 528 624"
